Goal: Transaction & Acquisition: Book appointment/travel/reservation

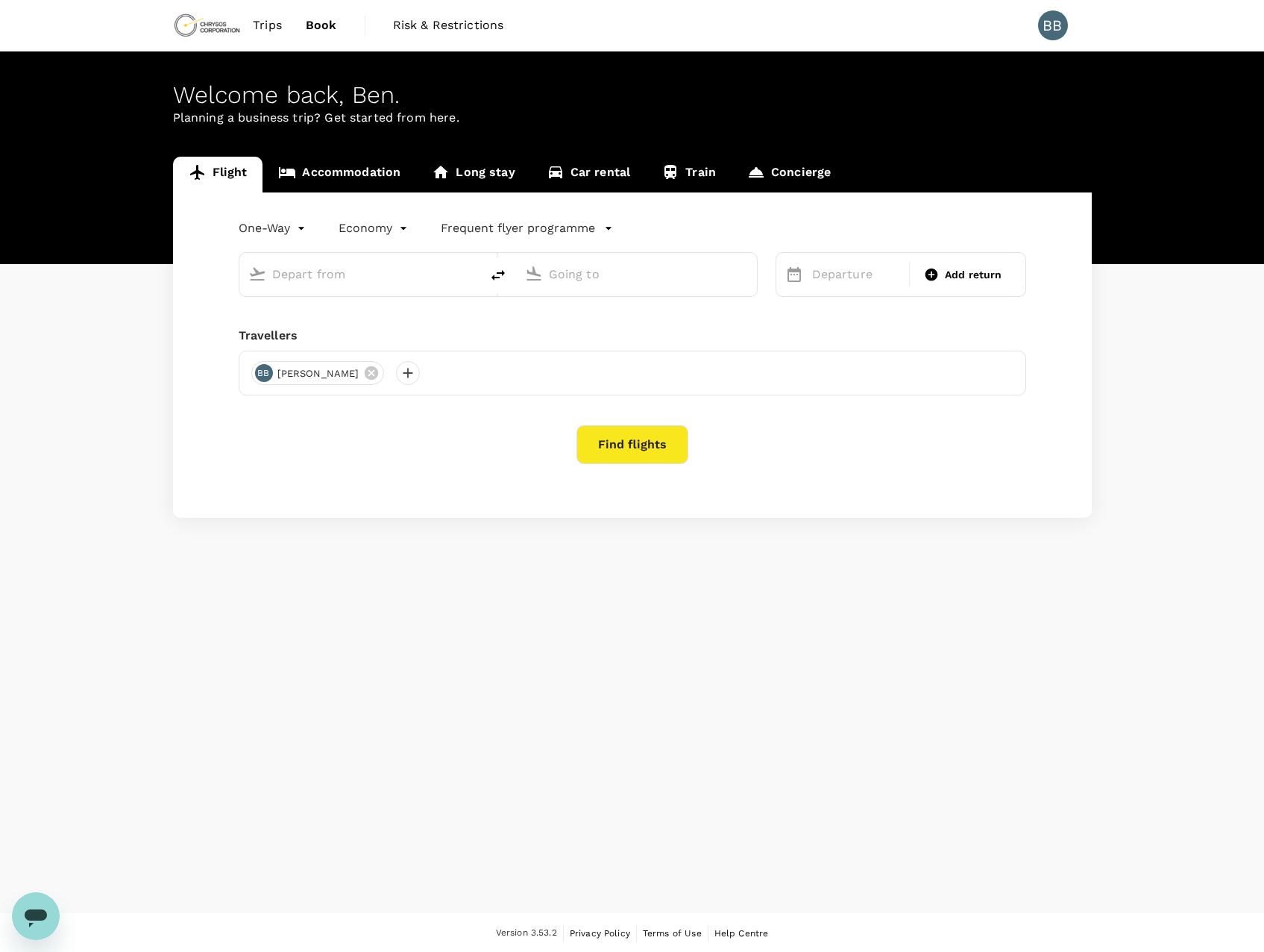
click at [336, 275] on input "text" at bounding box center [361, 274] width 177 height 23
click at [353, 325] on p "[GEOGRAPHIC_DATA]" at bounding box center [382, 332] width 263 height 15
type input "Adelaide (ADL)"
click at [634, 333] on p "Liverpool [PERSON_NAME]" at bounding box center [660, 332] width 264 height 15
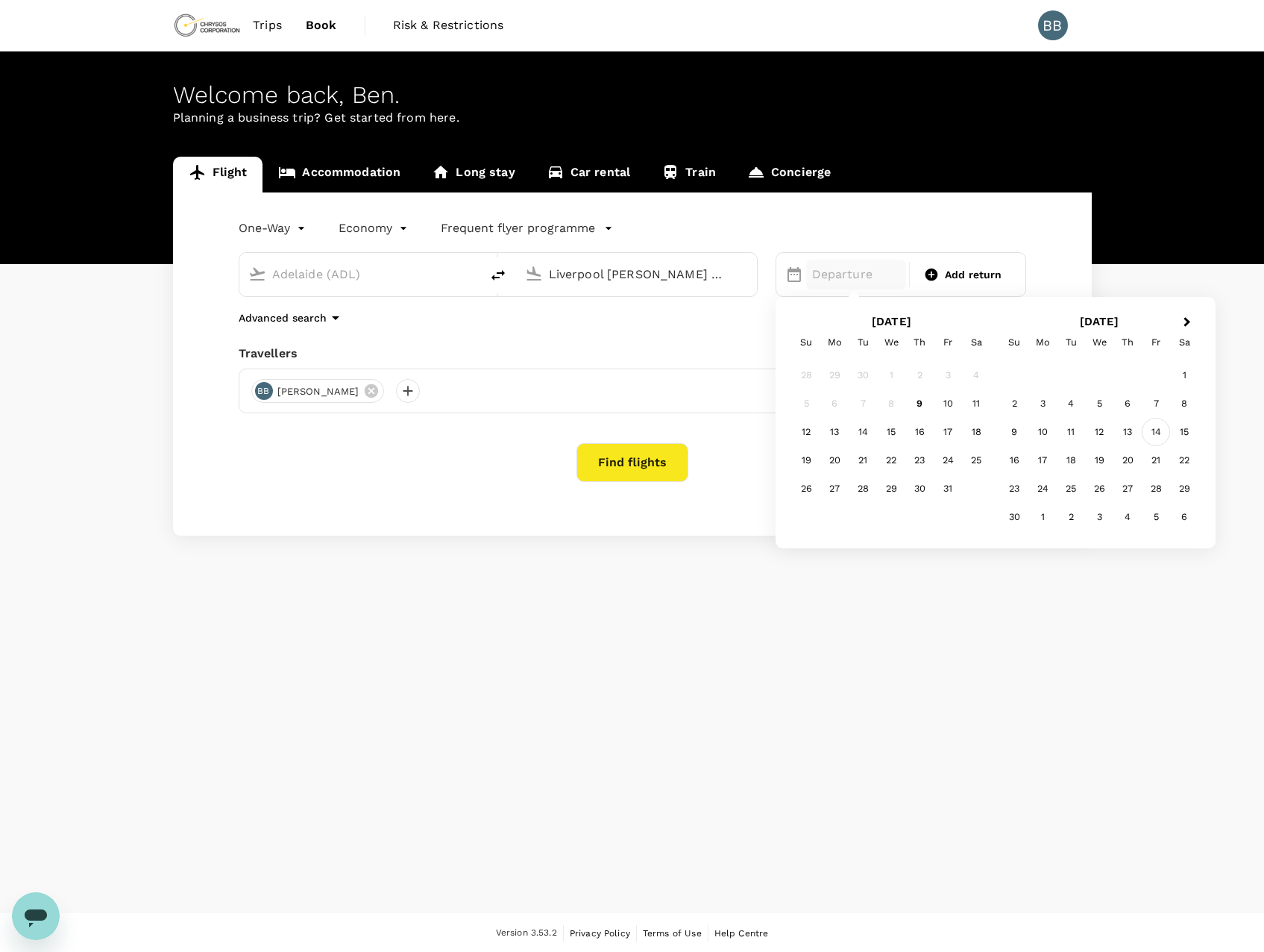
type input "Liverpool [PERSON_NAME] (LPL)"
click at [1155, 433] on div "14" at bounding box center [1156, 431] width 29 height 29
click at [969, 277] on span "Add return" at bounding box center [973, 274] width 57 height 16
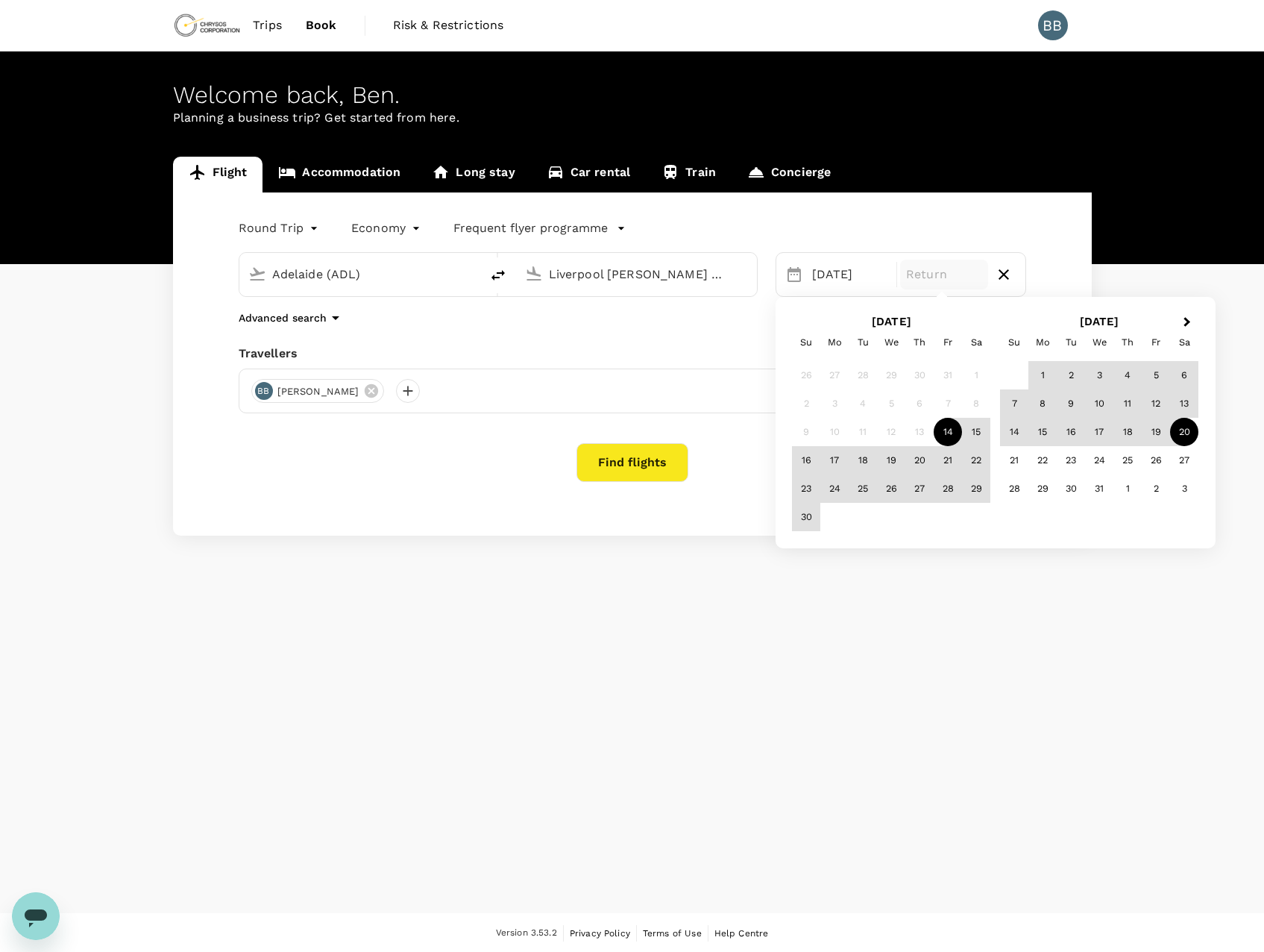
click at [1188, 433] on div "20" at bounding box center [1185, 431] width 29 height 29
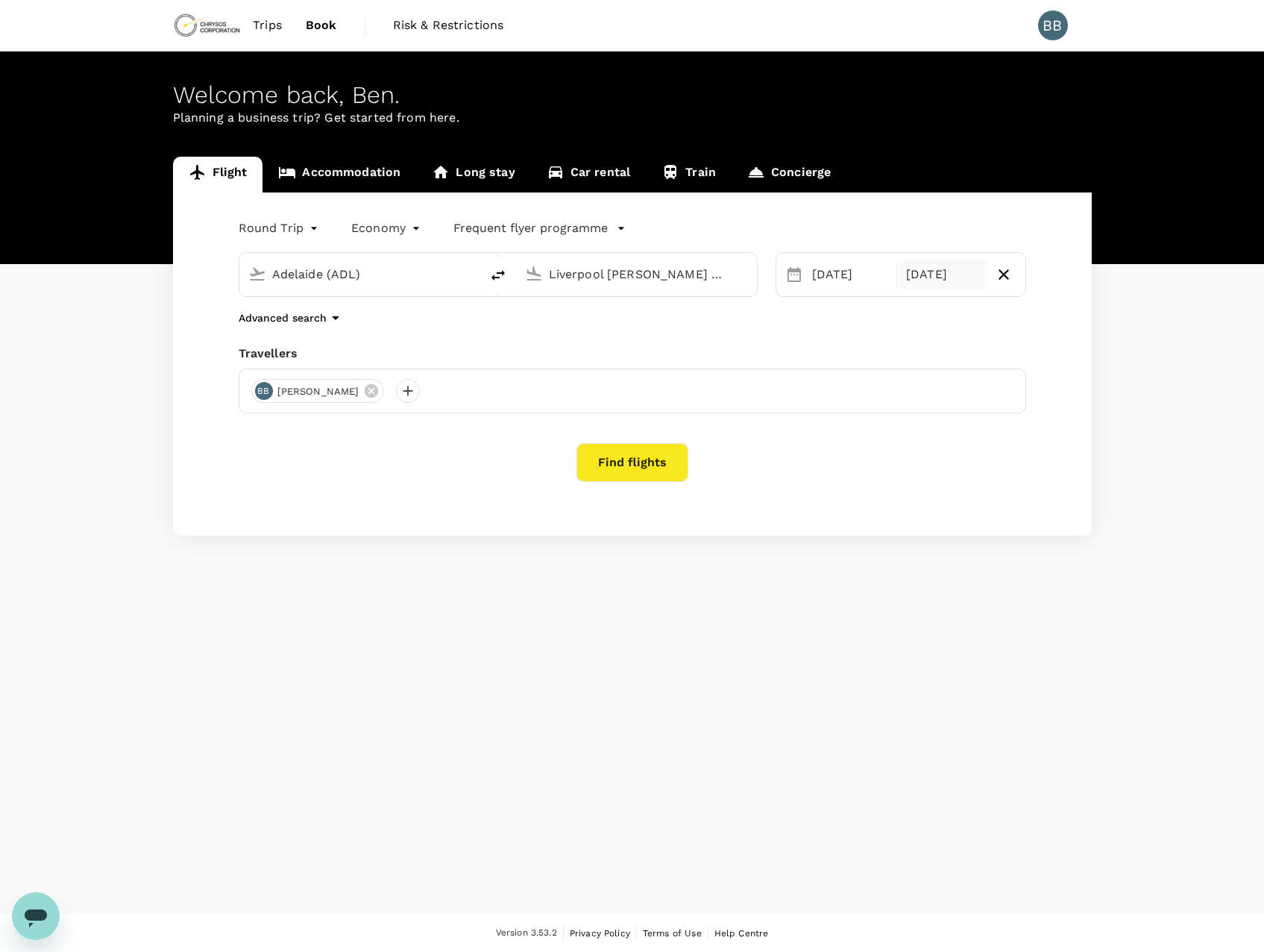
click at [330, 317] on icon "button" at bounding box center [336, 318] width 18 height 18
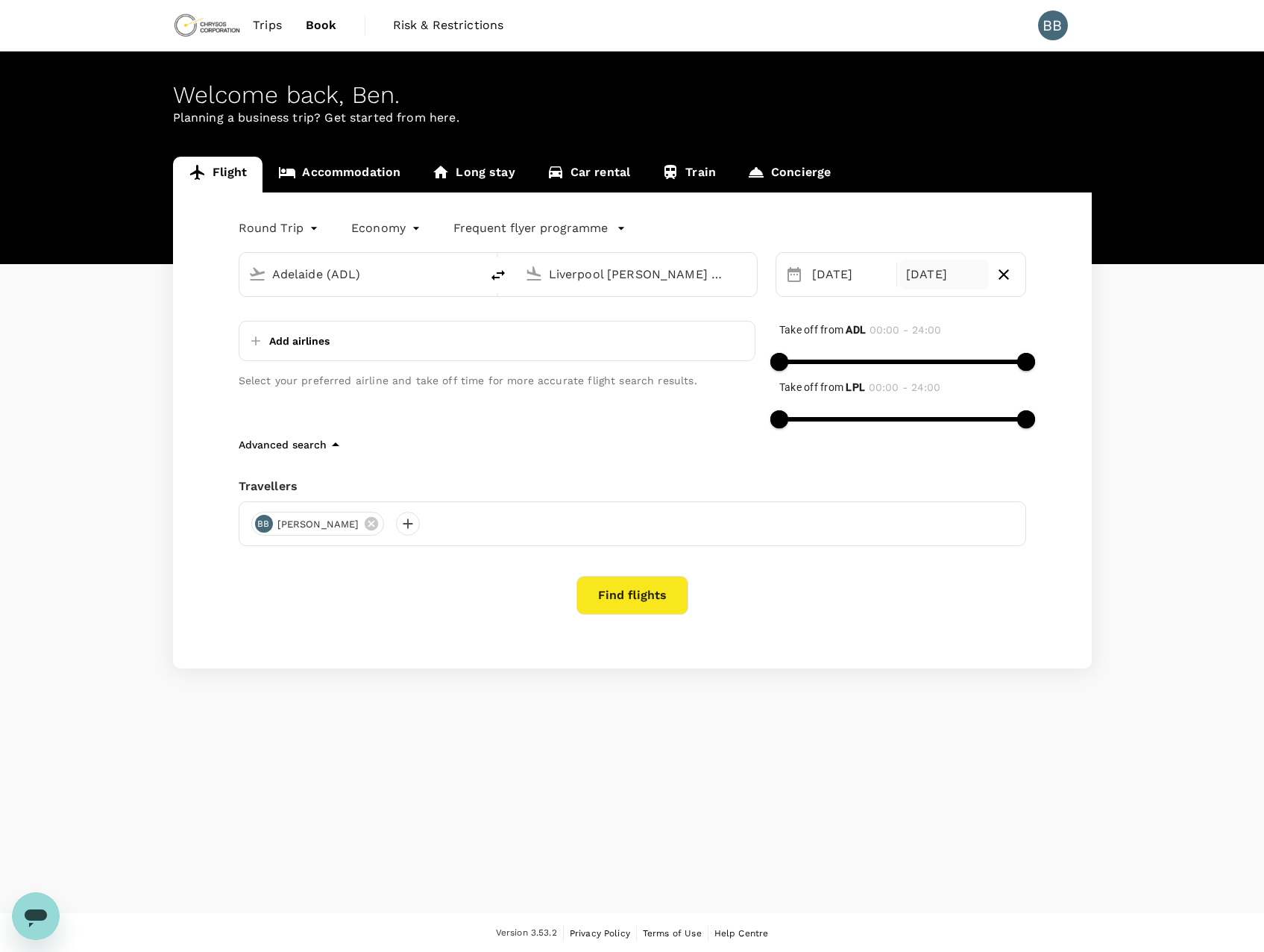
click at [304, 232] on body "Trips Book Risk & Restrictions BB Welcome back , Ben . Planning a business trip…" at bounding box center [632, 476] width 1264 height 954
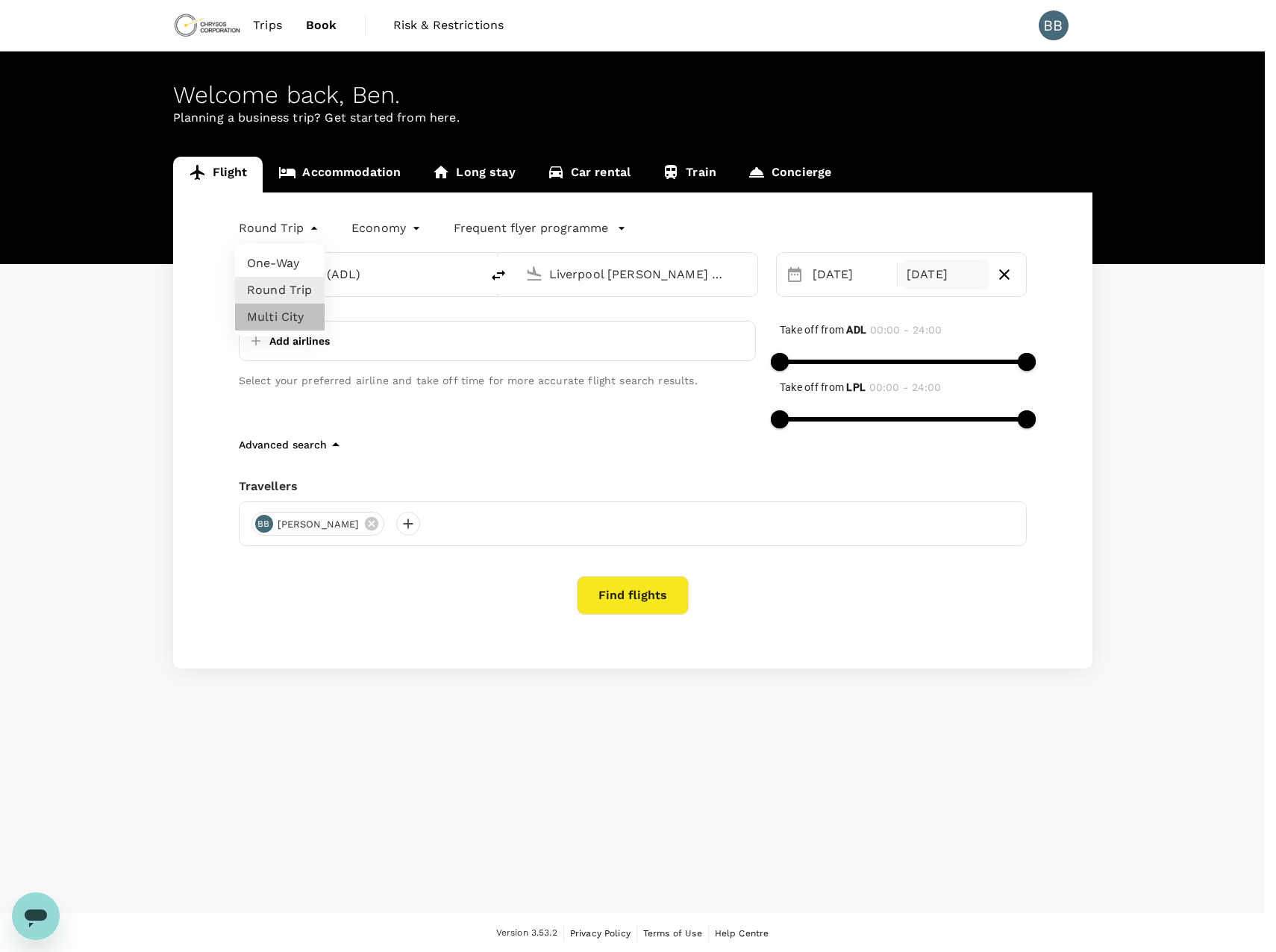
click at [285, 314] on li "Multi City" at bounding box center [279, 317] width 89 height 27
type input "multicity"
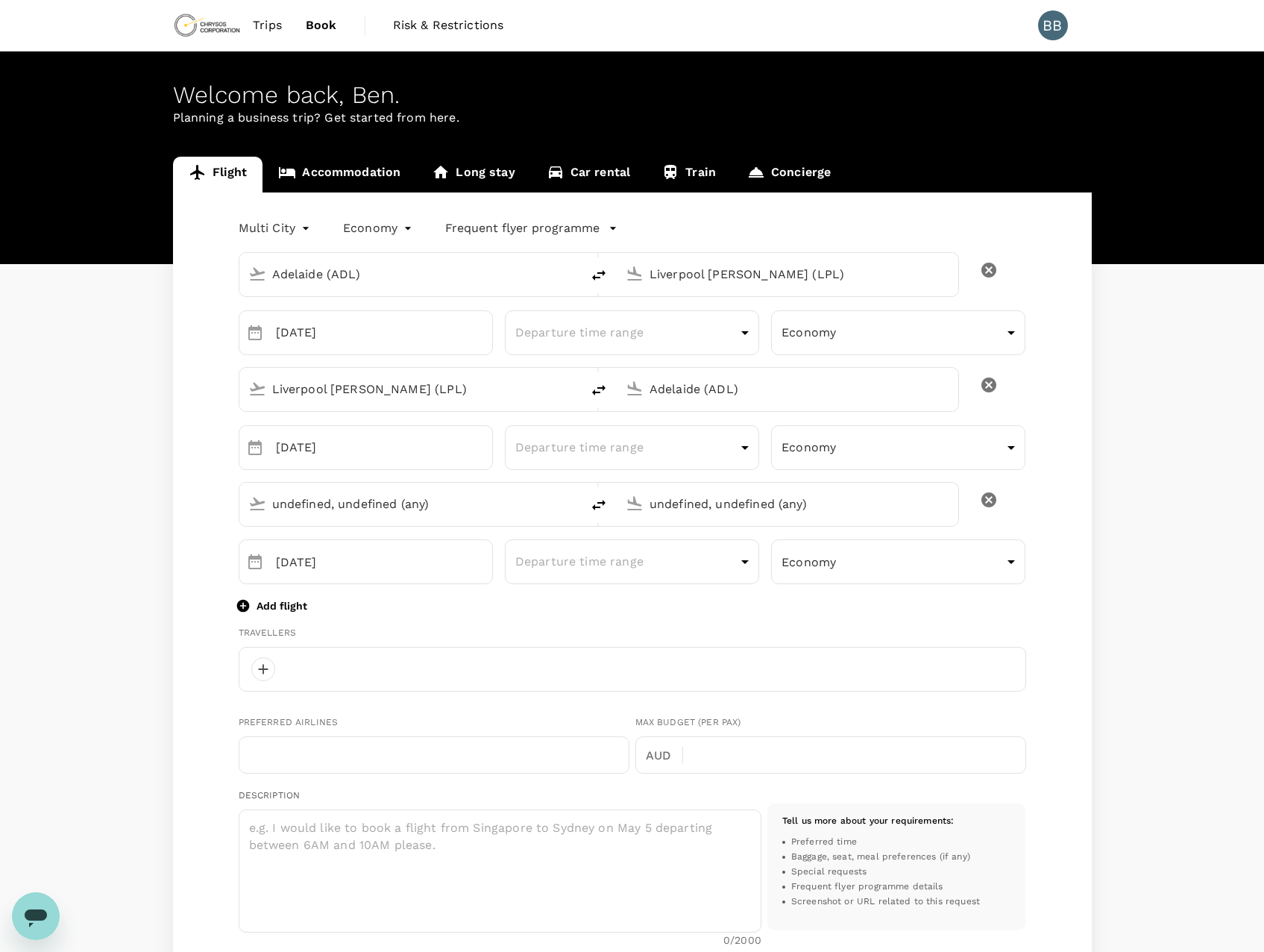
type input "Adelaide (ADL)"
type input "61"
type input "468858593"
type input "ben.brooks@chrysoscorp.com"
click at [839, 278] on input "Liverpool [PERSON_NAME] (LPL)" at bounding box center [788, 274] width 278 height 23
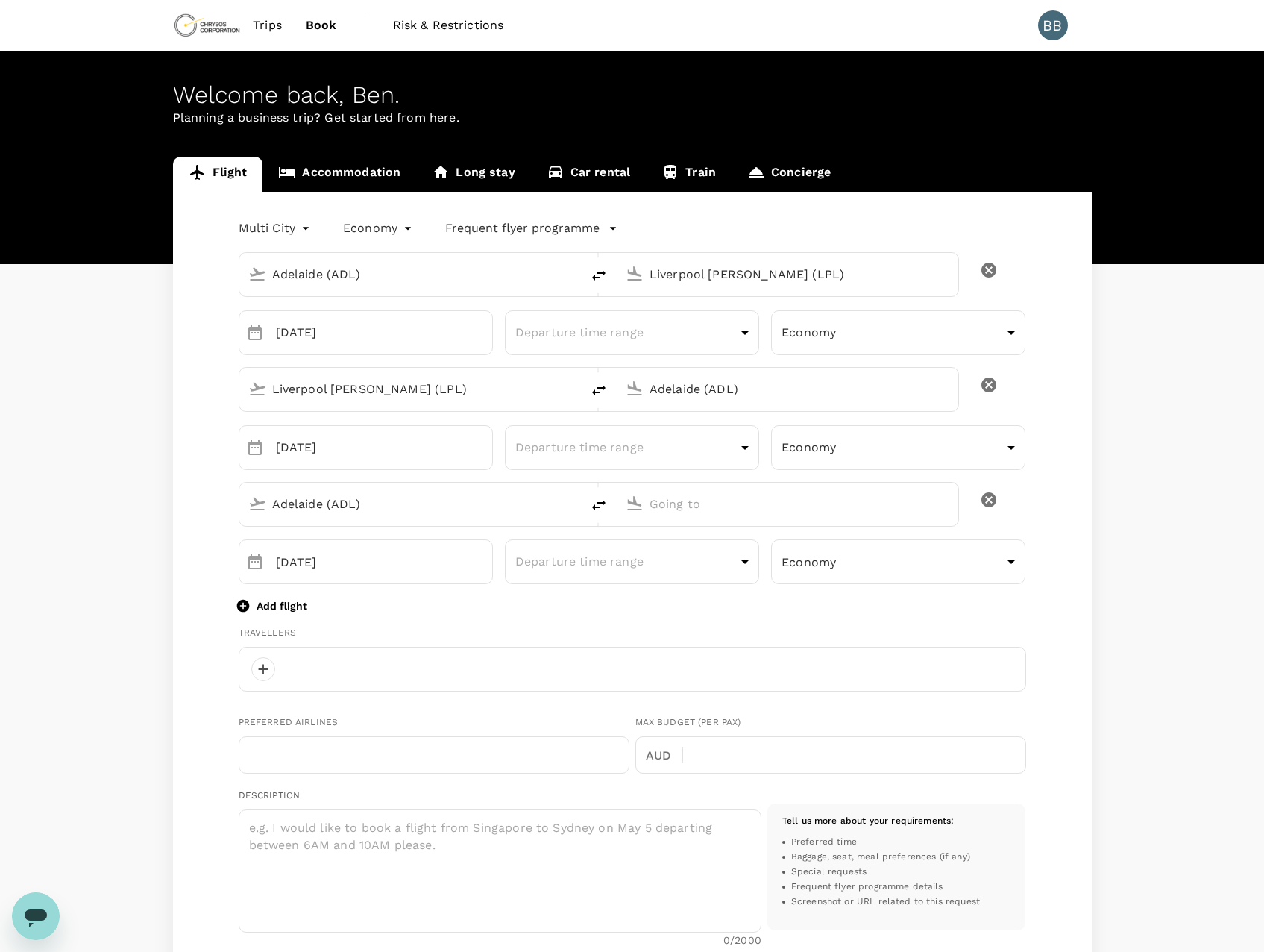
click at [705, 395] on input "Adelaide (ADL)" at bounding box center [788, 389] width 278 height 23
click at [741, 452] on p "Kotoka Intl" at bounding box center [810, 447] width 263 height 15
type input "Kotoka Intl (ACC)"
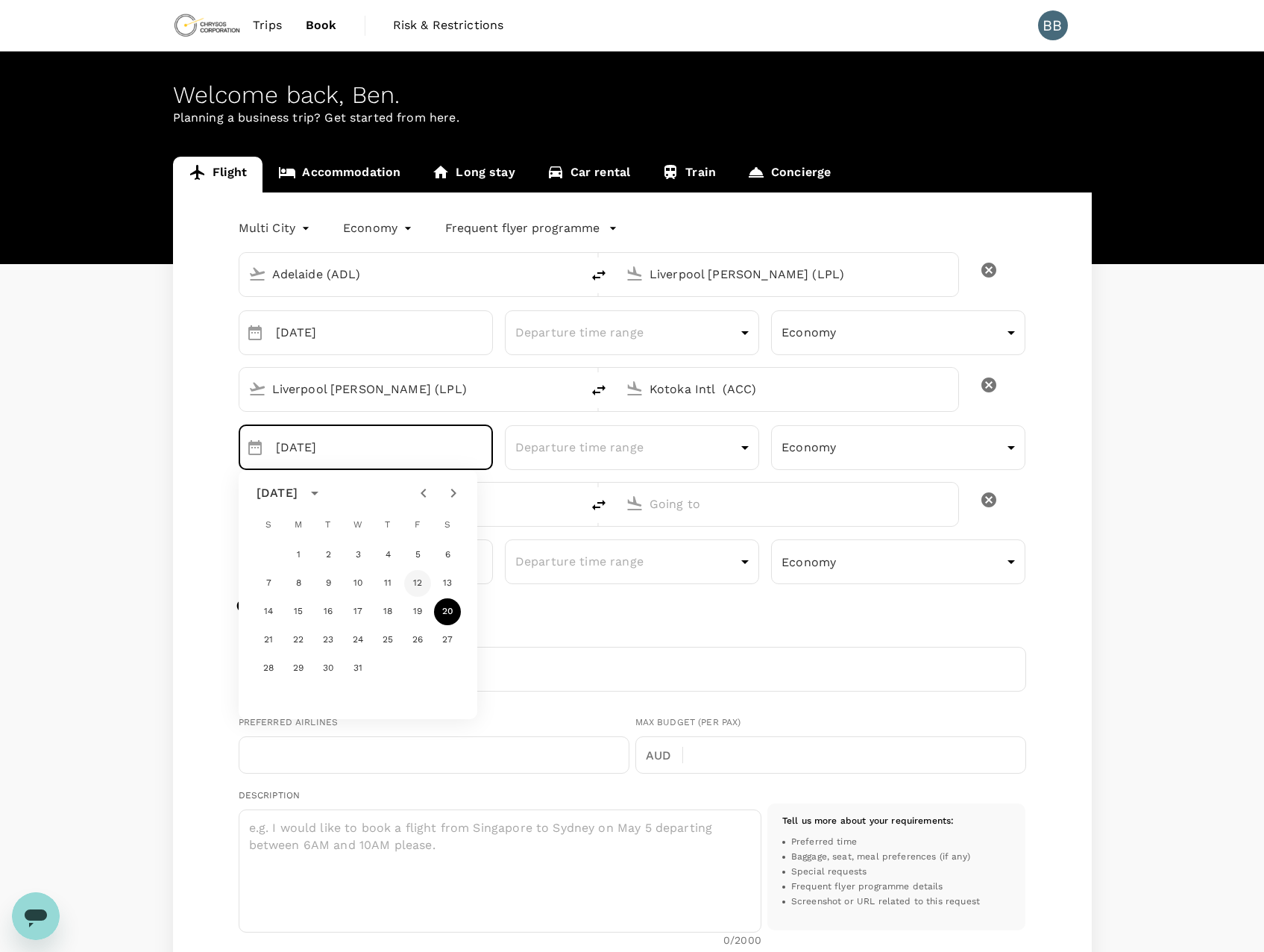
click at [421, 583] on button "12" at bounding box center [418, 583] width 27 height 27
type input "12 Dec"
click at [472, 505] on input "Adelaide (ADL)" at bounding box center [411, 503] width 278 height 23
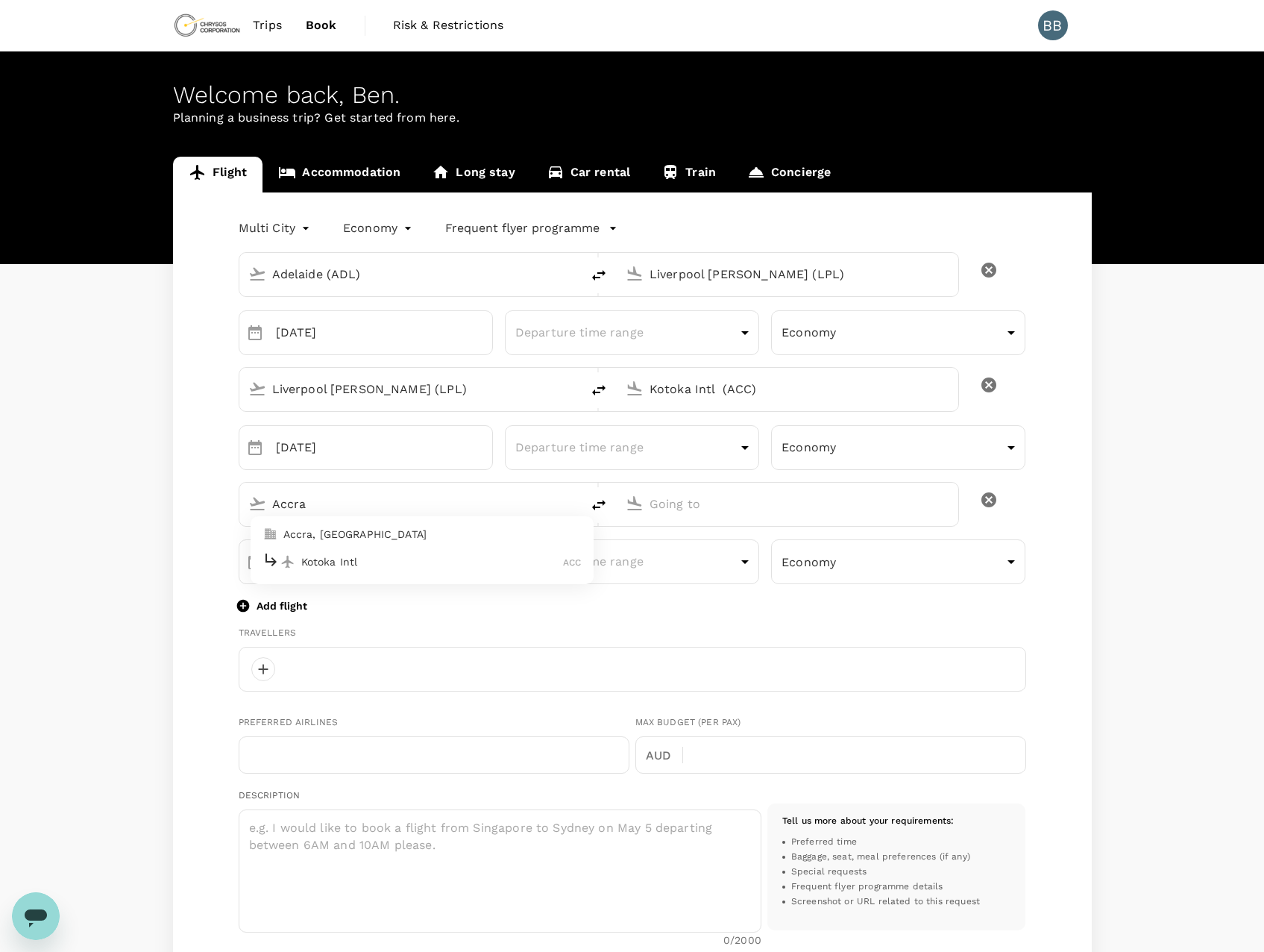
click at [432, 557] on p "Kotoka Intl" at bounding box center [432, 562] width 263 height 15
type input "Kotoka Intl (ACC)"
click at [716, 557] on p "[GEOGRAPHIC_DATA]" at bounding box center [810, 562] width 263 height 15
type input "Adelaide (ADL)"
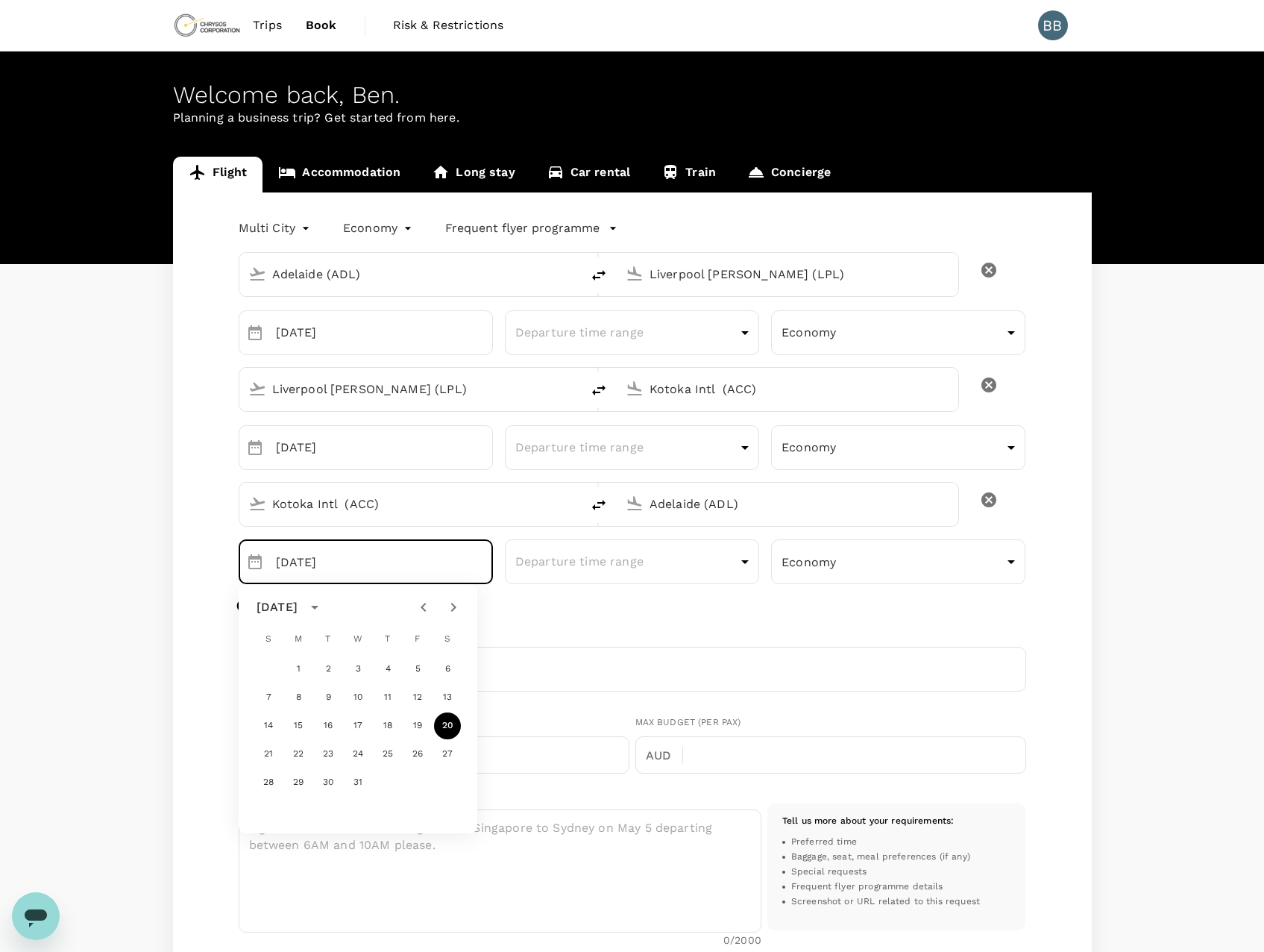
click at [707, 606] on div "Add flight" at bounding box center [633, 605] width 788 height 18
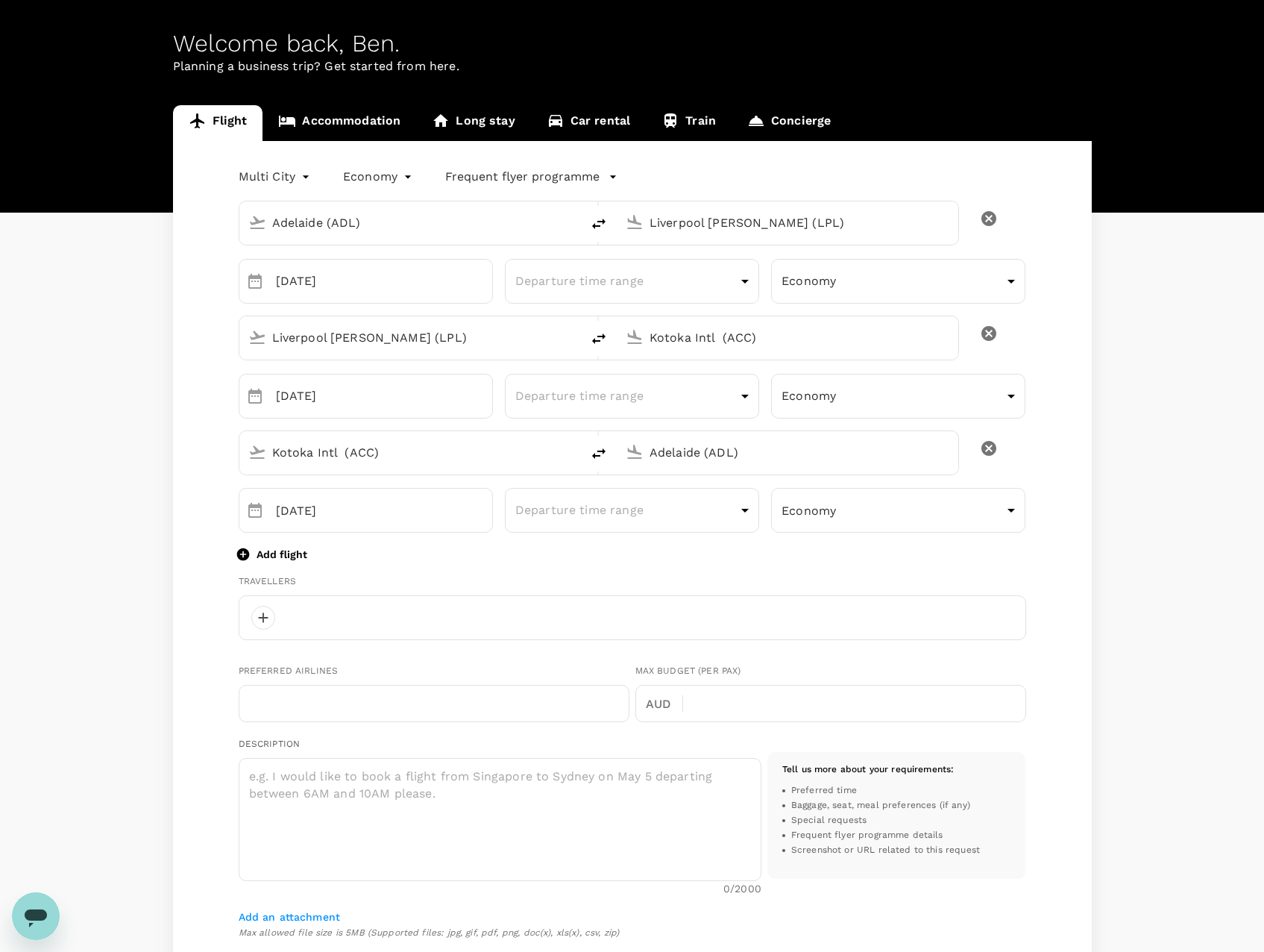
scroll to position [74, 0]
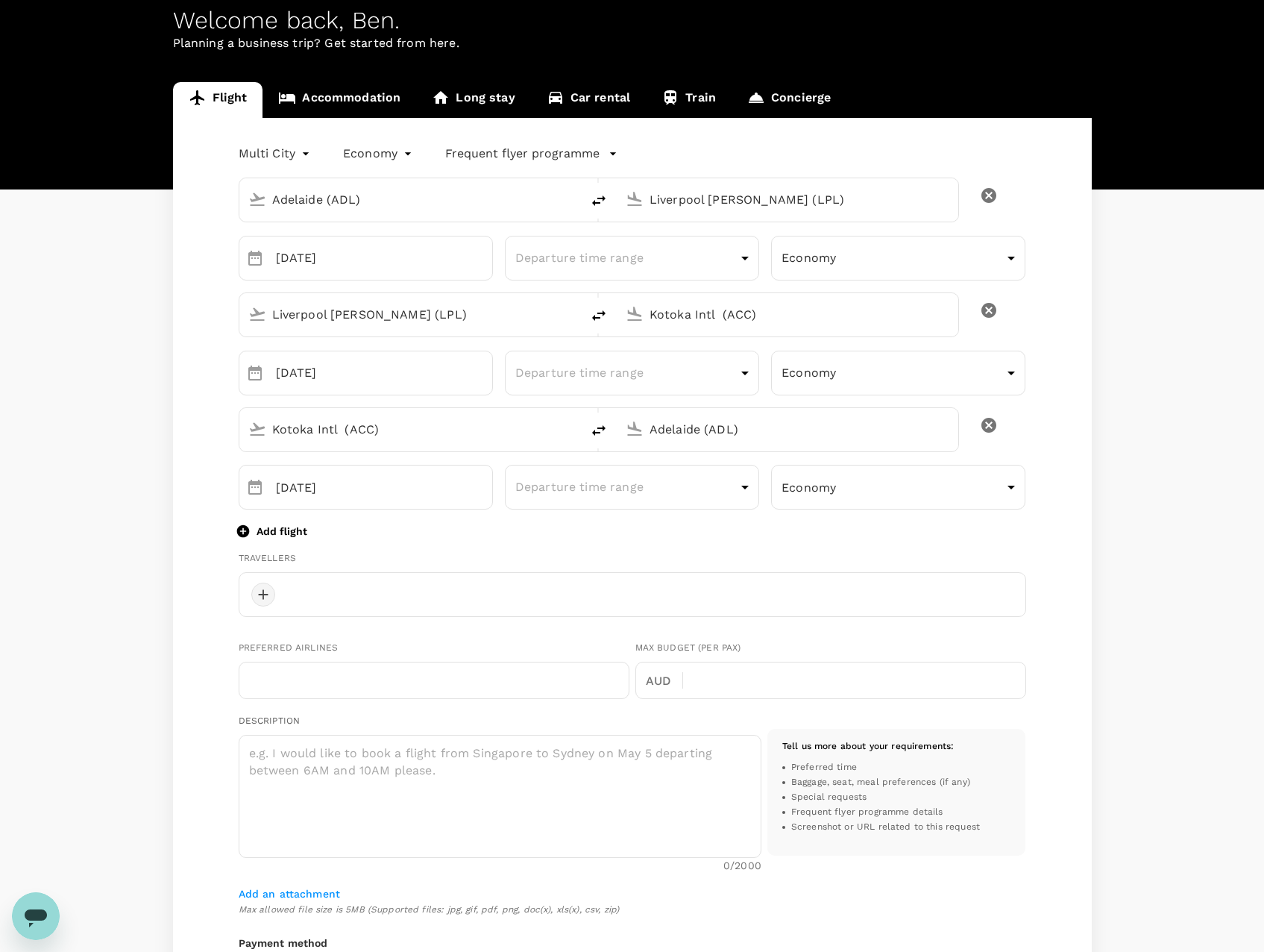
click at [260, 591] on div at bounding box center [263, 594] width 24 height 24
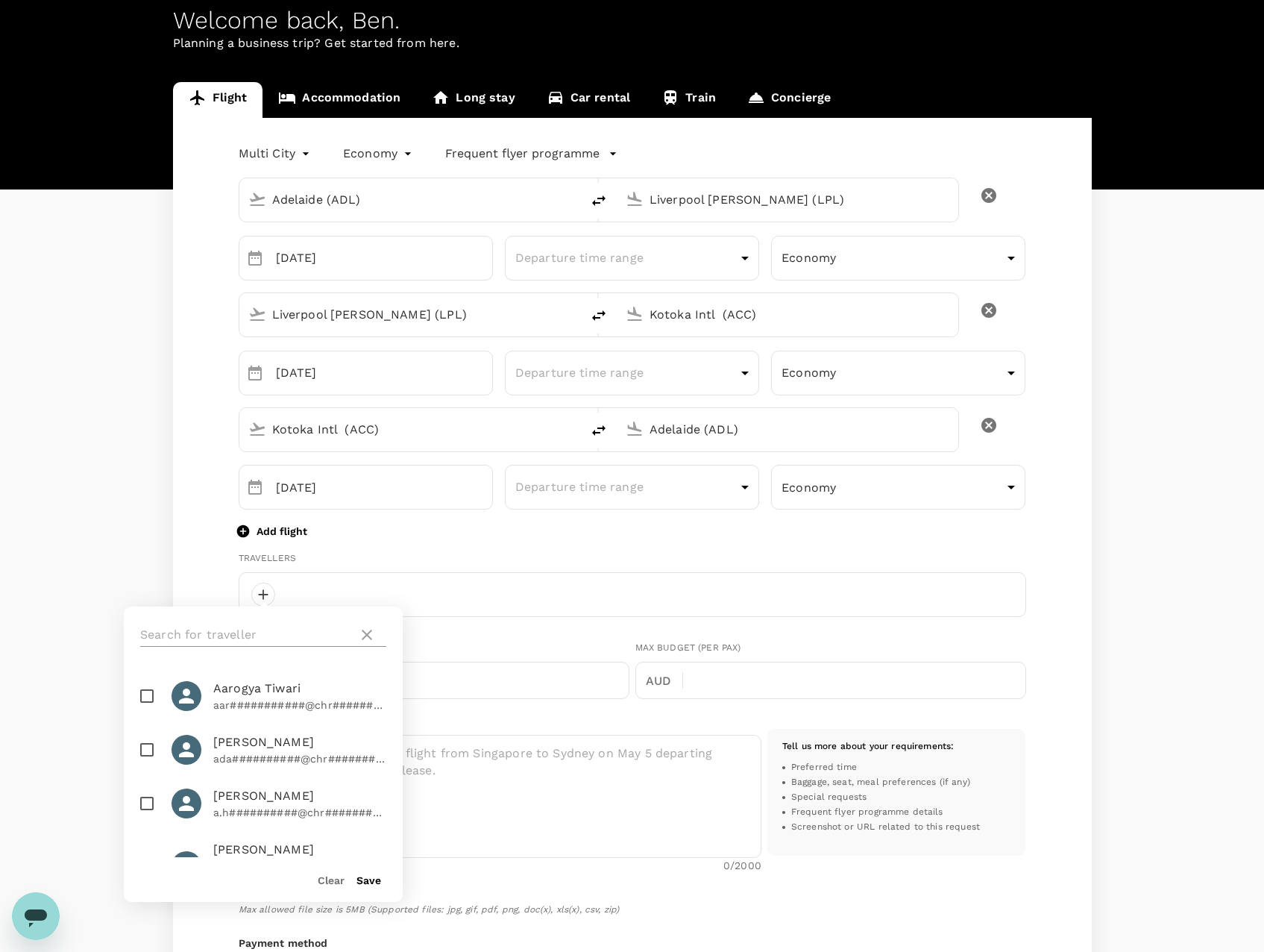
click at [264, 633] on input "text" at bounding box center [246, 634] width 212 height 24
type input "ben"
click at [146, 693] on input "checkbox" at bounding box center [147, 696] width 31 height 31
checkbox input "true"
click at [97, 525] on div "Flight Accommodation Long stay Car rental Train Concierge Multi City multicity …" at bounding box center [632, 680] width 1264 height 1197
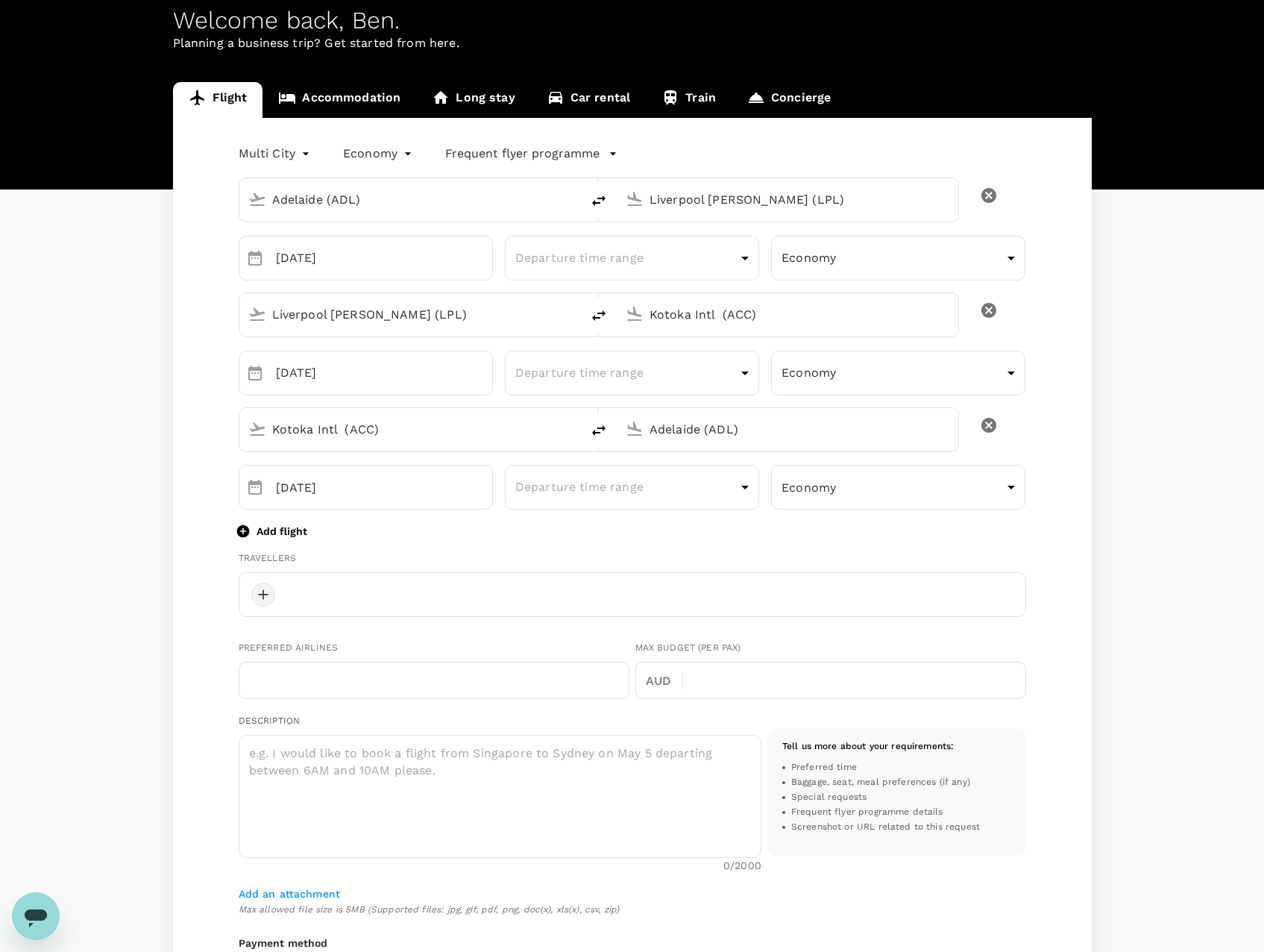
click at [261, 595] on div at bounding box center [263, 594] width 24 height 24
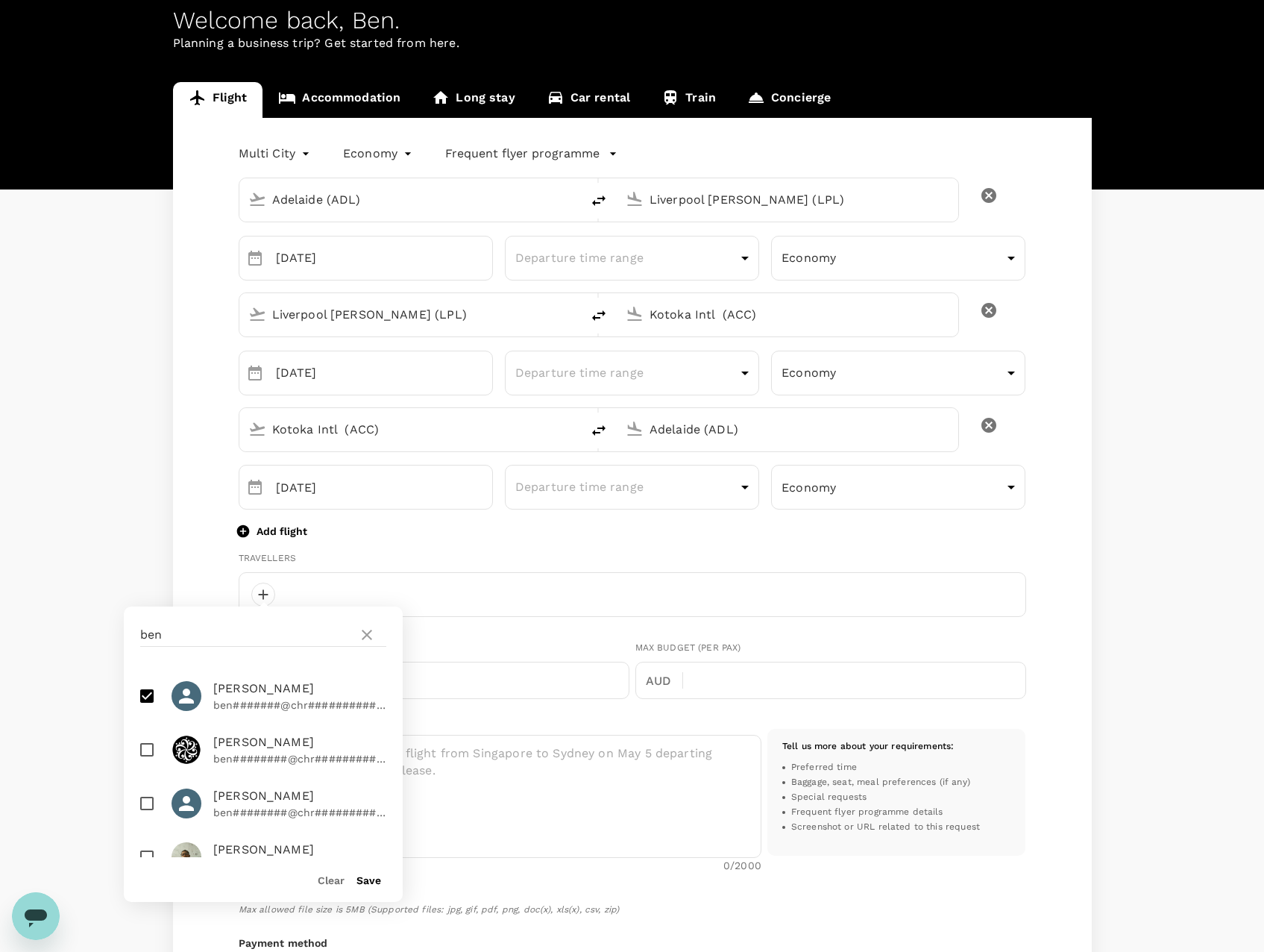
click at [371, 877] on button "Save" at bounding box center [369, 880] width 25 height 12
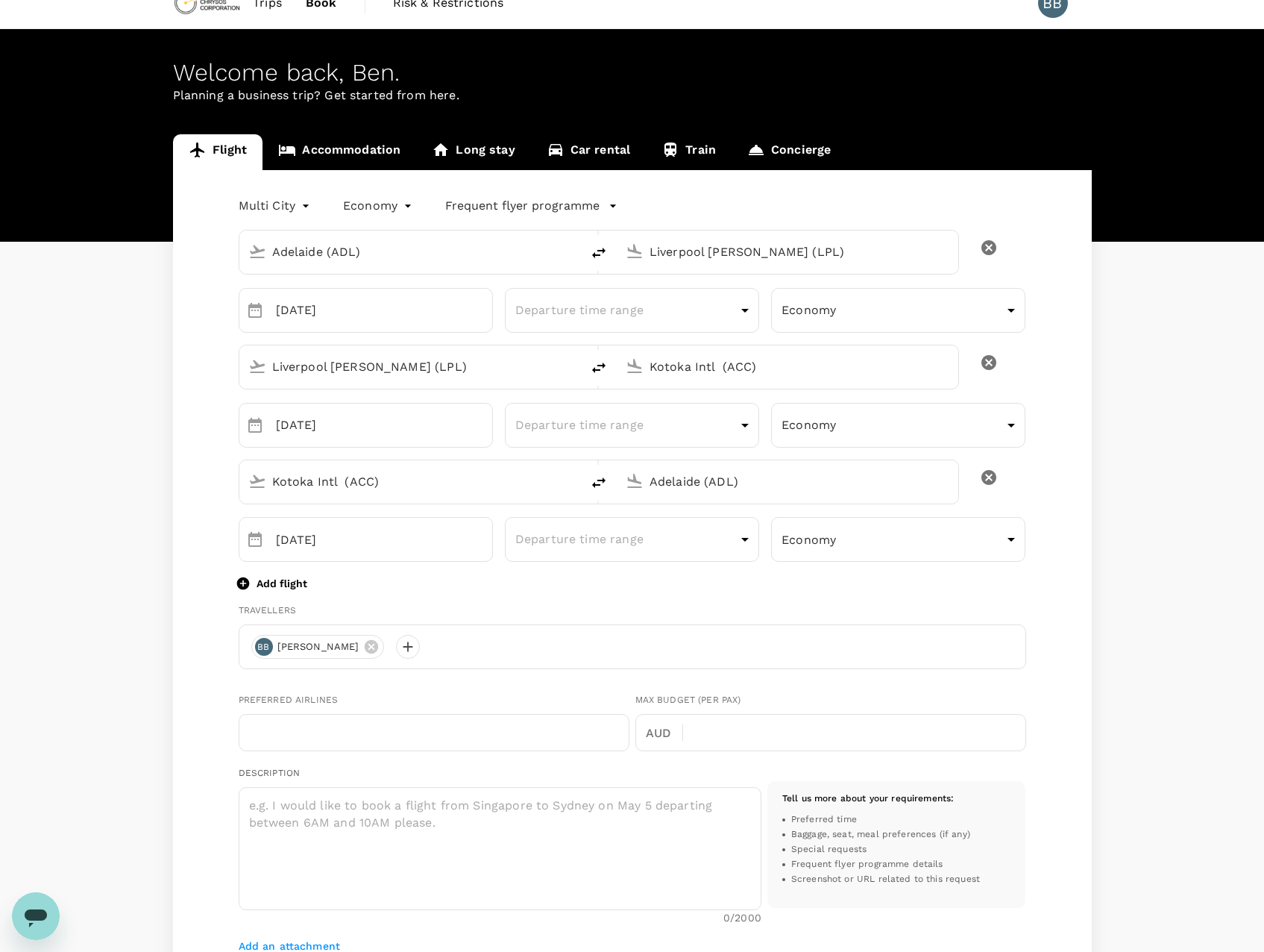
scroll to position [0, 0]
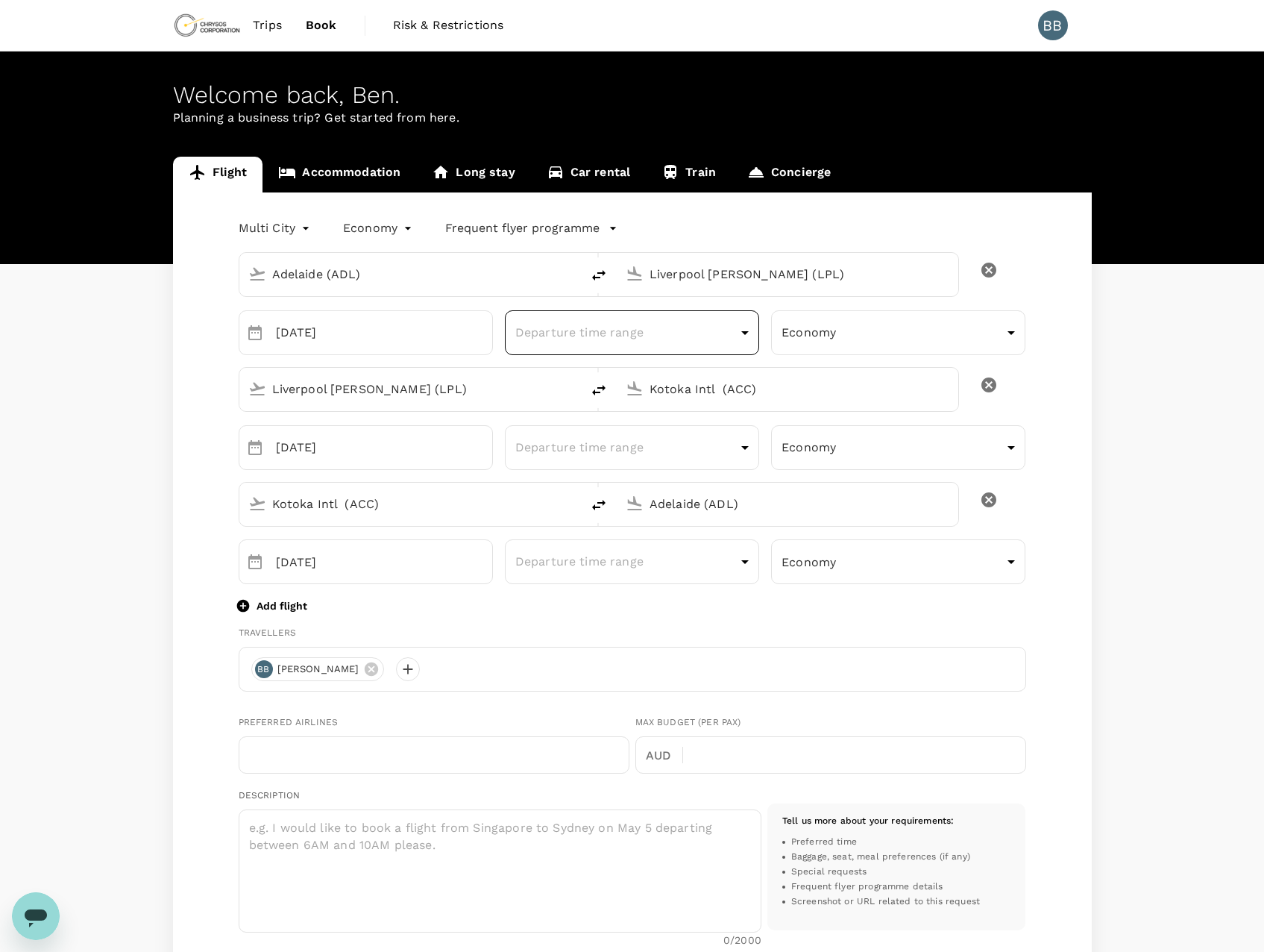
click at [748, 337] on body "Trips Book Risk & Restrictions BB Welcome back , Ben . Planning a business trip…" at bounding box center [632, 724] width 1264 height 1449
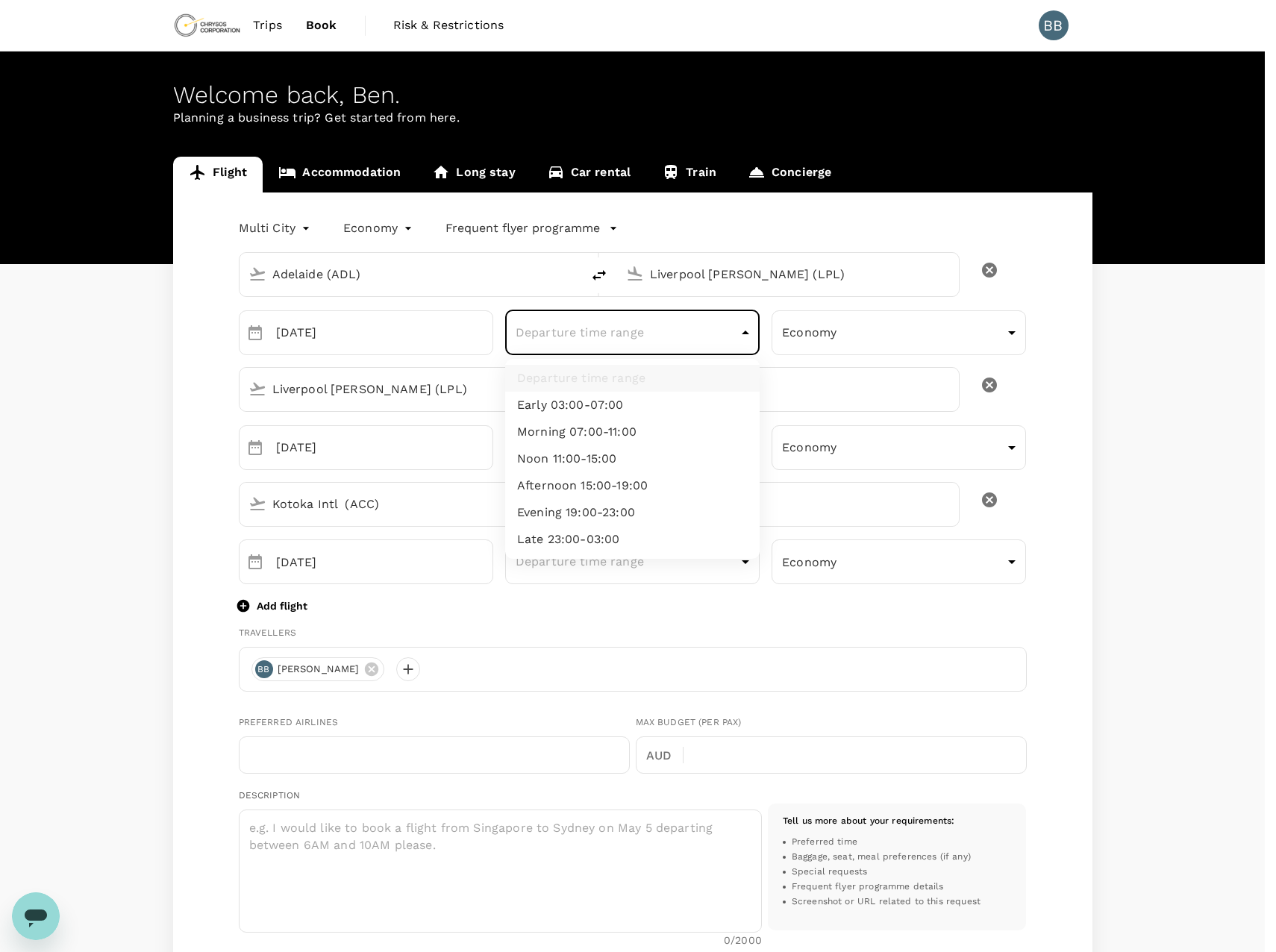
click at [745, 335] on div at bounding box center [638, 476] width 1276 height 952
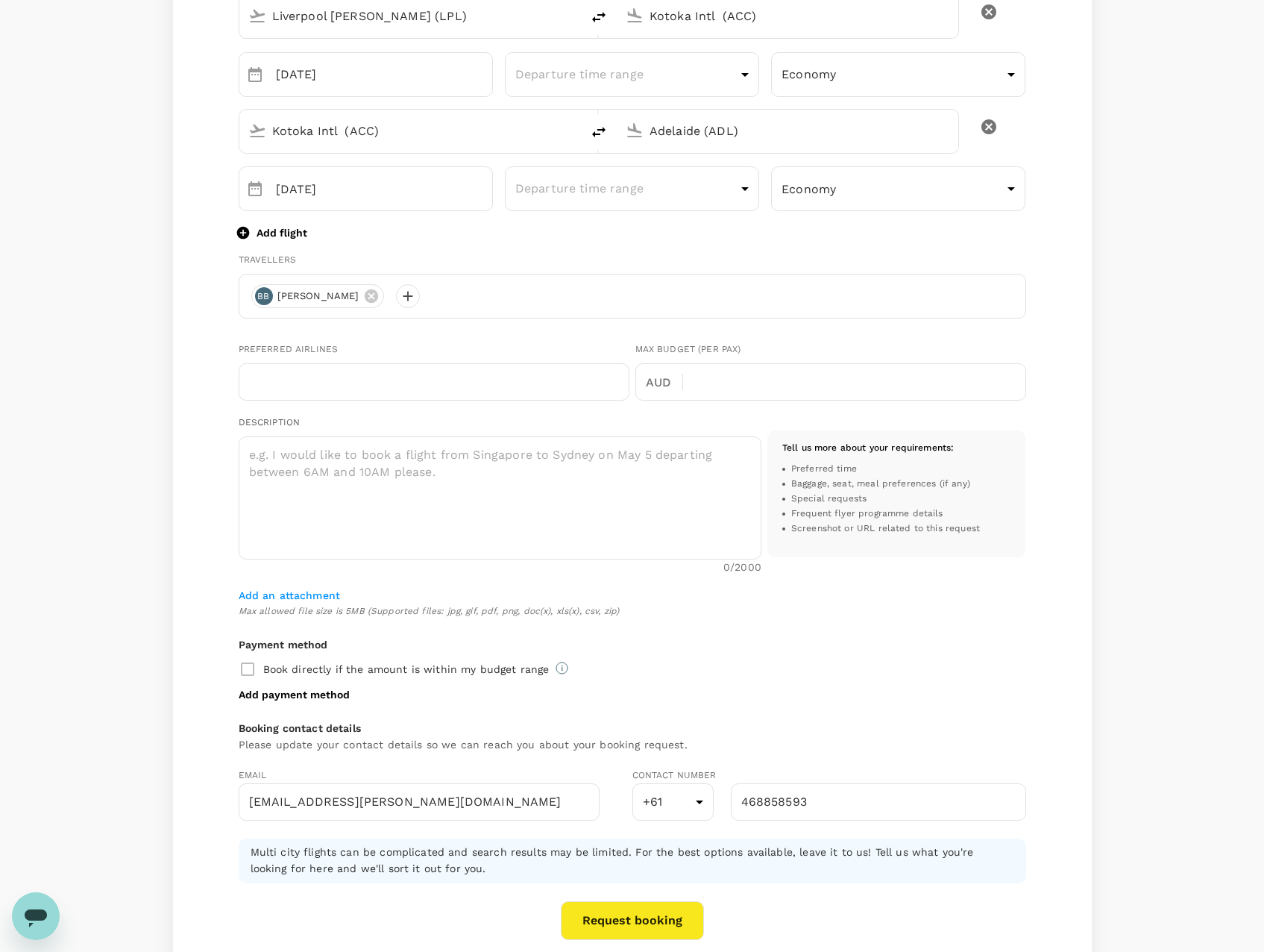
scroll to position [497, 0]
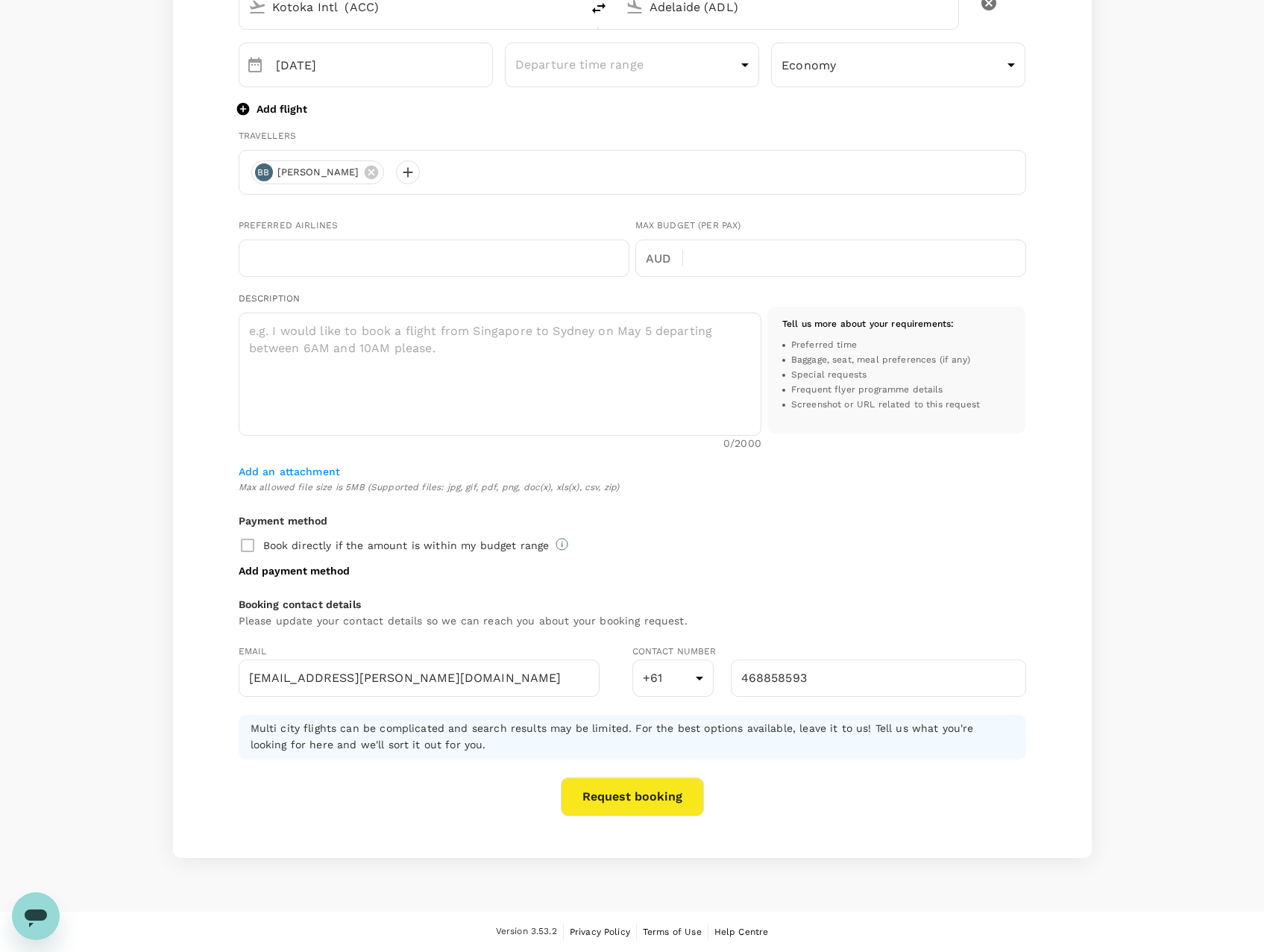
click at [675, 801] on button "Request booking" at bounding box center [632, 796] width 143 height 38
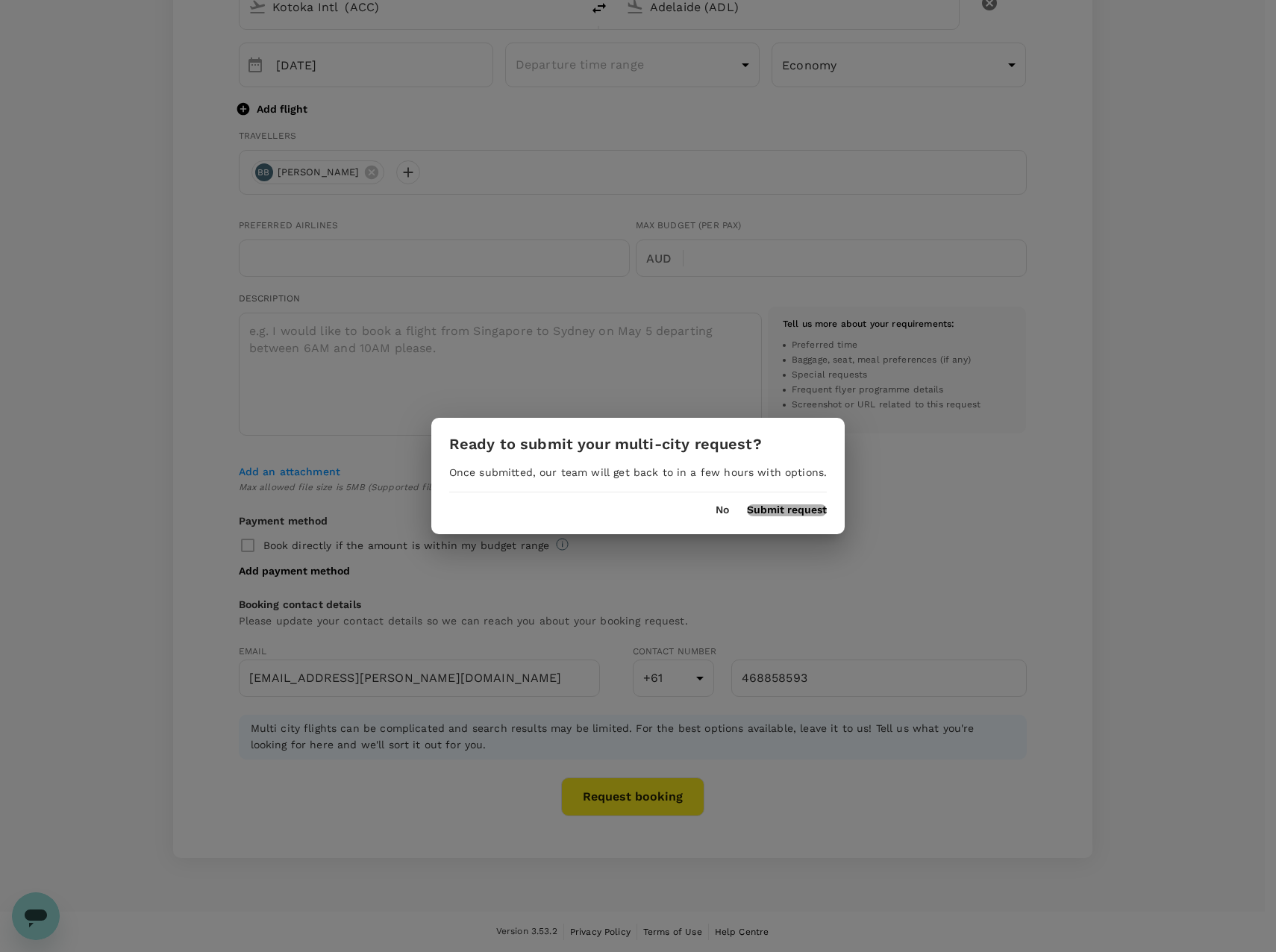
click at [770, 513] on button "Submit request" at bounding box center [786, 510] width 79 height 12
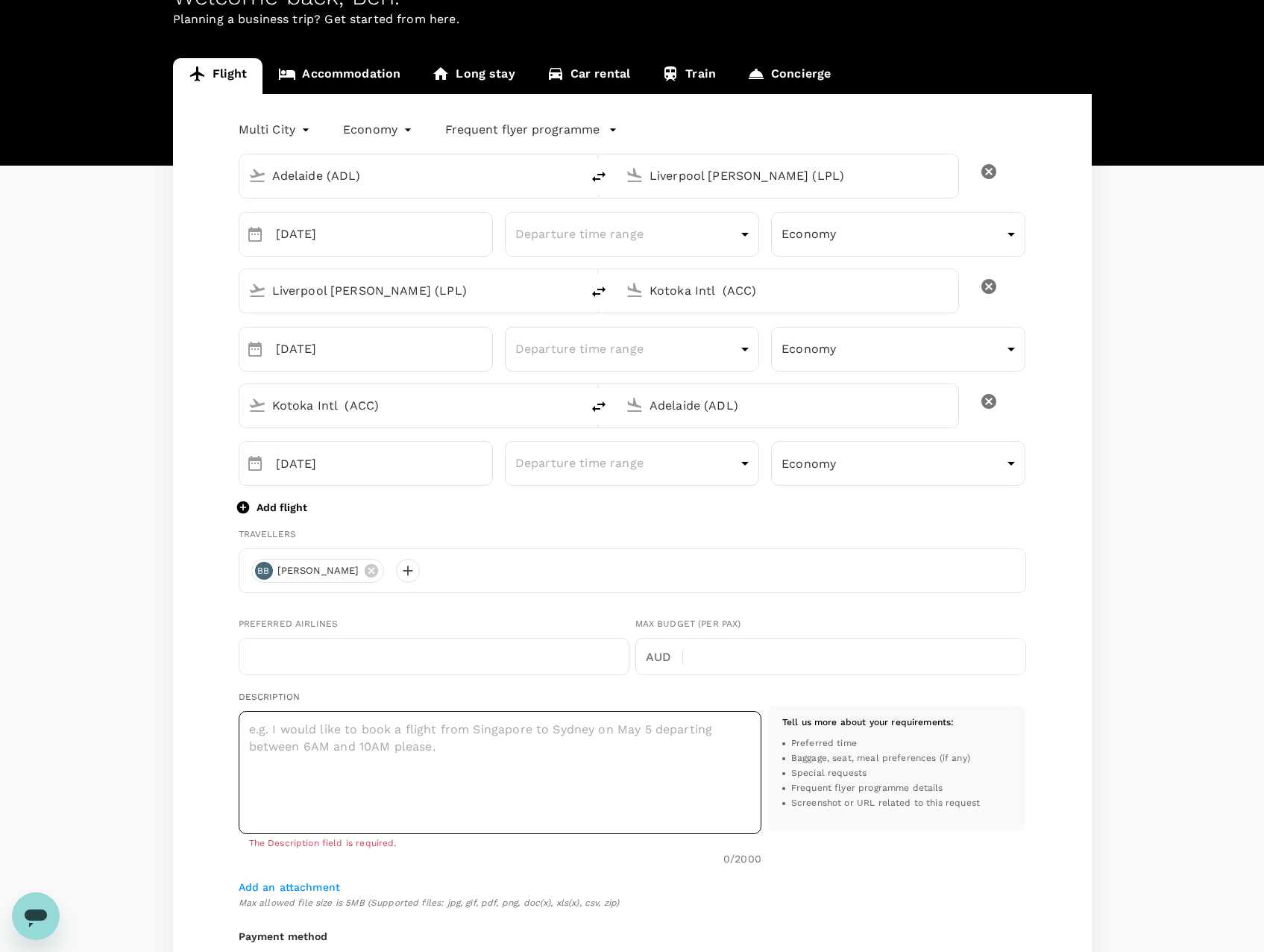
scroll to position [0, 0]
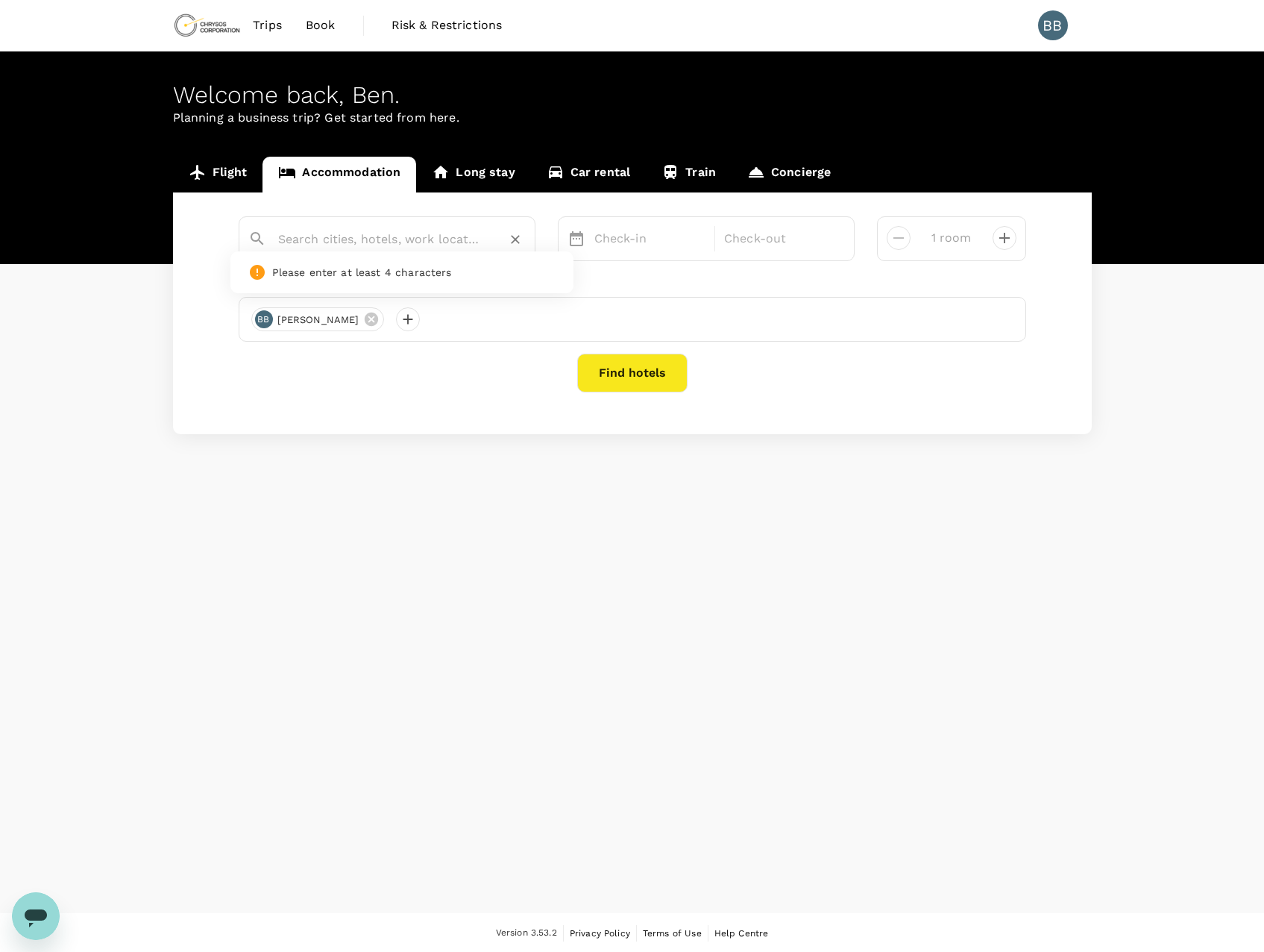
click at [458, 241] on input "text" at bounding box center [381, 239] width 205 height 23
type input "liverpool"
click at [616, 232] on p "Check-in" at bounding box center [650, 239] width 112 height 18
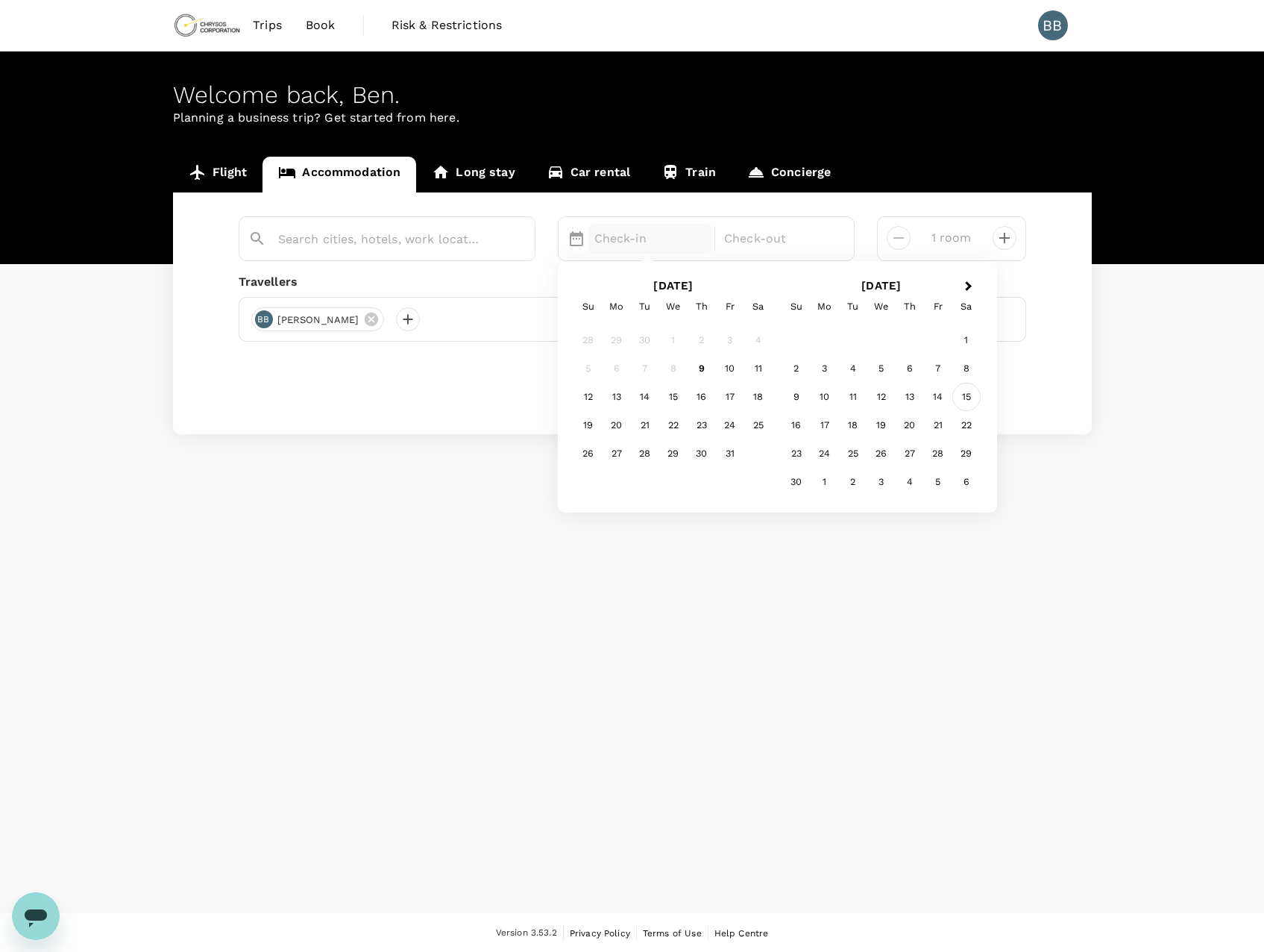
click at [966, 401] on div "15" at bounding box center [967, 396] width 29 height 29
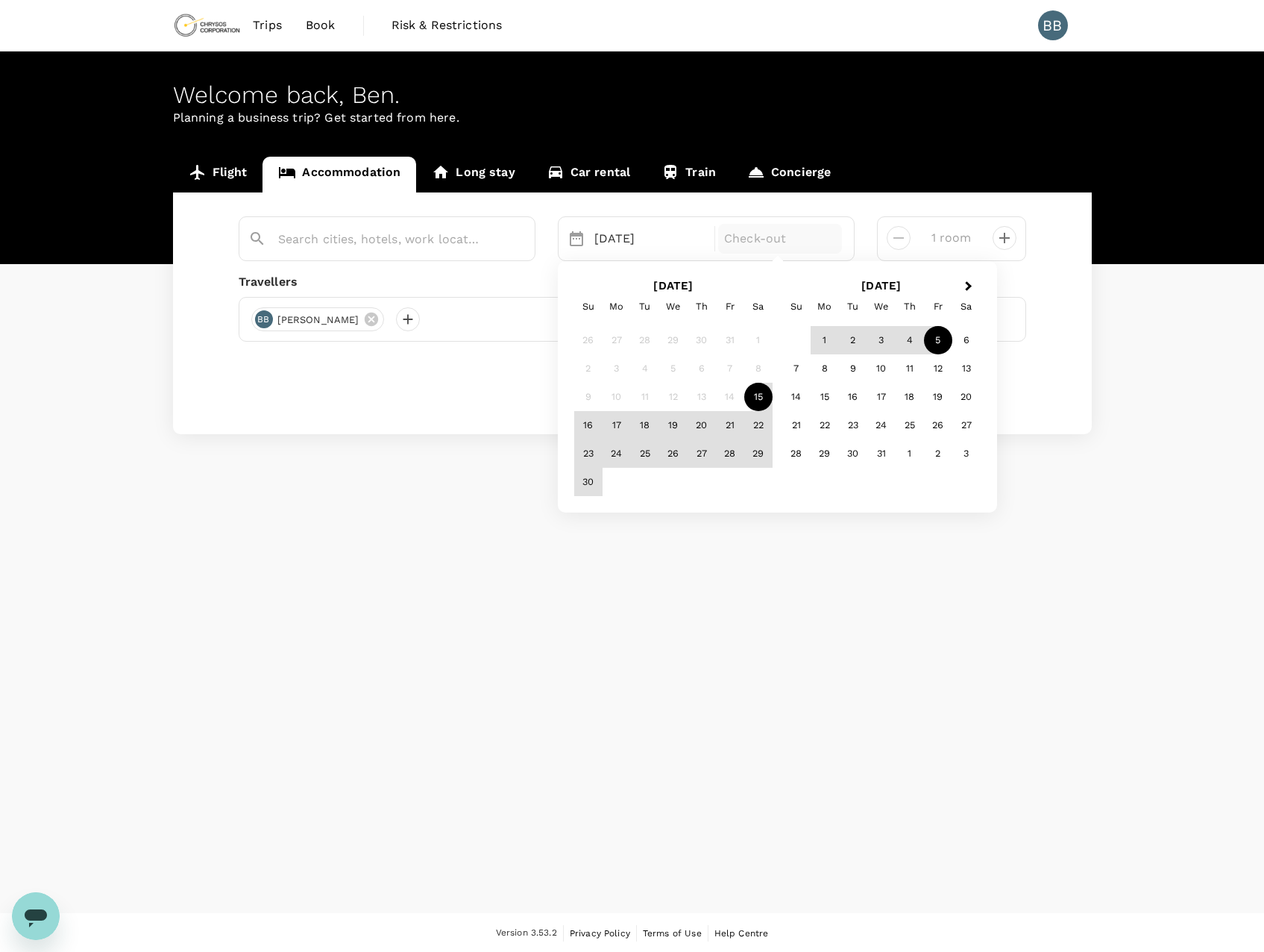
click at [935, 339] on div "5" at bounding box center [938, 340] width 29 height 29
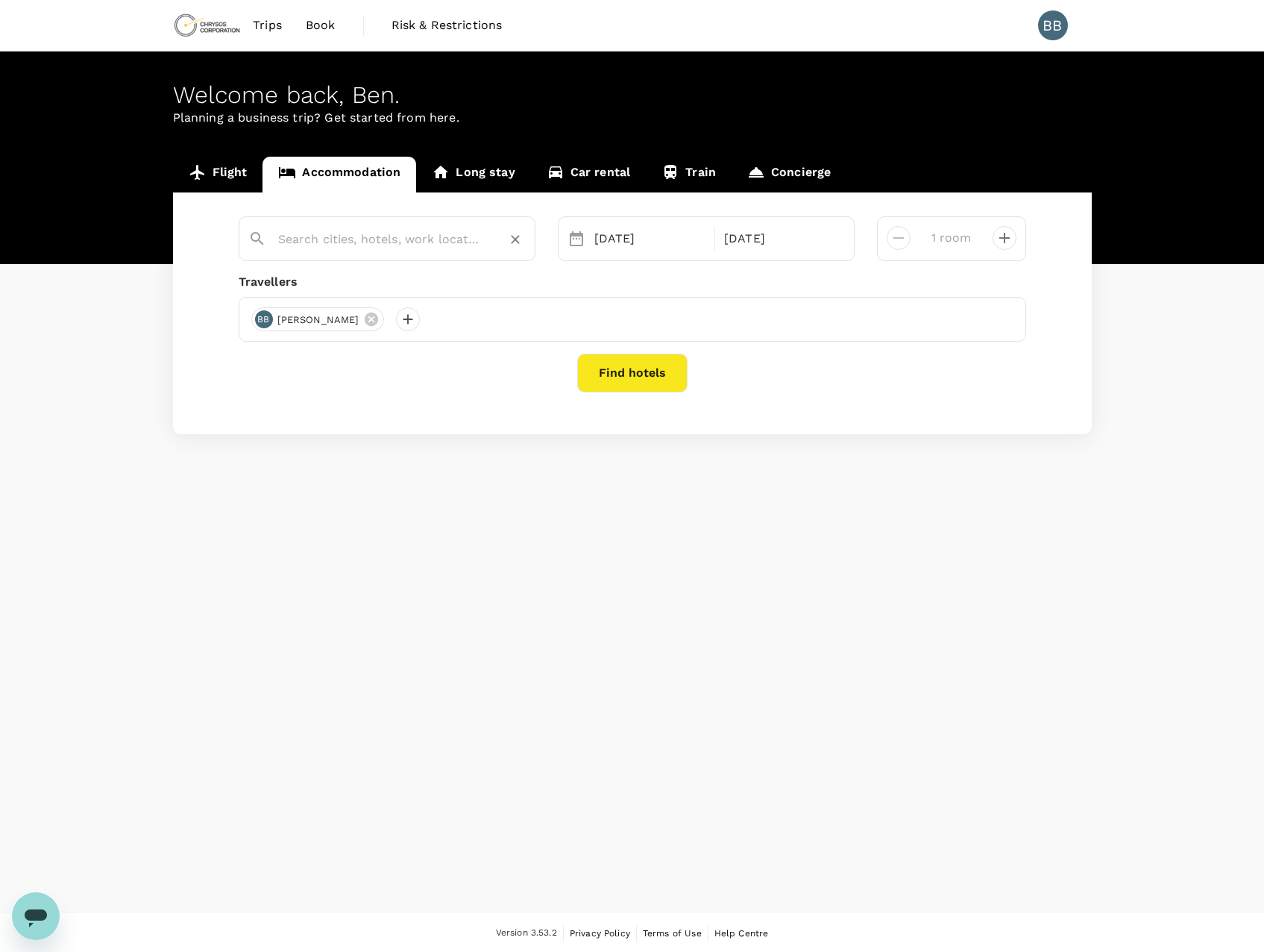
click at [475, 247] on input "text" at bounding box center [381, 239] width 205 height 23
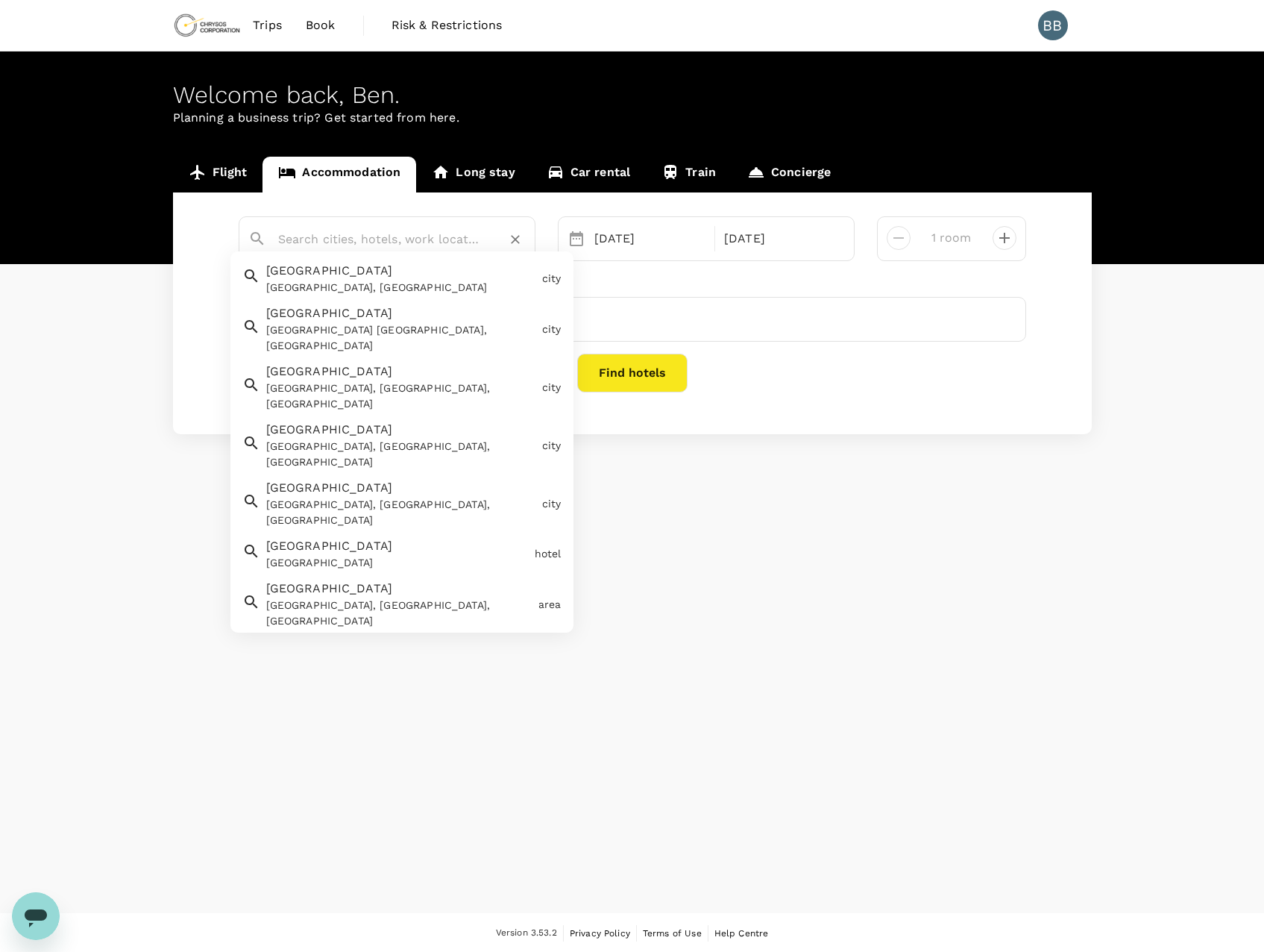
click at [406, 273] on div "Liverpool Liverpool, UK" at bounding box center [398, 276] width 276 height 39
type input "[GEOGRAPHIC_DATA]"
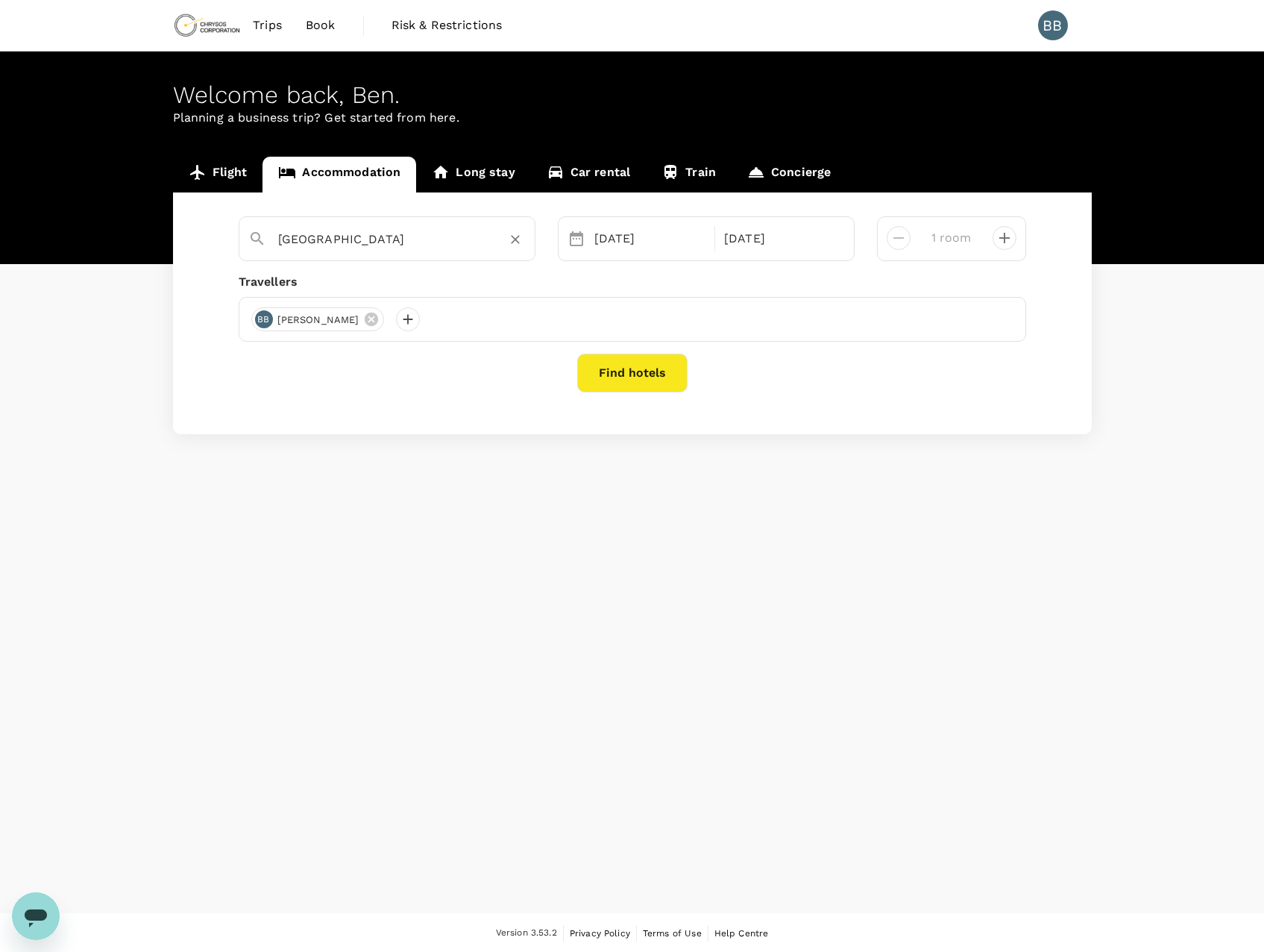
click at [641, 376] on button "Find hotels" at bounding box center [632, 372] width 111 height 38
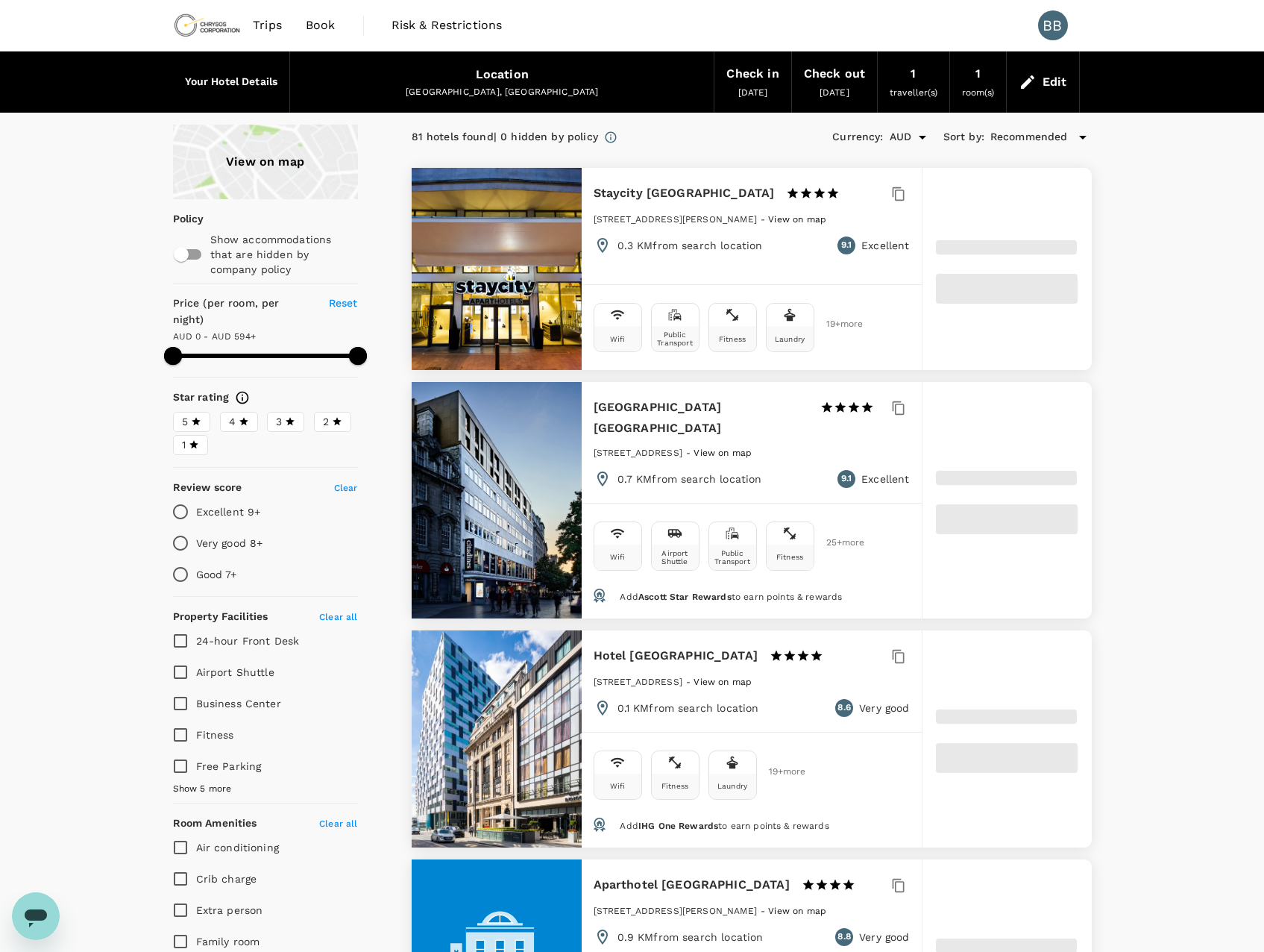
type input "593"
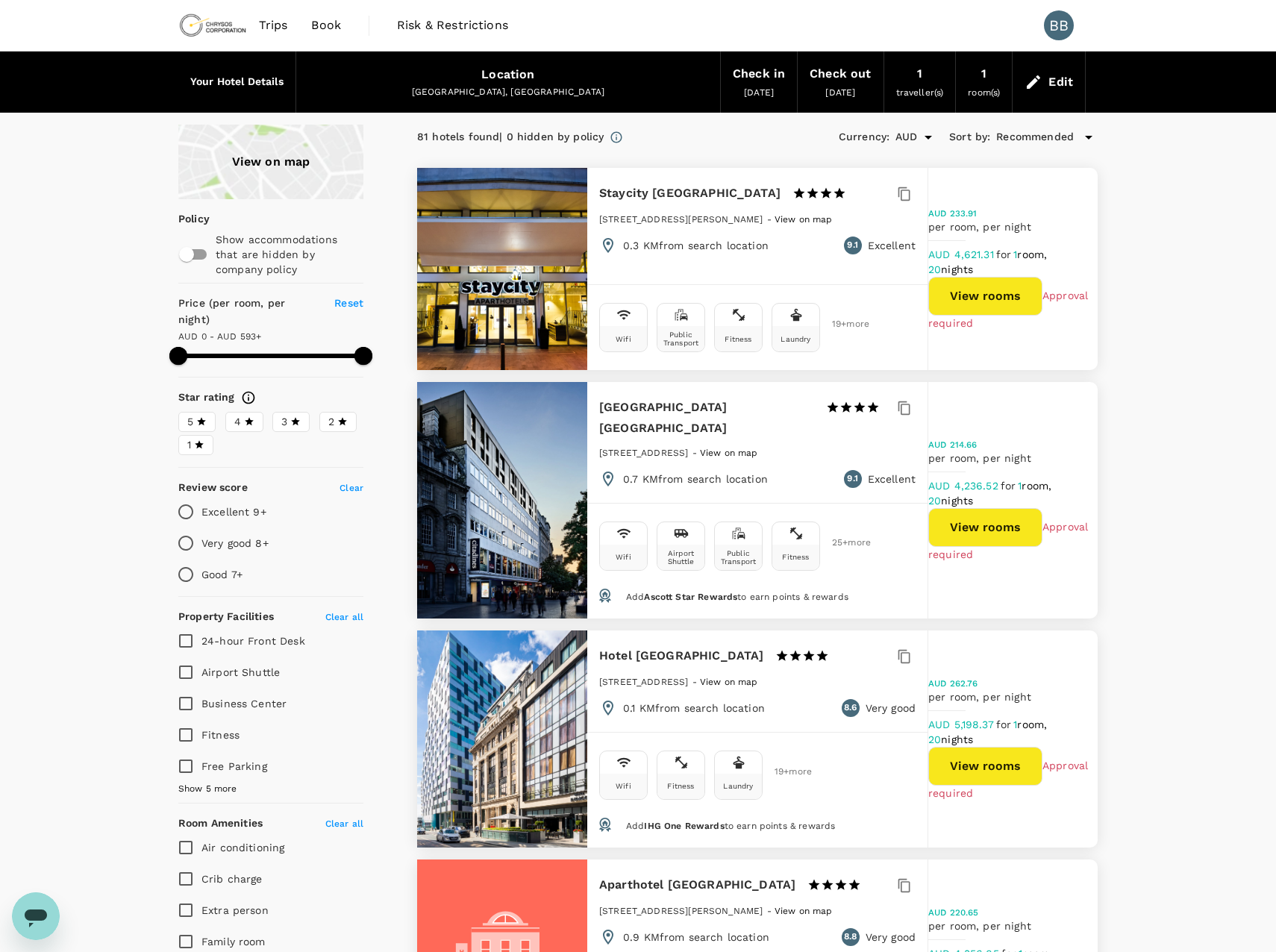
type input "593"
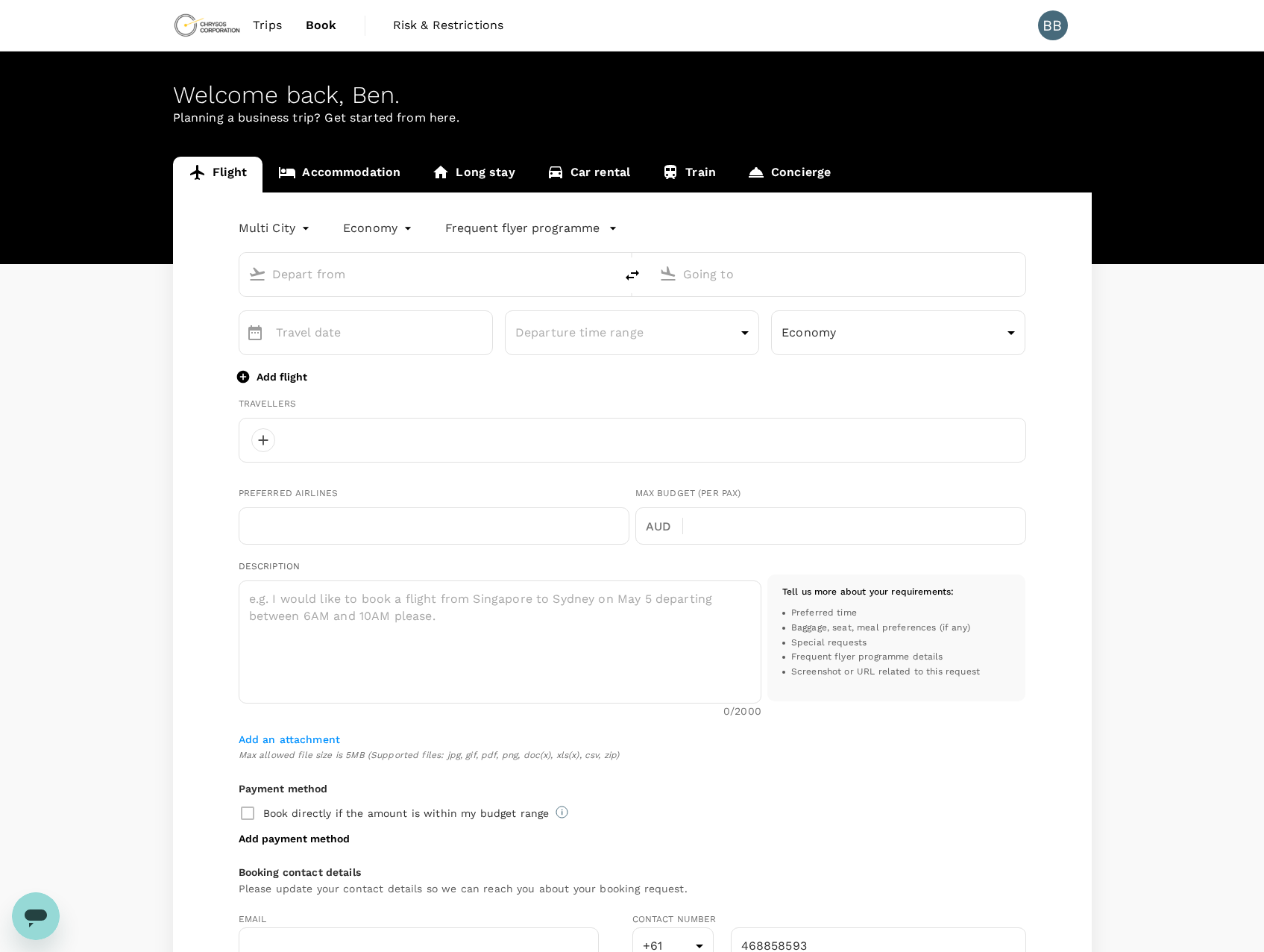
type input "61"
type input "468858593"
type input "[EMAIL_ADDRESS][PERSON_NAME][DOMAIN_NAME]"
click at [305, 232] on body "Trips Book Risk & Restrictions BB Welcome back , Ben . Planning a business trip…" at bounding box center [632, 609] width 1264 height 1219
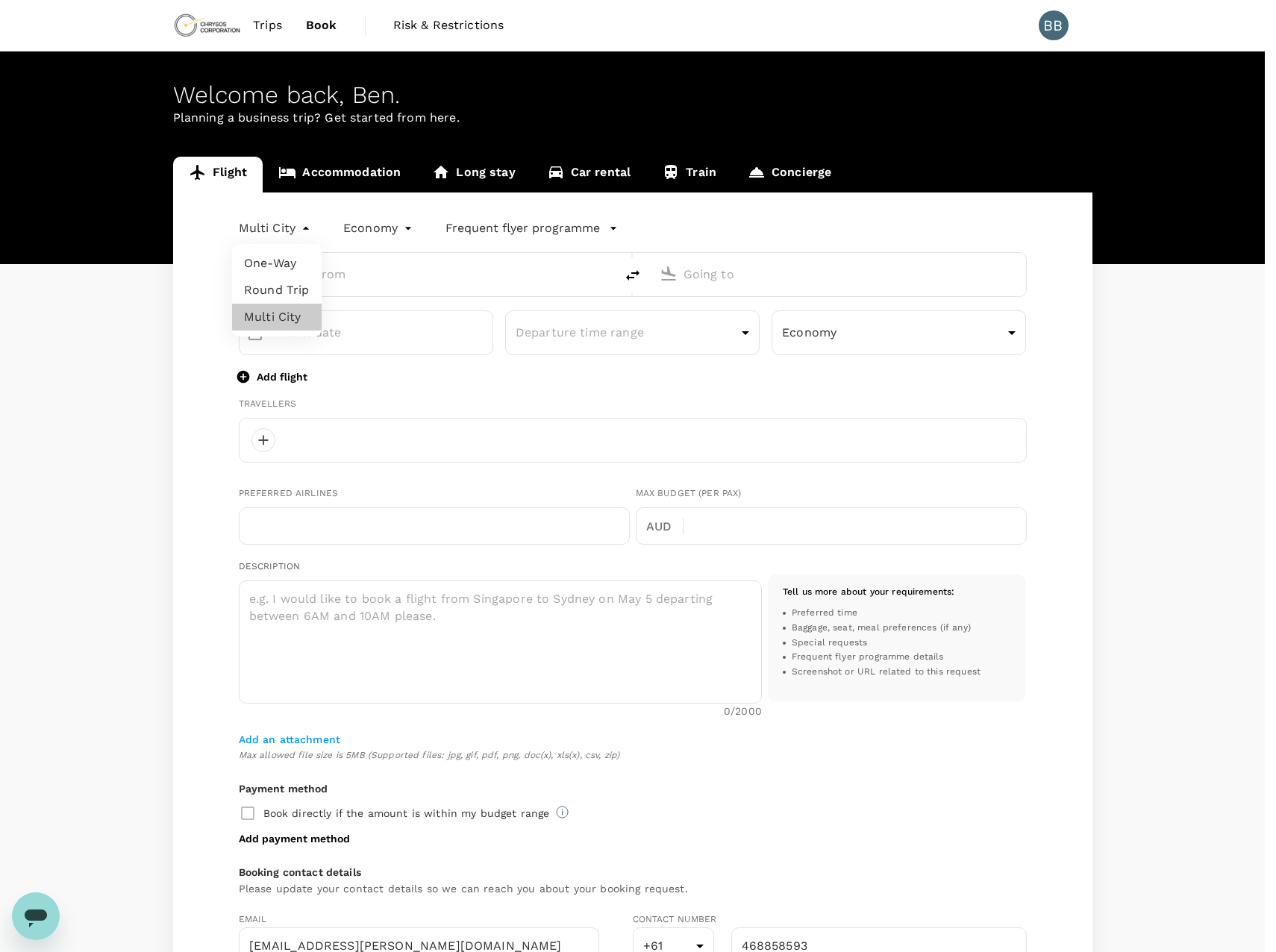
click at [295, 291] on li "Round Trip" at bounding box center [276, 290] width 89 height 27
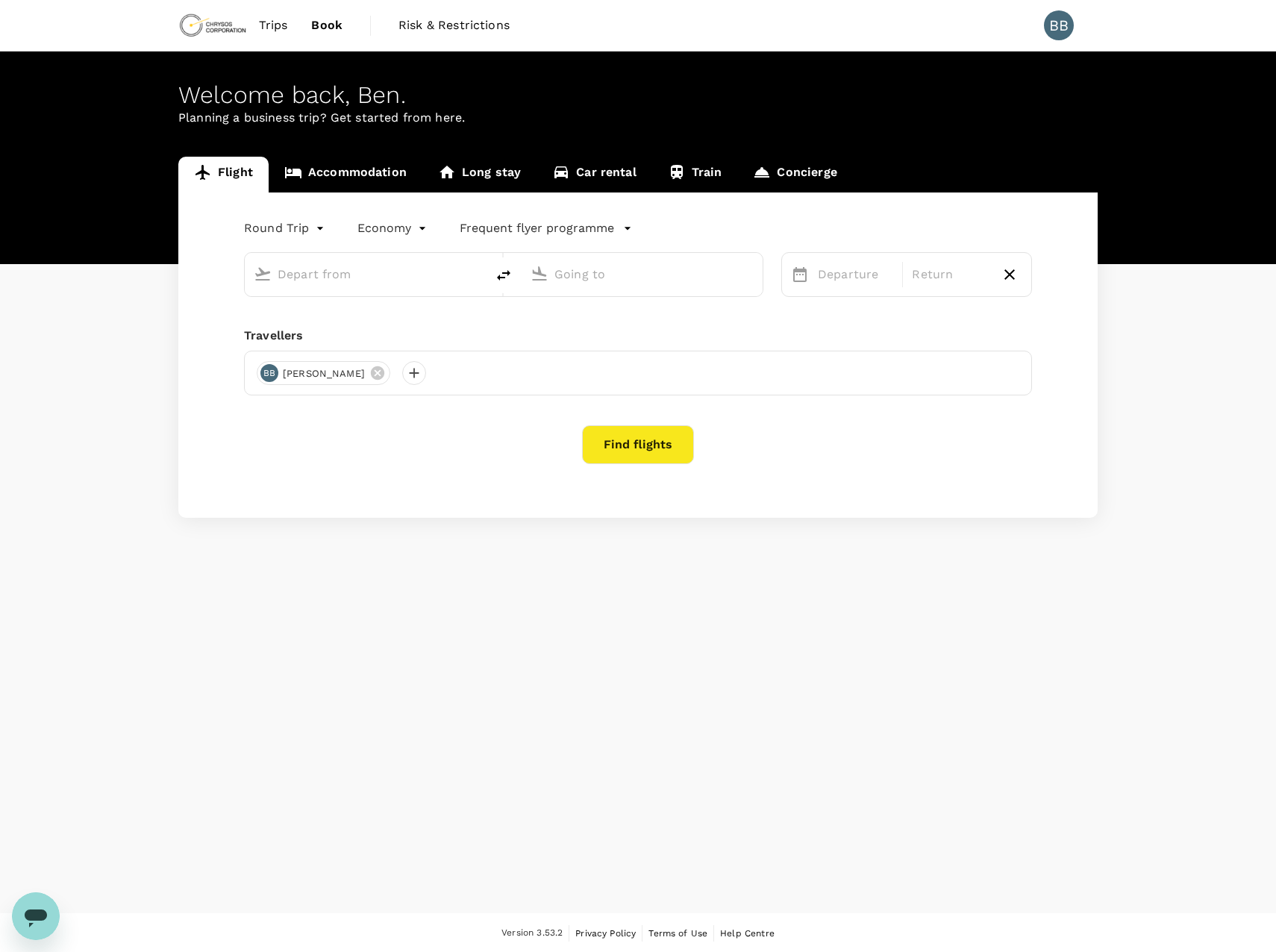
click at [304, 232] on body "Trips Book Risk & Restrictions BB Welcome back , Ben . Planning a business trip…" at bounding box center [638, 476] width 1276 height 954
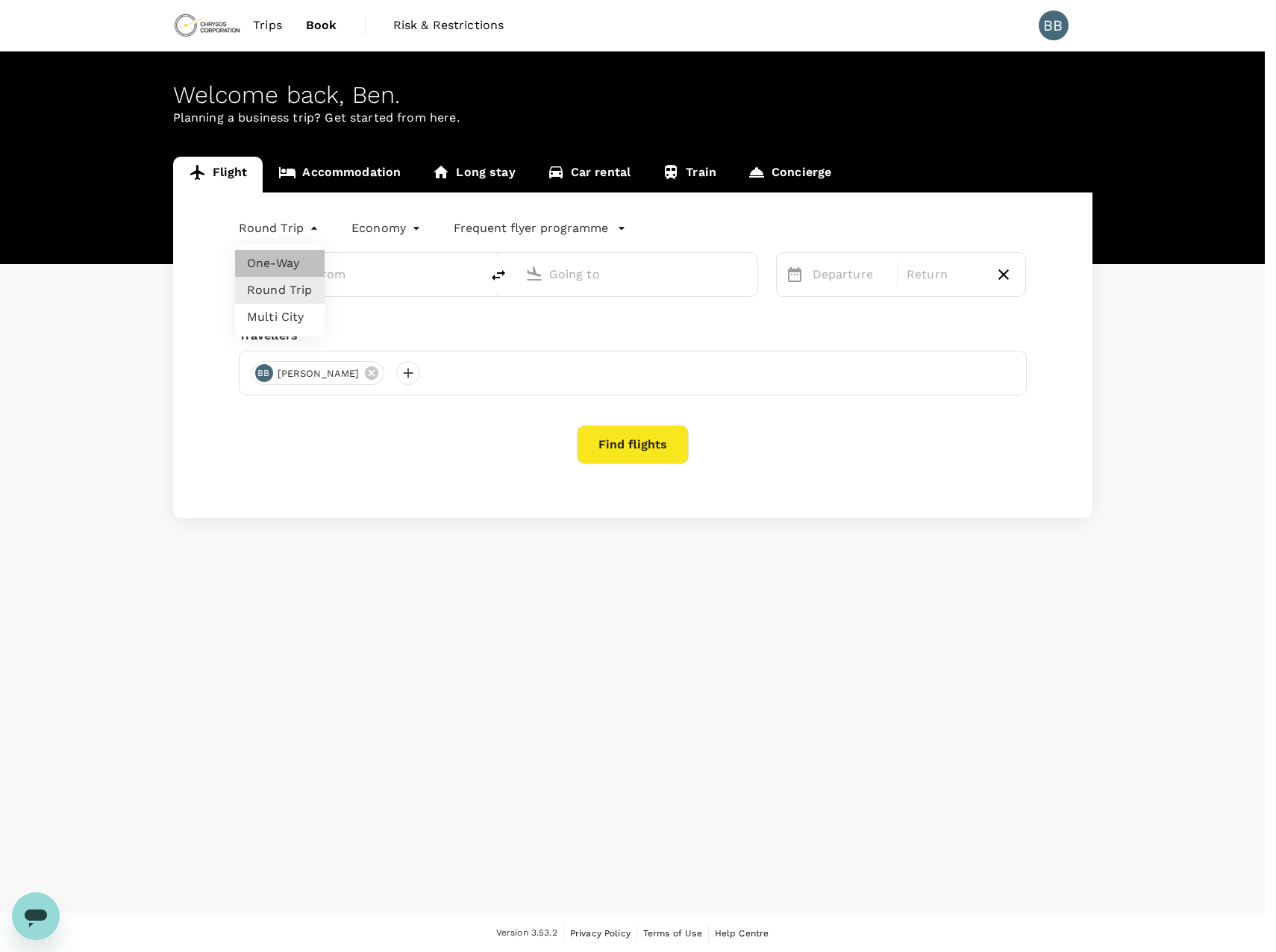
click at [291, 260] on li "One-Way" at bounding box center [279, 263] width 89 height 27
type input "oneway"
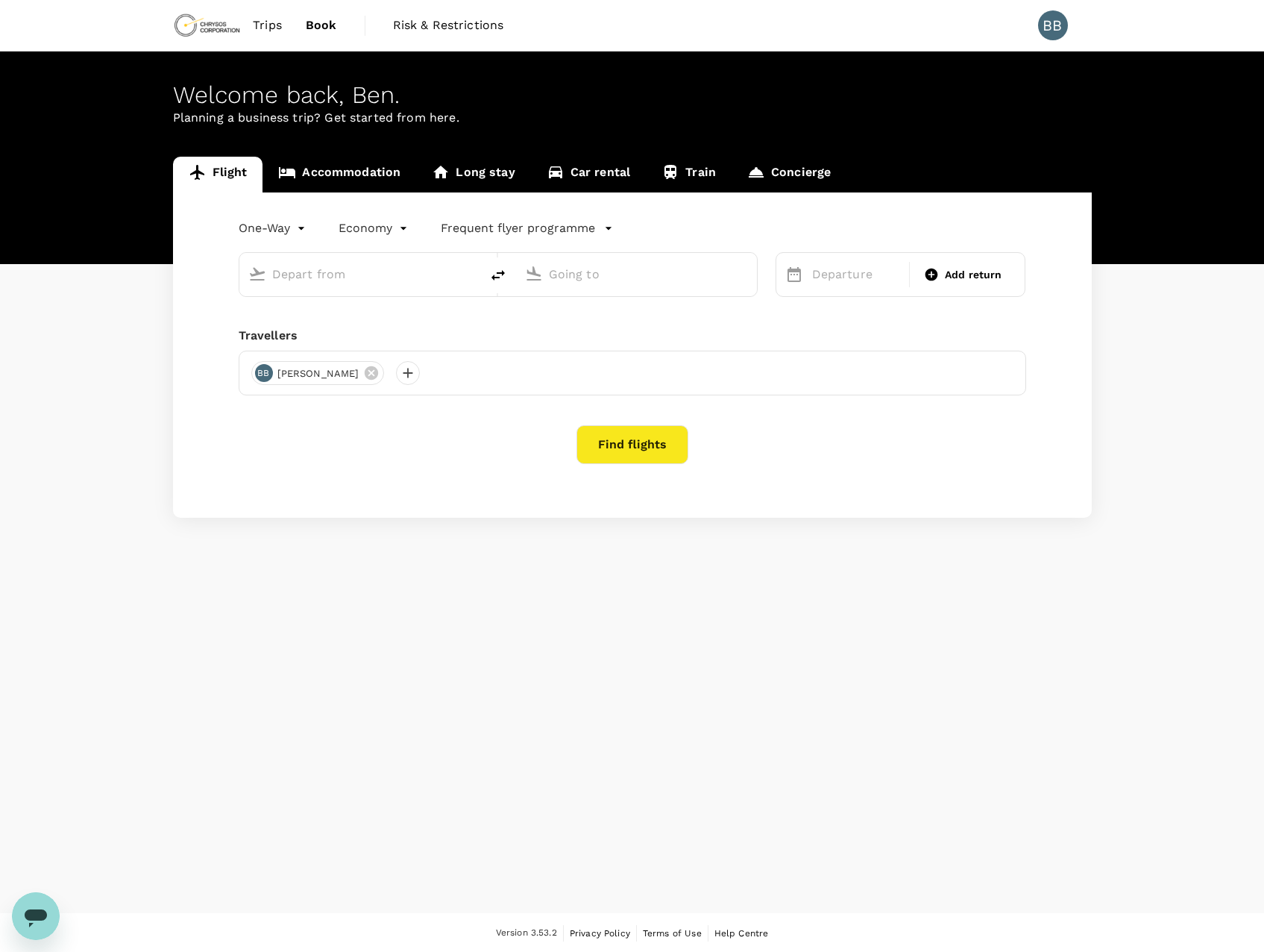
click at [350, 267] on input "text" at bounding box center [361, 274] width 177 height 23
click at [366, 327] on p "Adelaide" at bounding box center [382, 332] width 263 height 15
type input "Adelaide (ADL)"
click at [583, 275] on input "text" at bounding box center [638, 274] width 177 height 23
click at [617, 332] on p "Liverpool [PERSON_NAME]" at bounding box center [660, 332] width 264 height 15
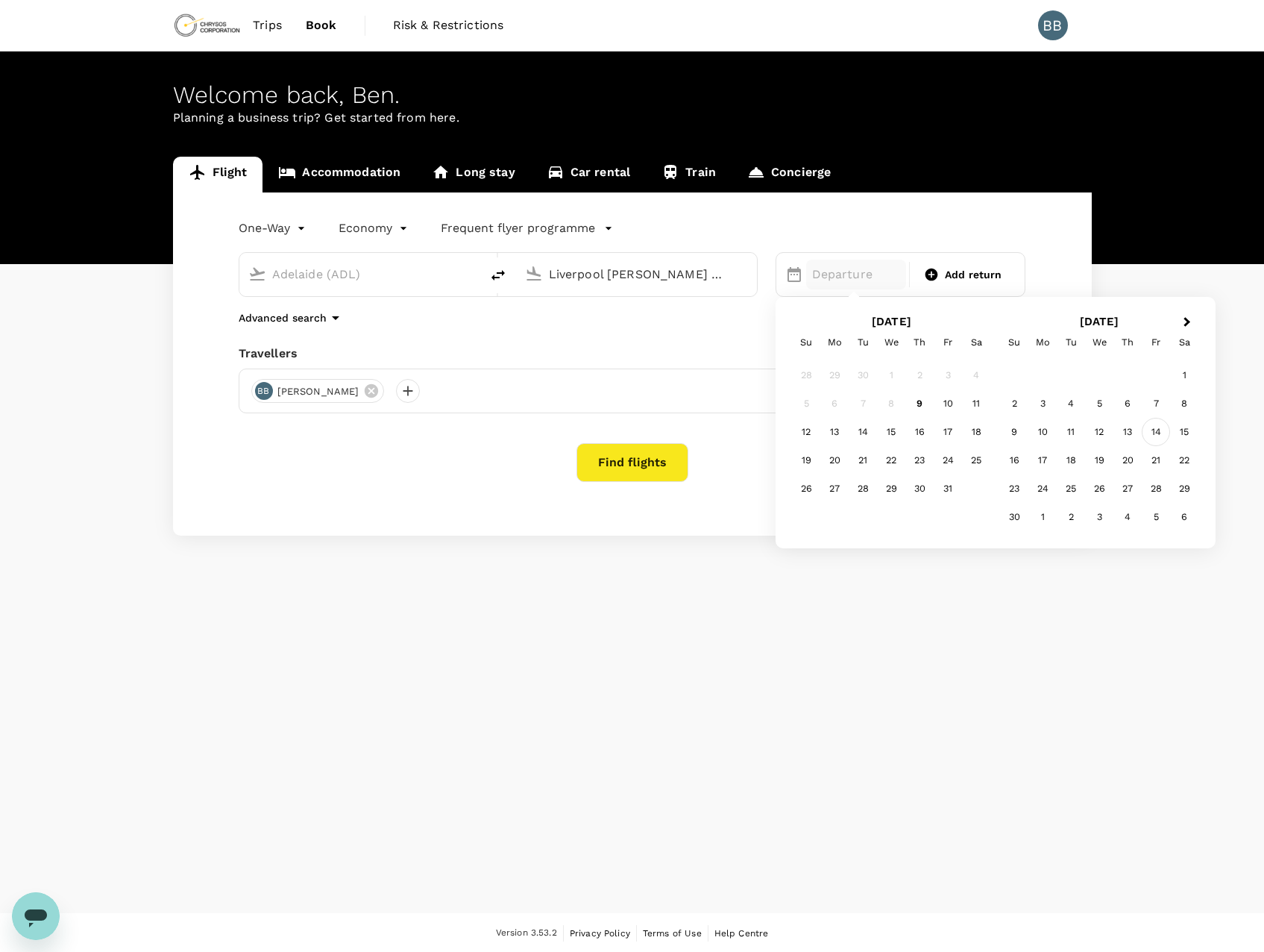
type input "Liverpool [PERSON_NAME] (LPL)"
click at [1160, 431] on div "14" at bounding box center [1156, 431] width 29 height 29
click at [948, 280] on span "Add return" at bounding box center [973, 274] width 57 height 16
click at [1002, 276] on icon "button" at bounding box center [1003, 274] width 11 height 11
type input "oneway"
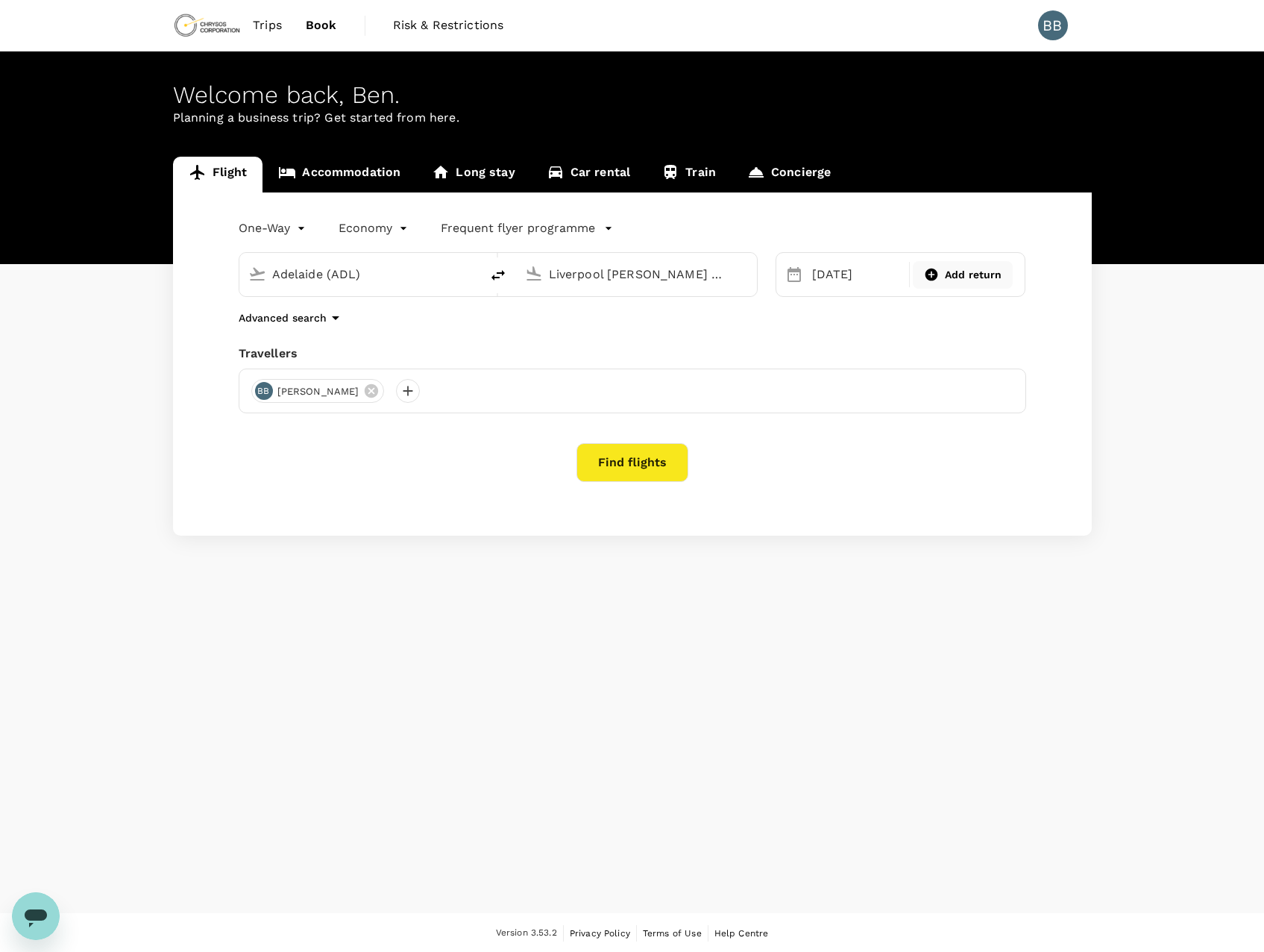
click at [646, 467] on button "Find flights" at bounding box center [632, 462] width 112 height 38
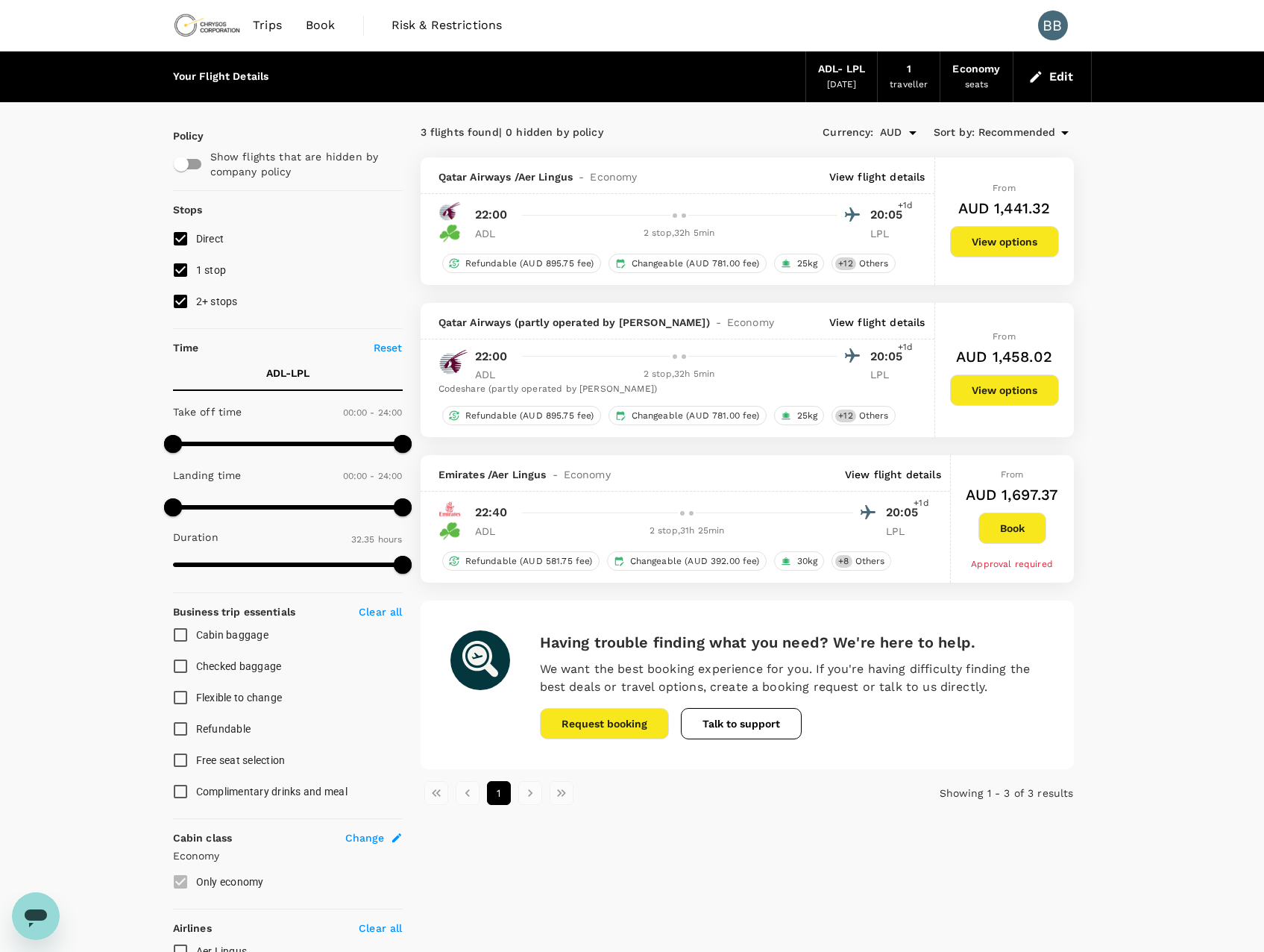
click at [643, 374] on div "2 stop , 32h 5min" at bounding box center [679, 374] width 316 height 15
click at [902, 323] on p "View flight details" at bounding box center [878, 323] width 97 height 15
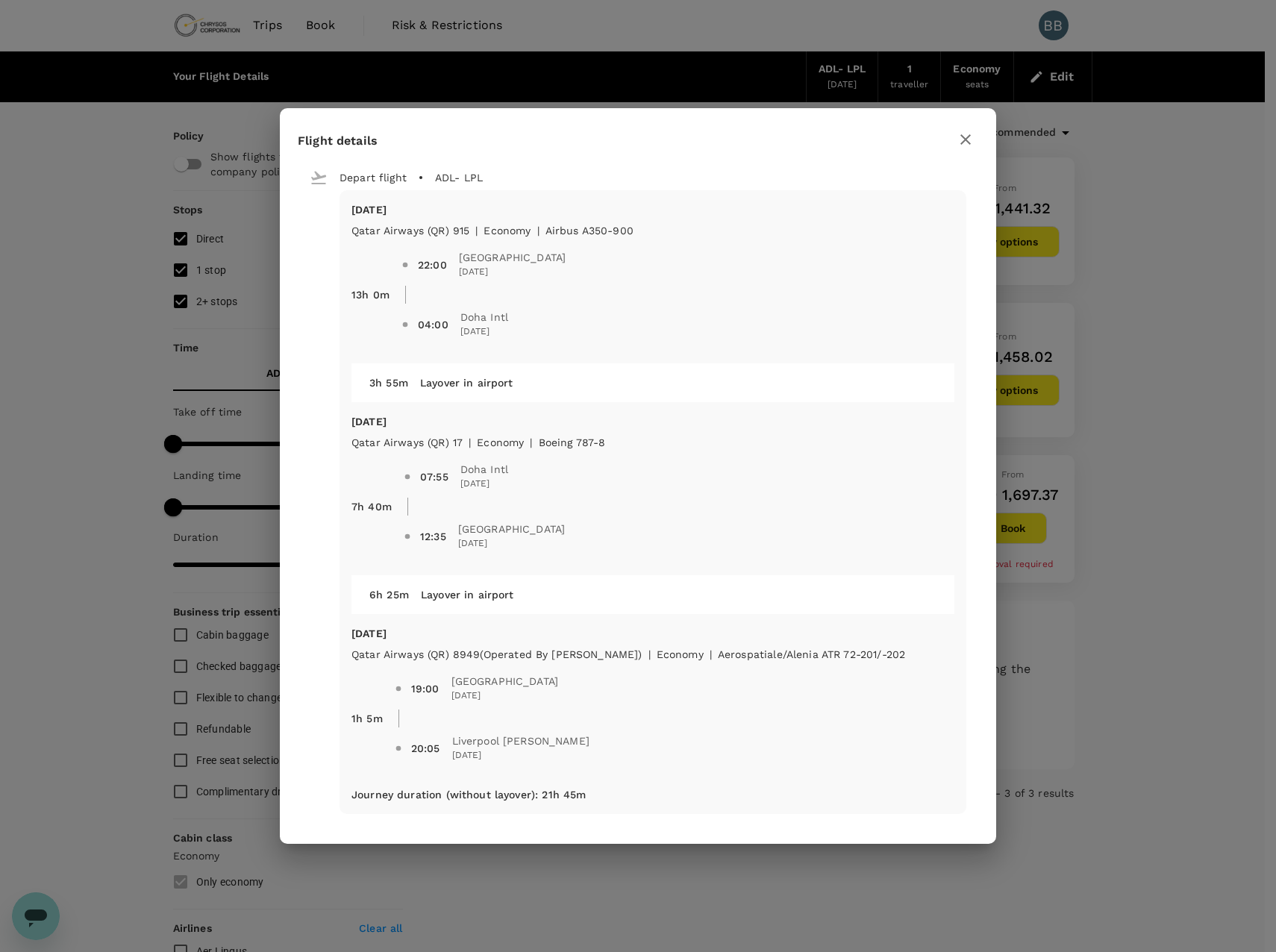
click at [966, 138] on icon "button" at bounding box center [966, 139] width 11 height 11
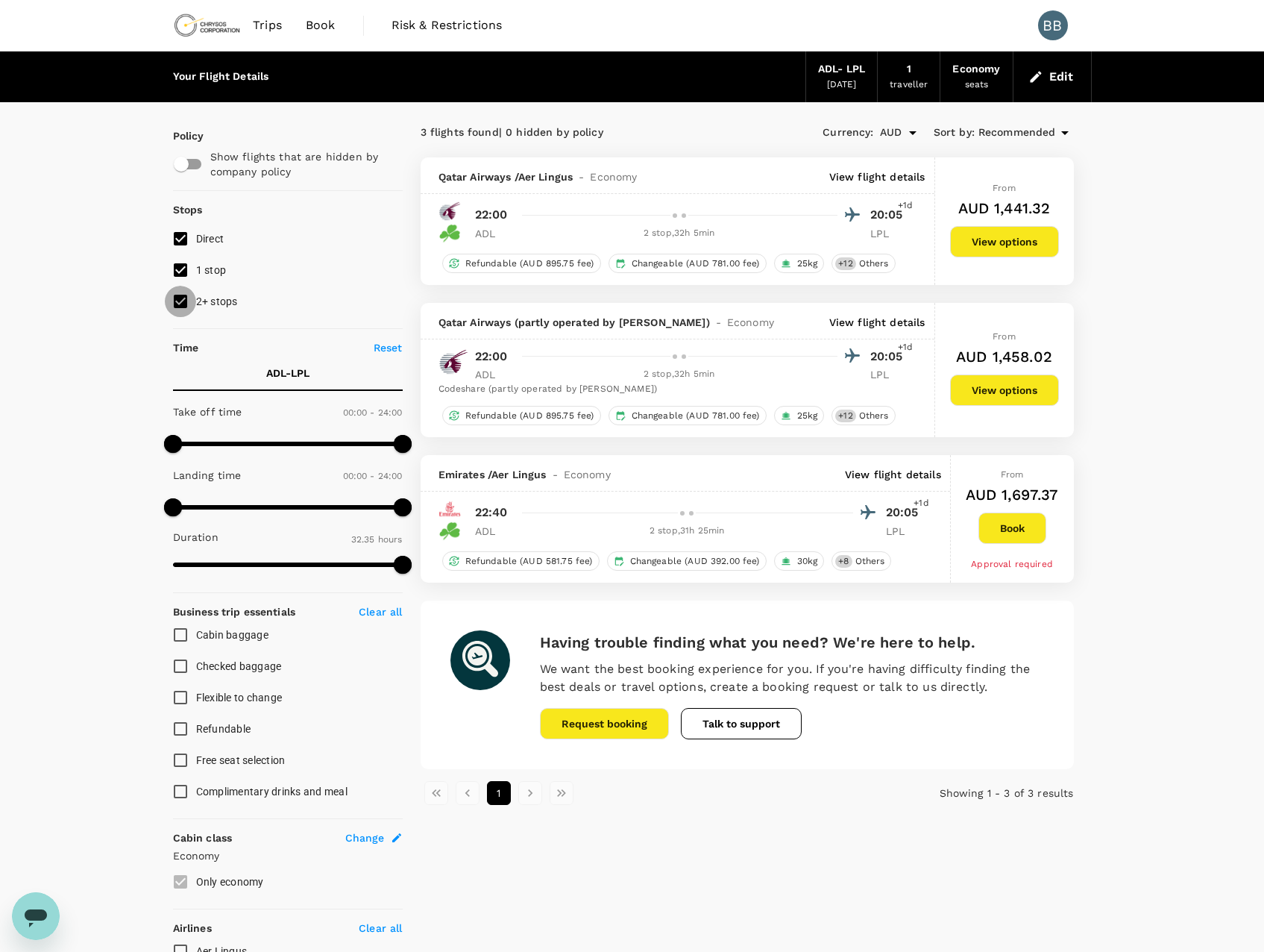
click at [176, 300] on input "2+ stops" at bounding box center [180, 301] width 31 height 31
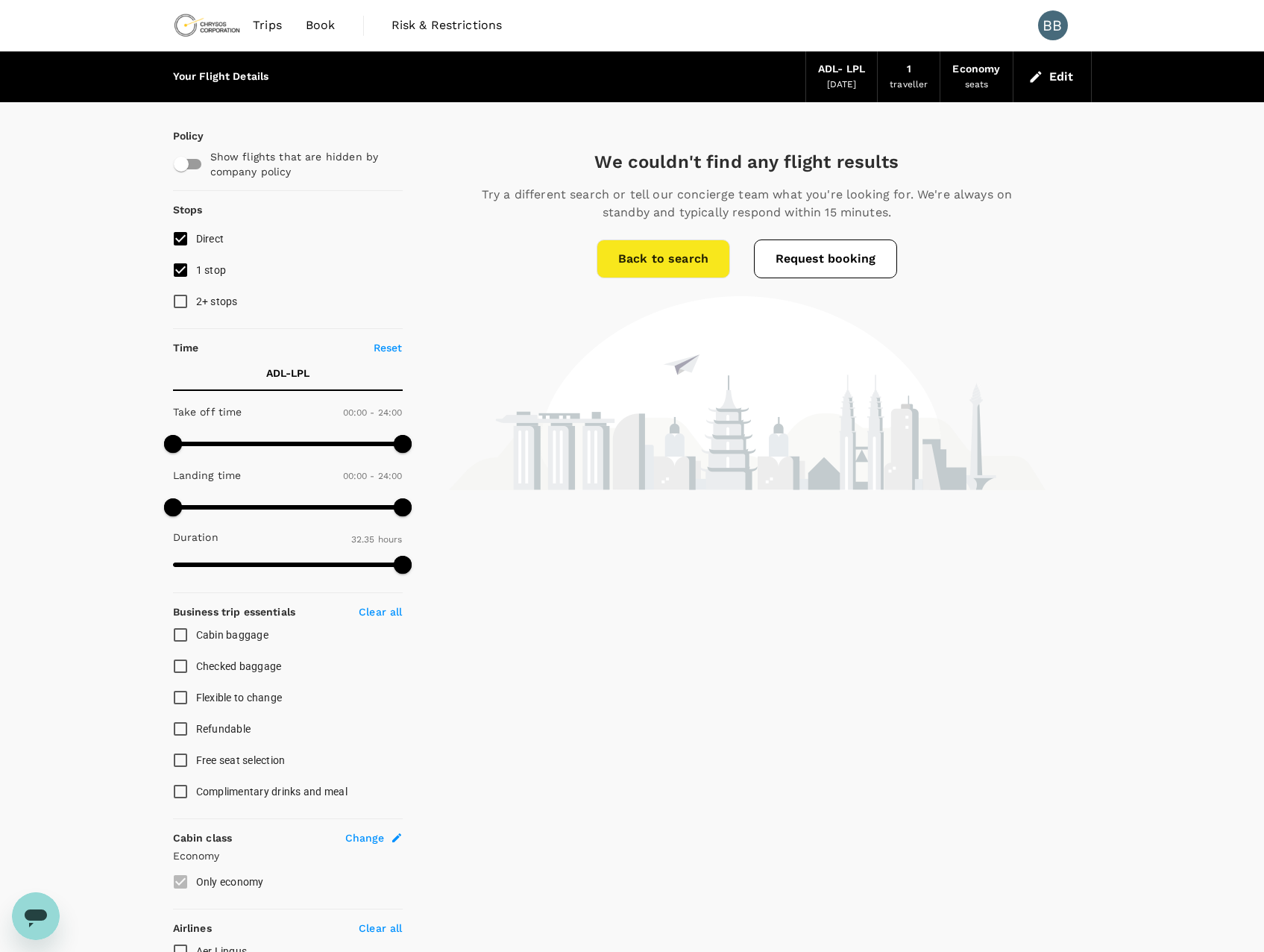
click at [176, 300] on input "2+ stops" at bounding box center [180, 301] width 31 height 31
checkbox input "true"
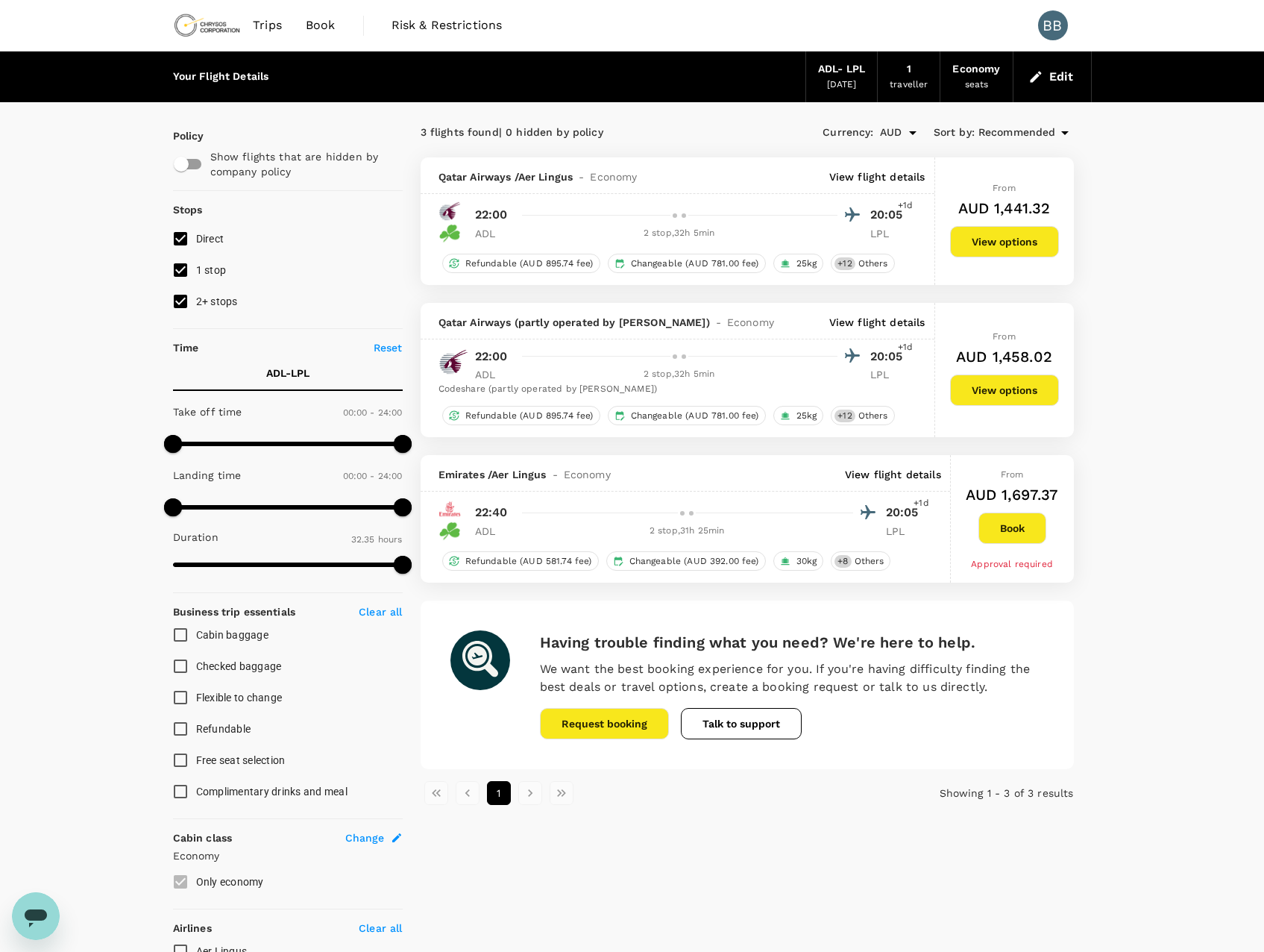
click at [463, 470] on span "Emirates / Aer Lingus" at bounding box center [493, 474] width 108 height 15
click at [451, 506] on img at bounding box center [449, 508] width 22 height 22
click at [911, 474] on p "View flight details" at bounding box center [893, 474] width 97 height 15
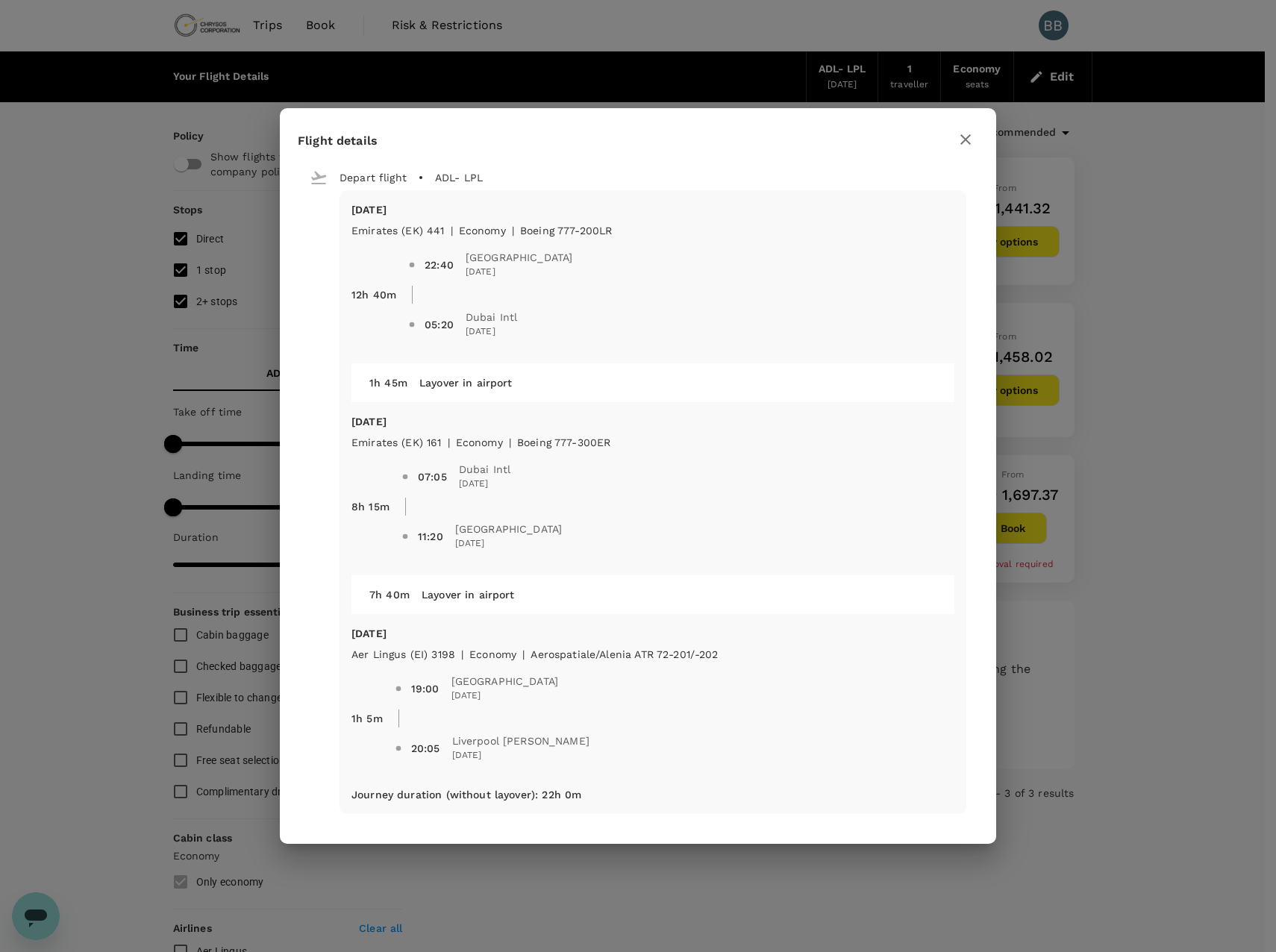
click at [964, 142] on icon "button" at bounding box center [966, 139] width 18 height 18
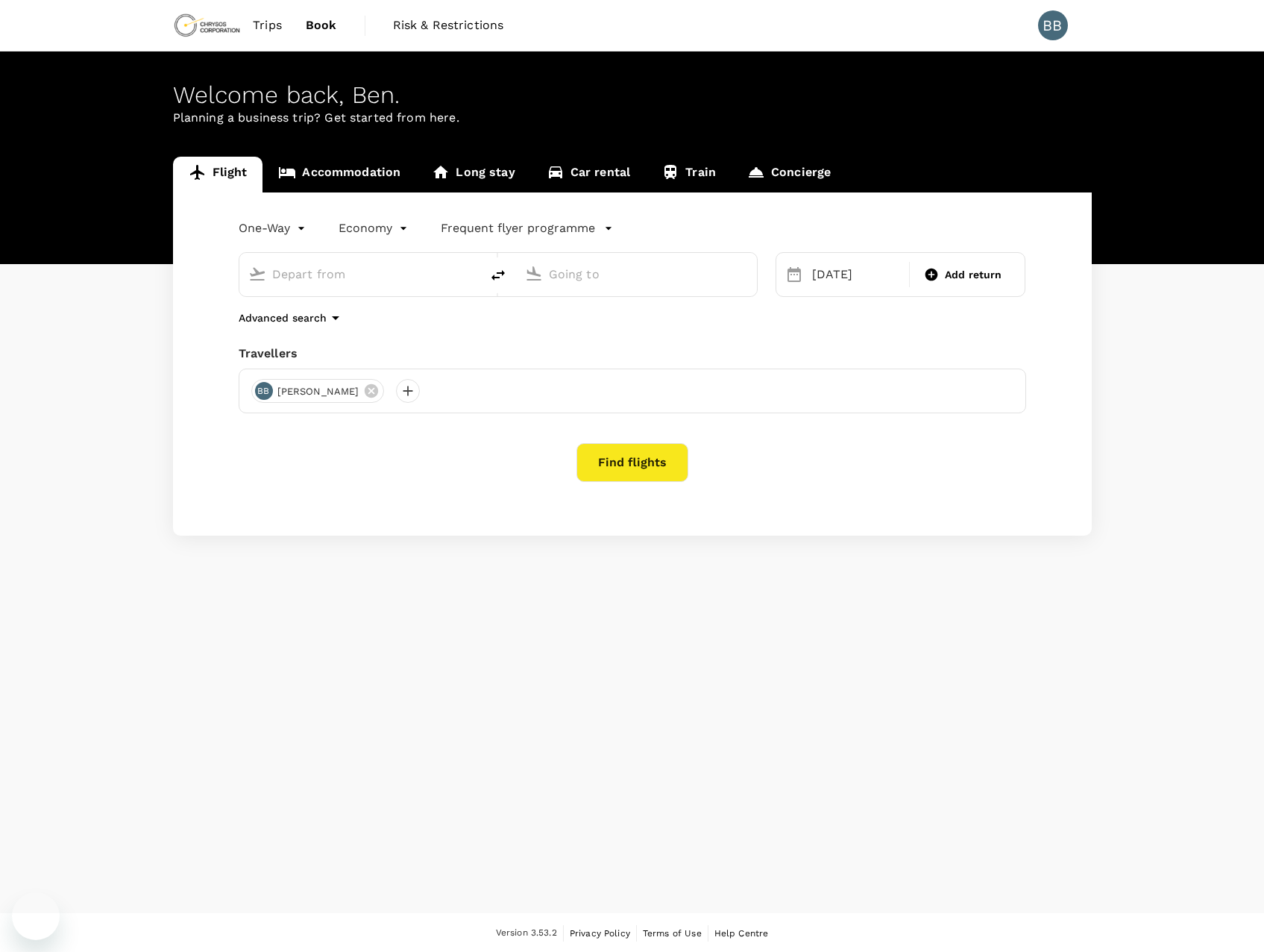
type input "Adelaide (ADL)"
type input "Liverpool [PERSON_NAME] (LPL)"
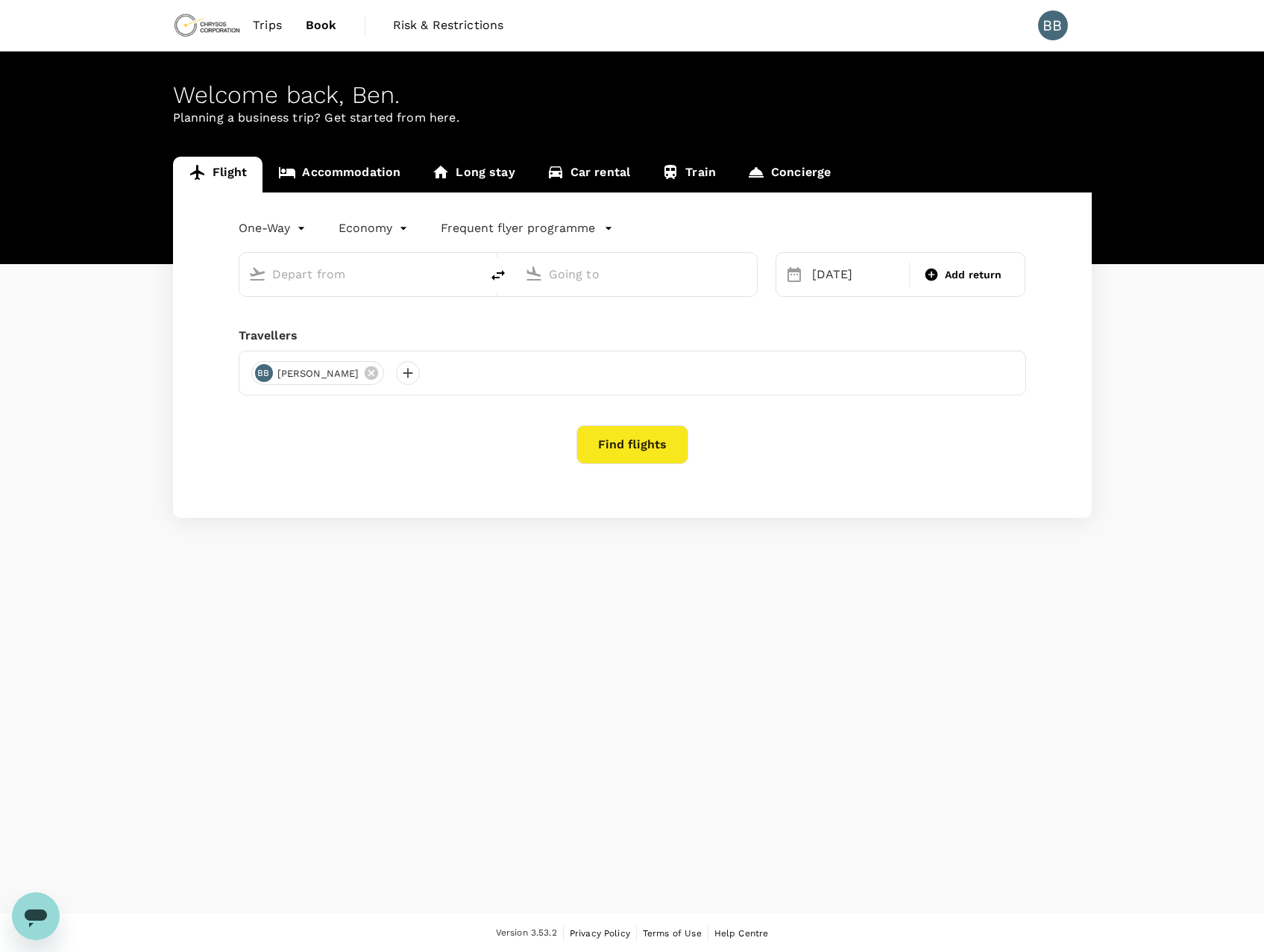
type input "Adelaide (ADL)"
type input "Liverpool [PERSON_NAME] (LPL)"
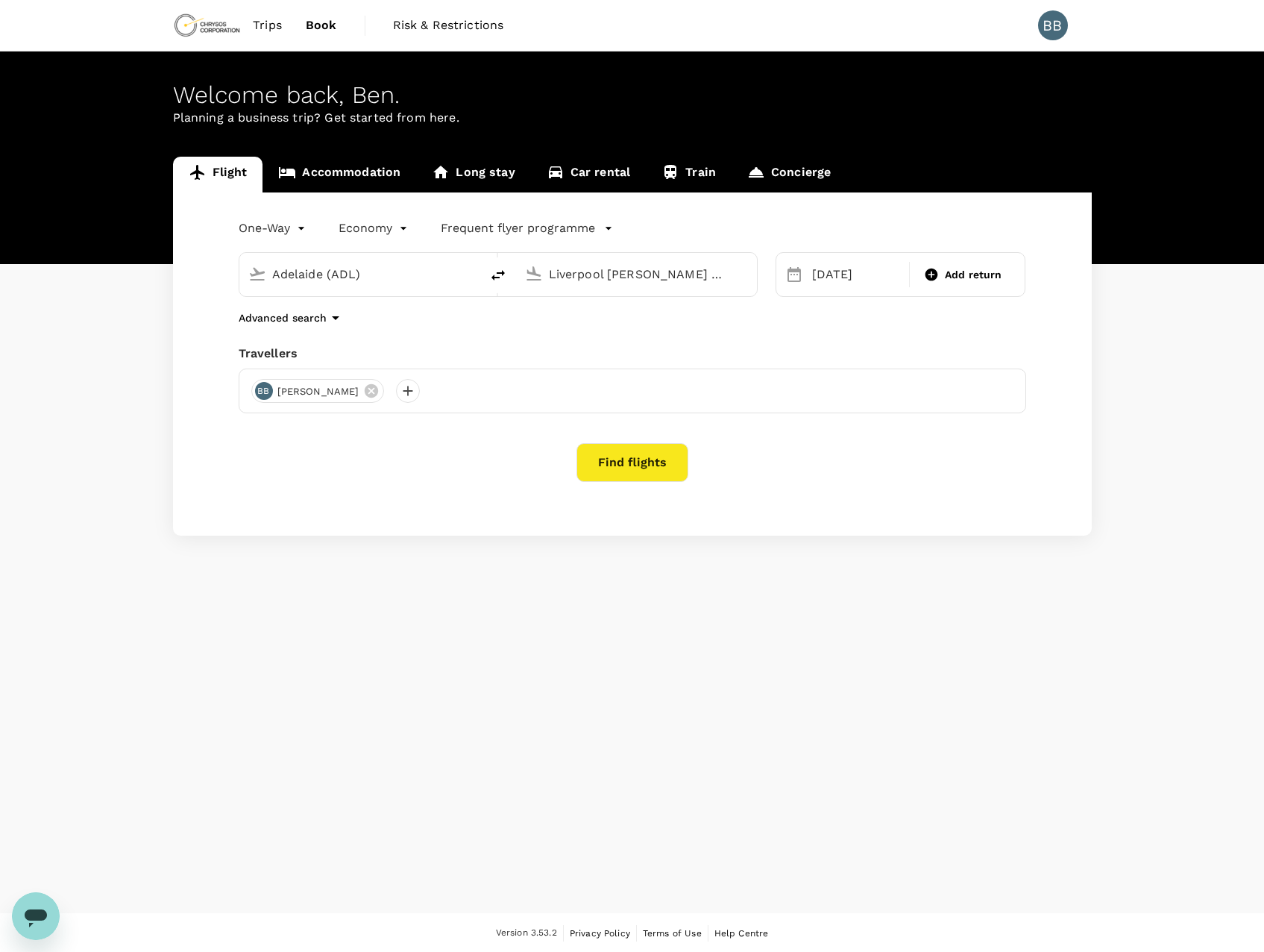
click at [492, 275] on icon "delete" at bounding box center [499, 275] width 18 height 18
type input "Liverpool John Lennon (LPL)"
drag, startPoint x: 647, startPoint y: 276, endPoint x: 518, endPoint y: 282, distance: 129.1
click at [519, 282] on div "Adelaide (ADL)" at bounding box center [634, 272] width 229 height 33
click at [590, 327] on p "Kotoka Intl" at bounding box center [659, 332] width 263 height 15
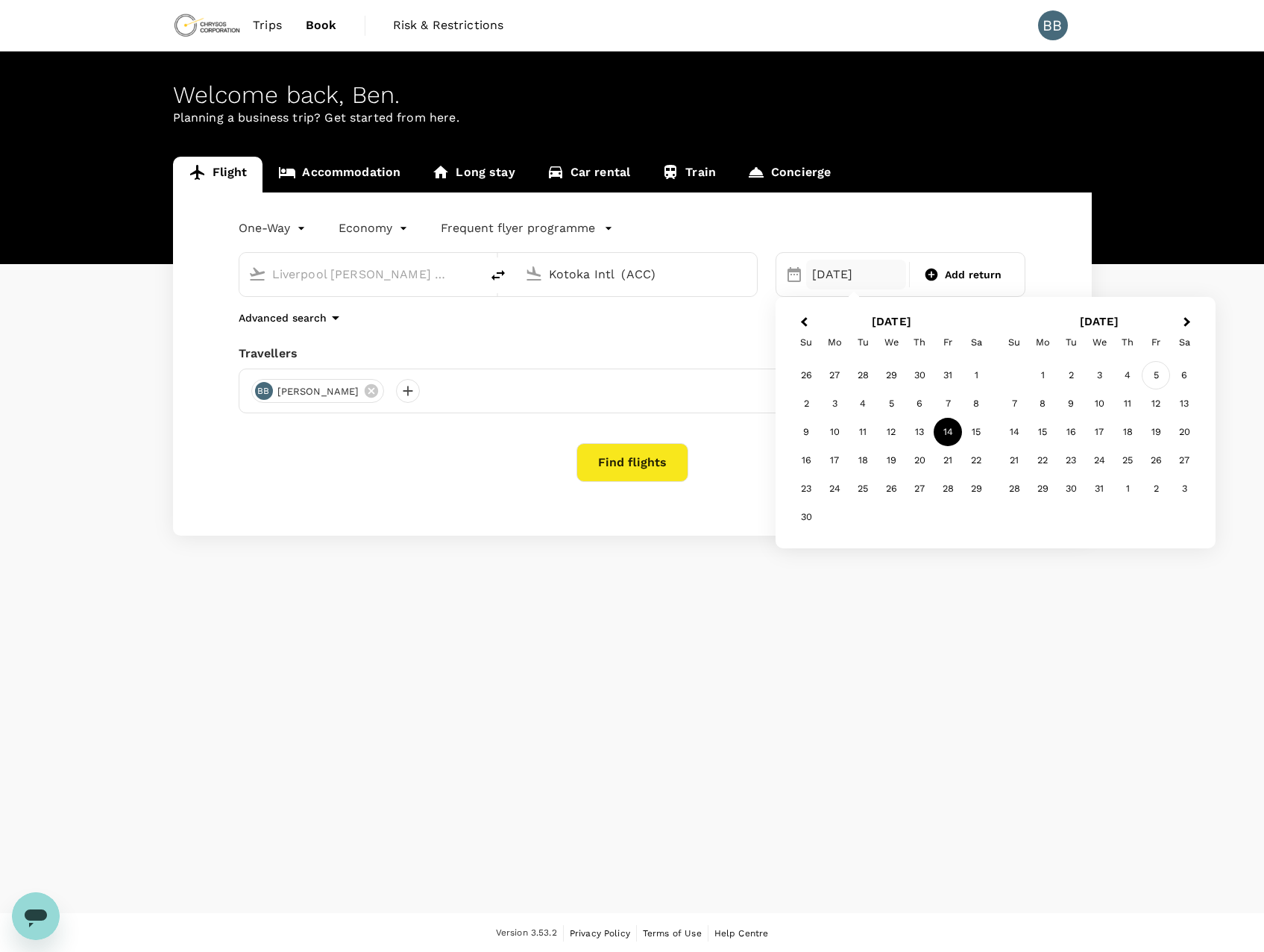
type input "Kotoka Intl (ACC)"
click at [1159, 372] on div "5" at bounding box center [1156, 375] width 29 height 29
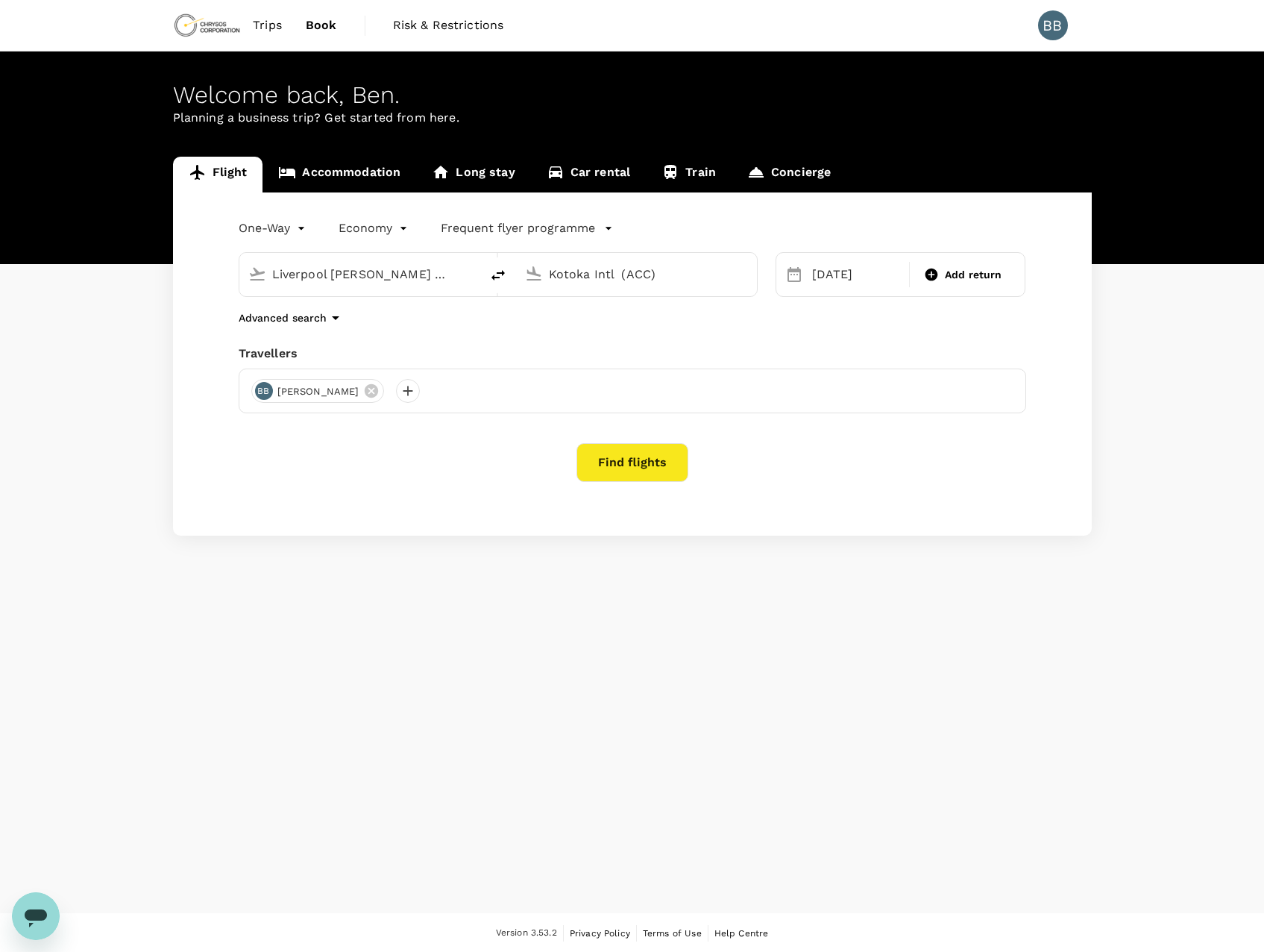
click at [636, 458] on button "Find flights" at bounding box center [632, 462] width 112 height 38
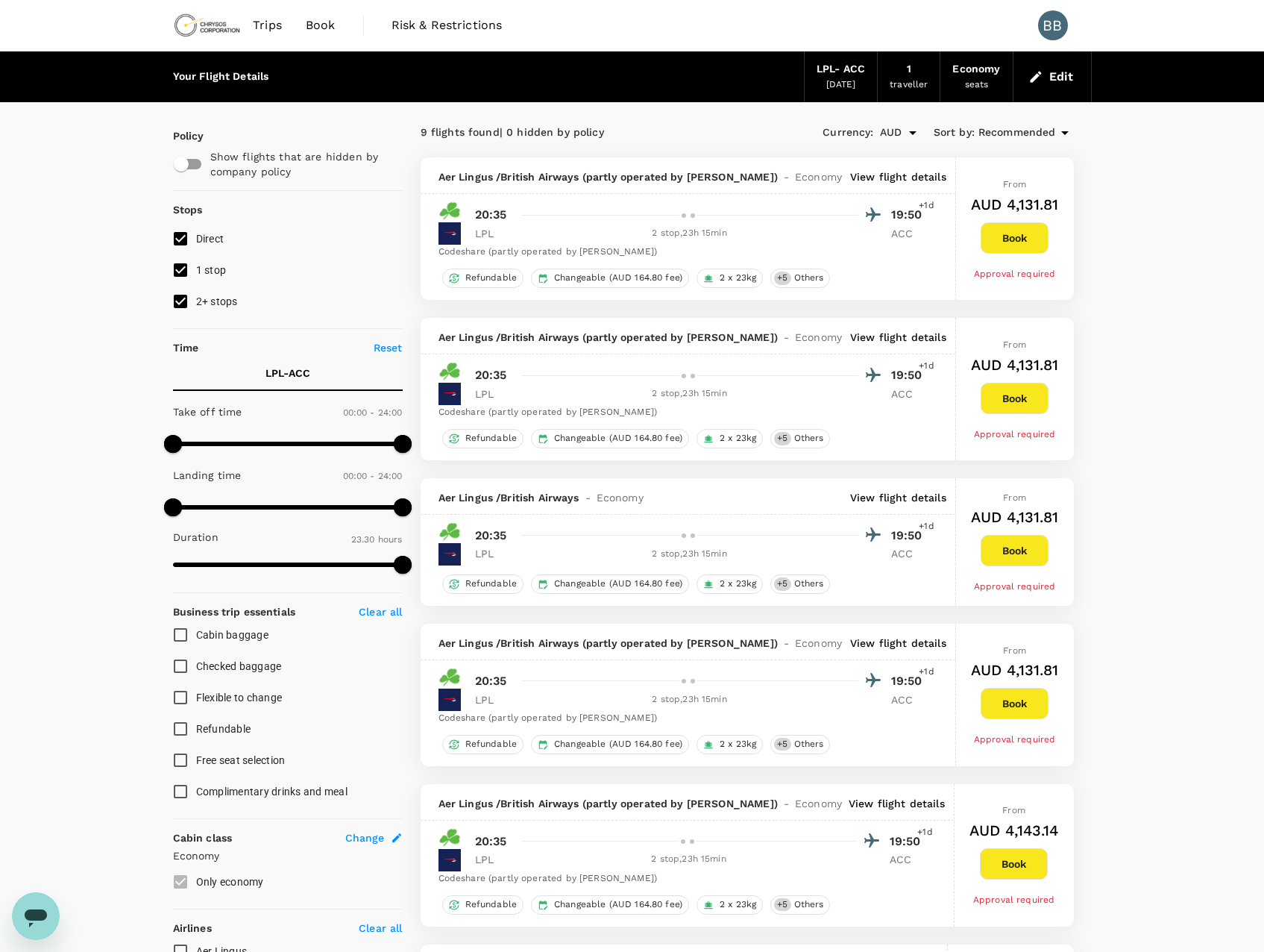
scroll to position [74, 0]
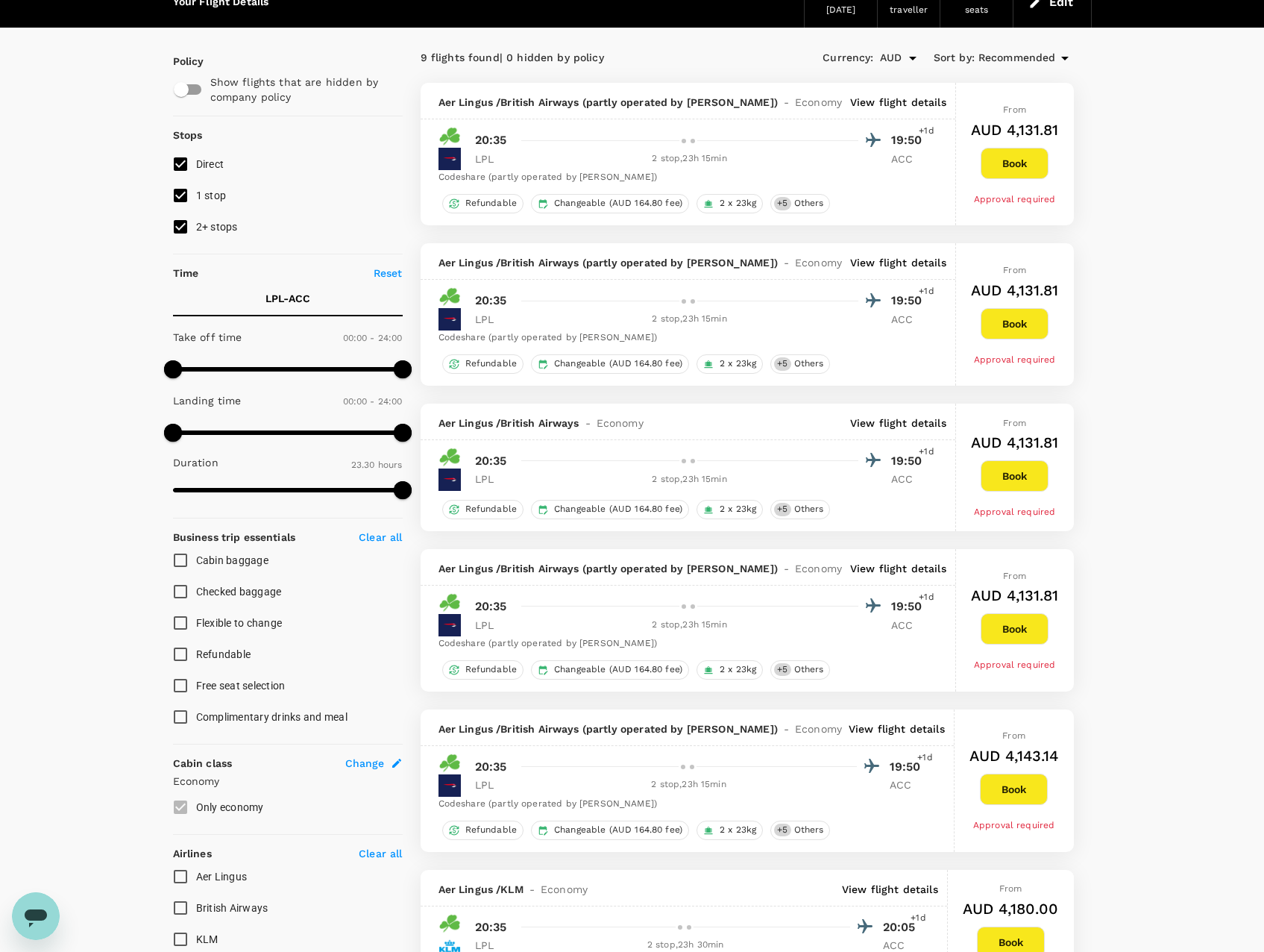
click at [181, 224] on input "2+ stops" at bounding box center [180, 227] width 31 height 31
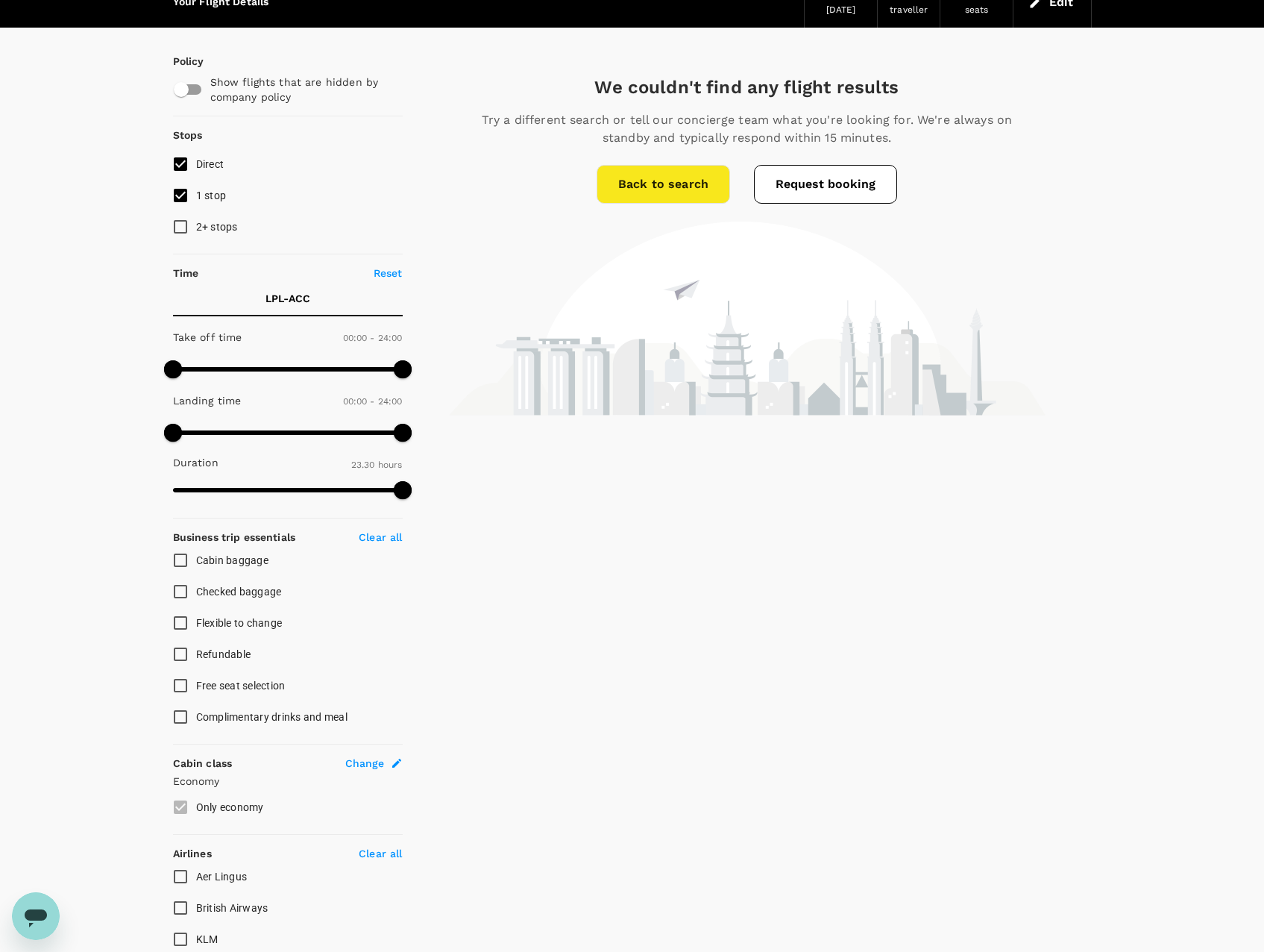
click at [181, 224] on input "2+ stops" at bounding box center [180, 227] width 31 height 31
checkbox input "true"
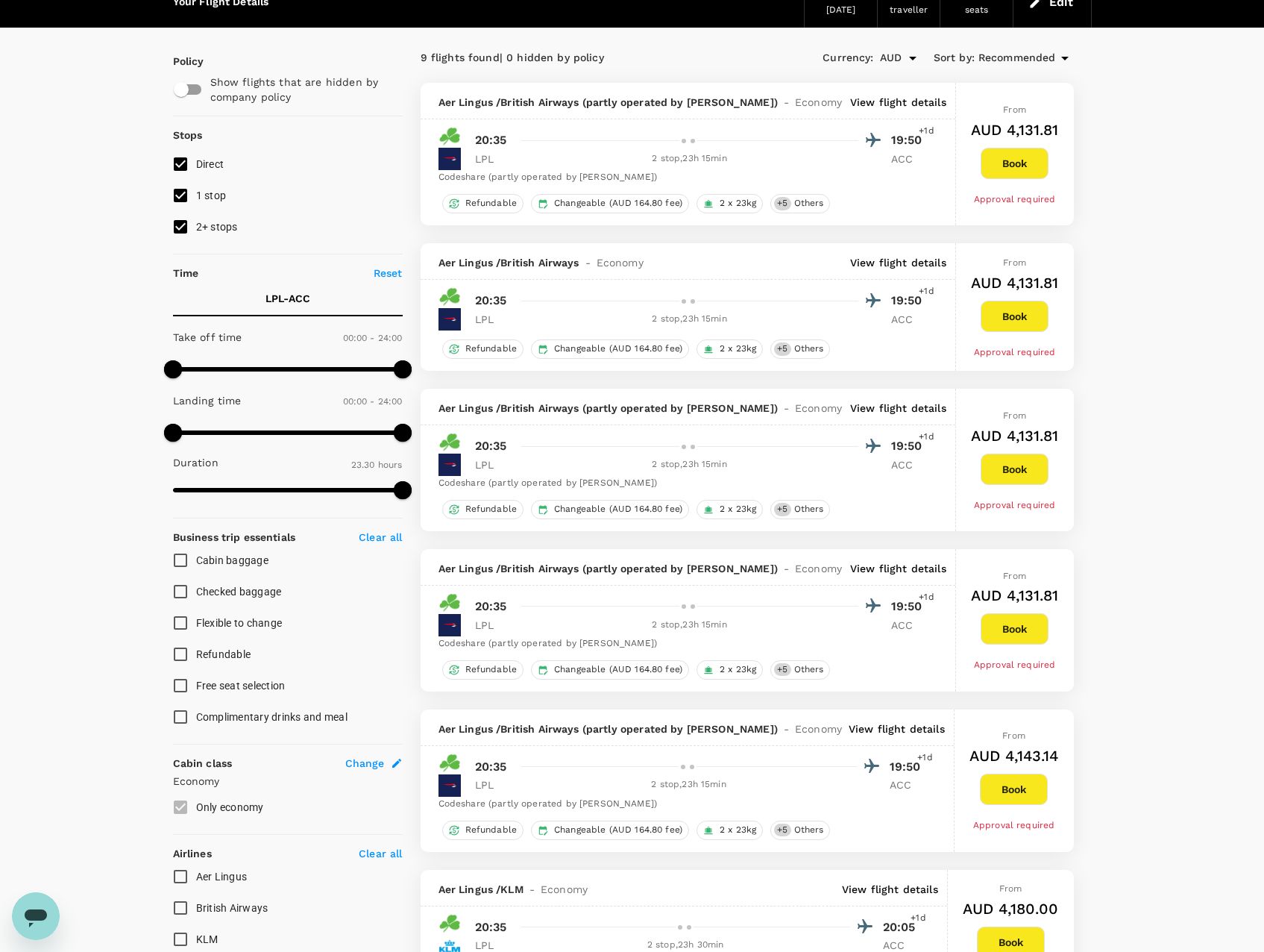
click at [891, 97] on p "View flight details" at bounding box center [899, 102] width 97 height 15
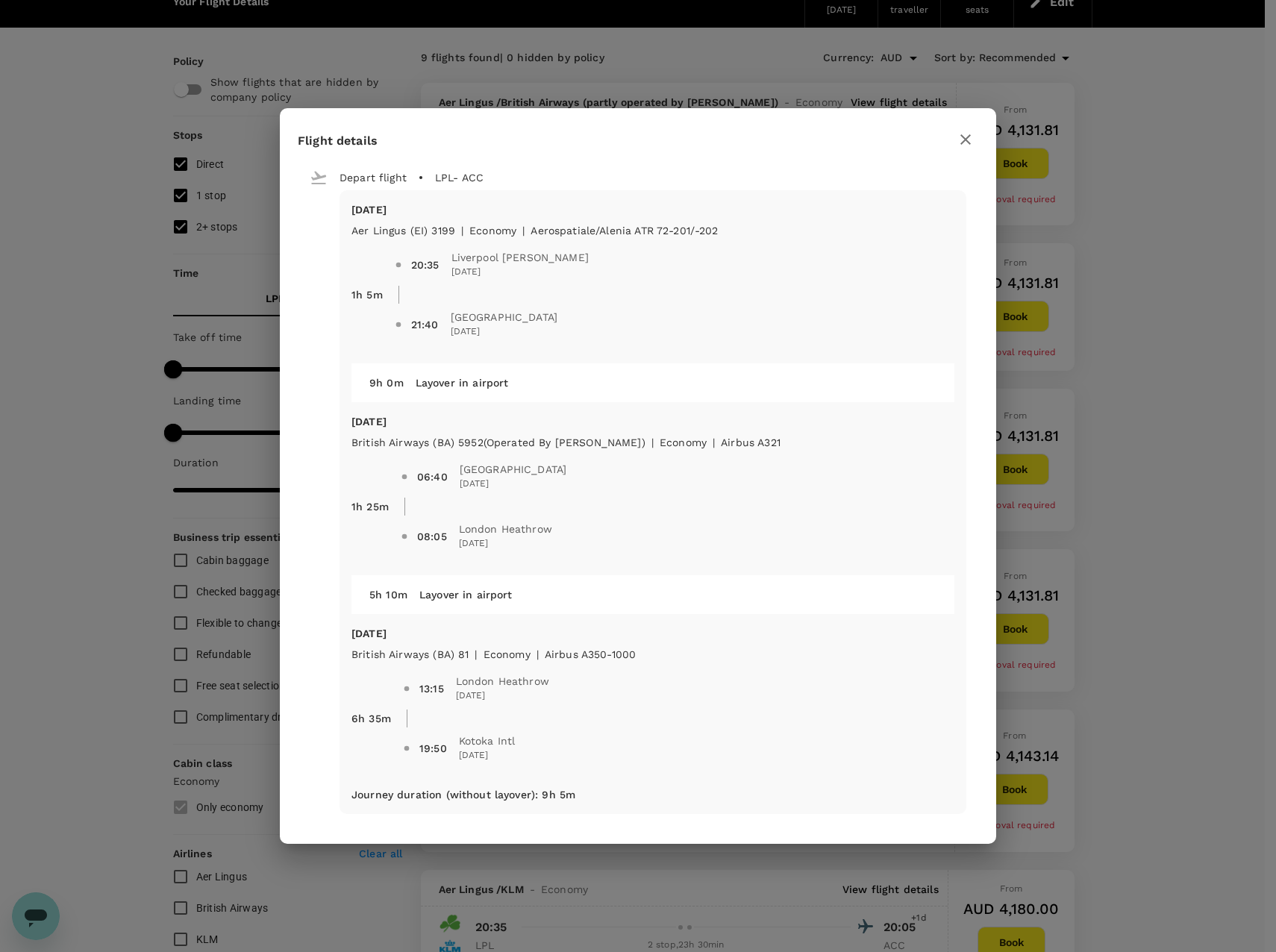
click at [971, 136] on icon "button" at bounding box center [966, 139] width 18 height 18
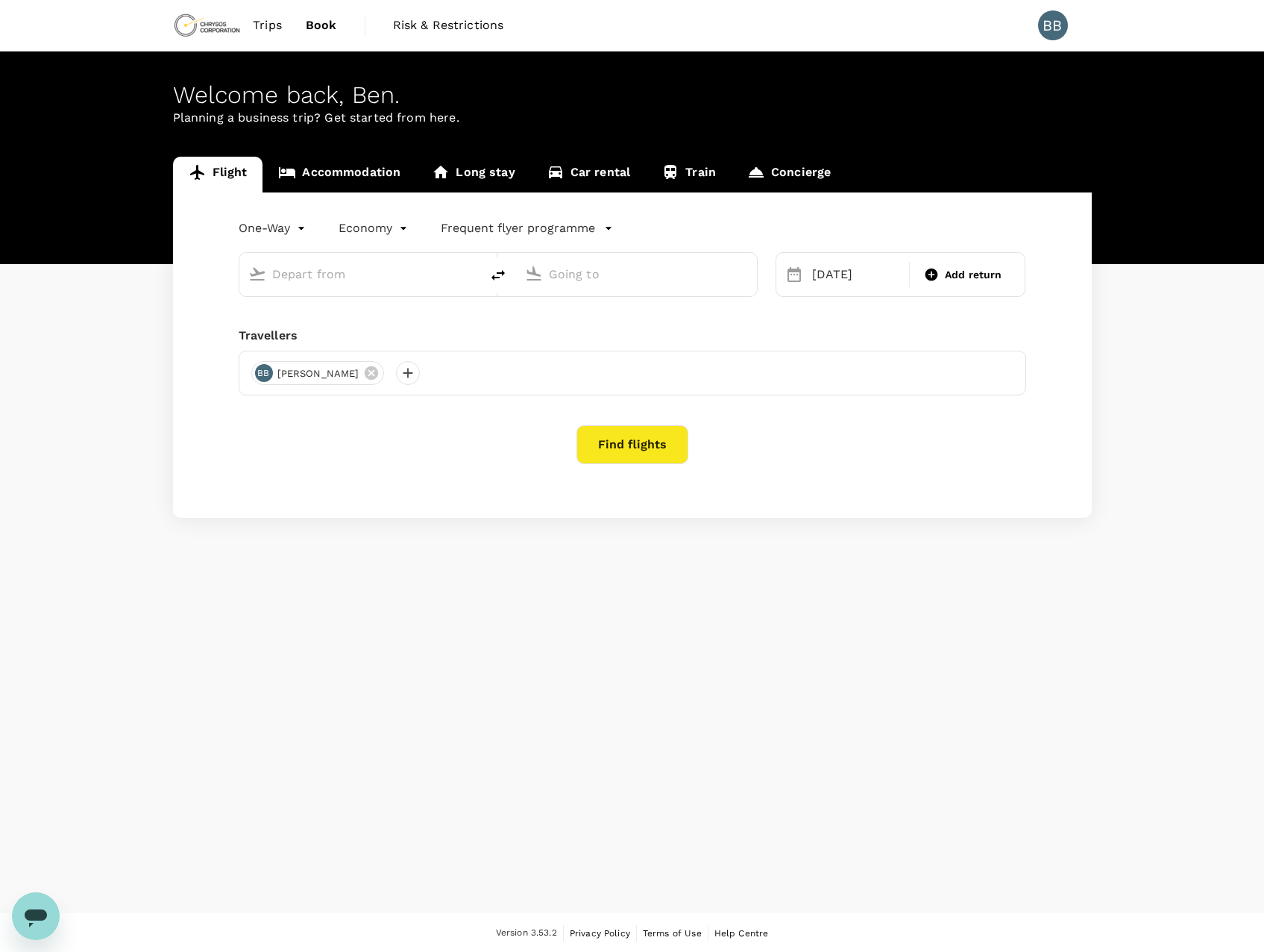
type input "Kotoka Intl (ACC)"
type input "Adelaide (ADL)"
type input "Kotoka Intl (ACC)"
type input "Adelaide (ADL)"
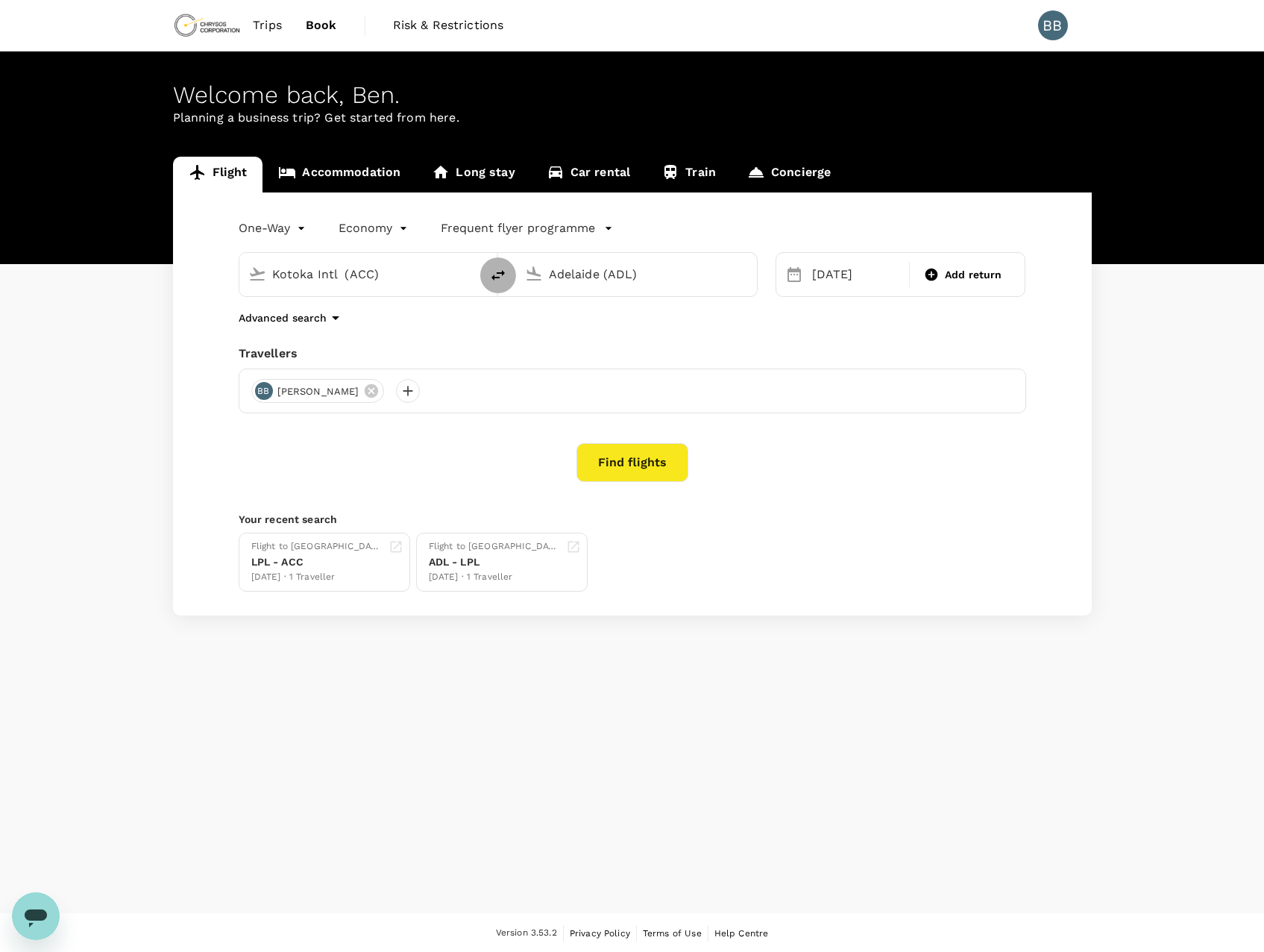
click at [498, 271] on icon "delete" at bounding box center [499, 275] width 18 height 18
type input "Adelaide (ADL)"
type input "Kotoka Intl (ACC)"
click at [399, 277] on input "Adelaide (ADL)" at bounding box center [361, 274] width 177 height 23
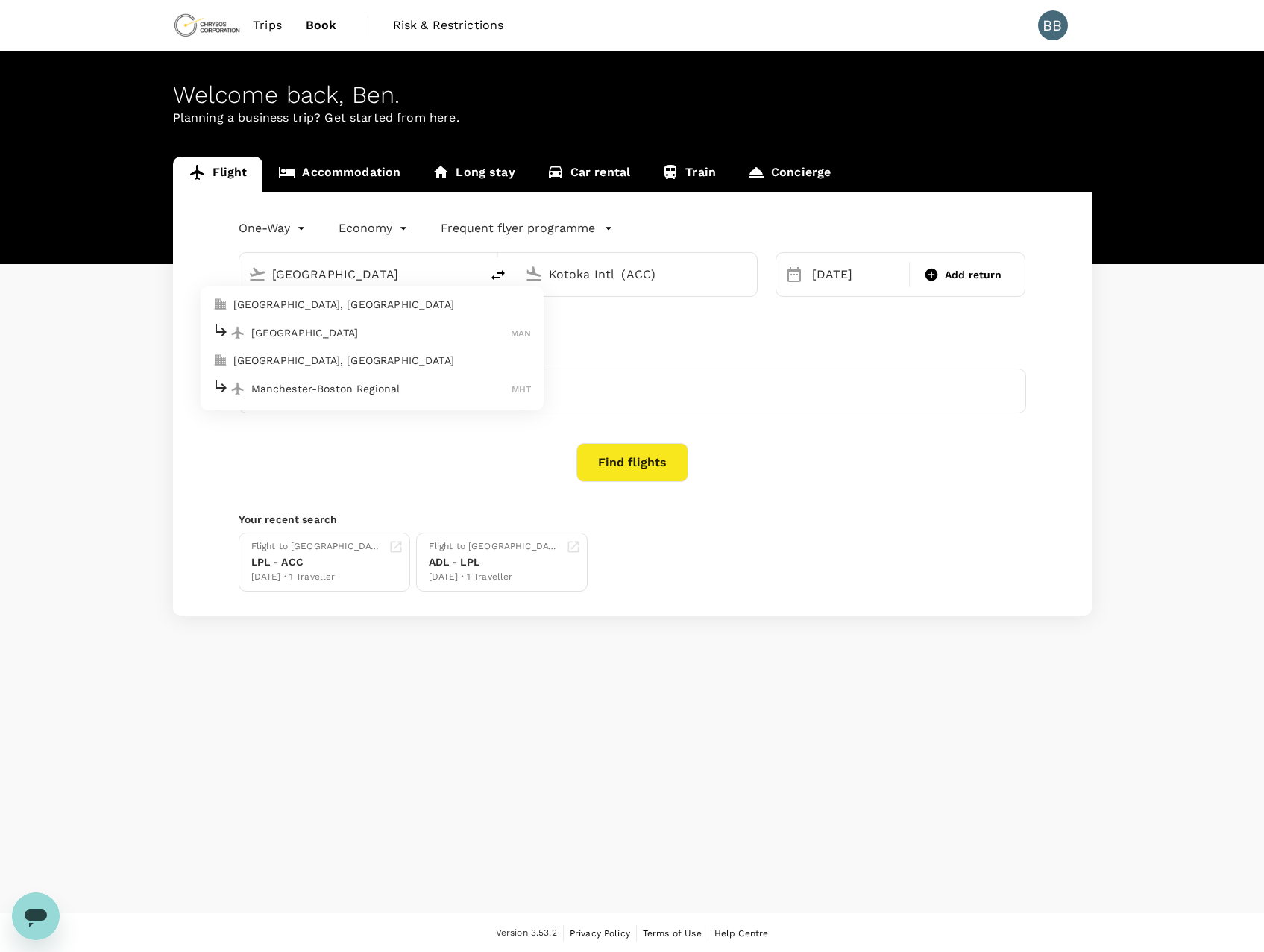
click at [409, 325] on p "Manchester" at bounding box center [381, 332] width 260 height 15
type input "Manchester (MAN)"
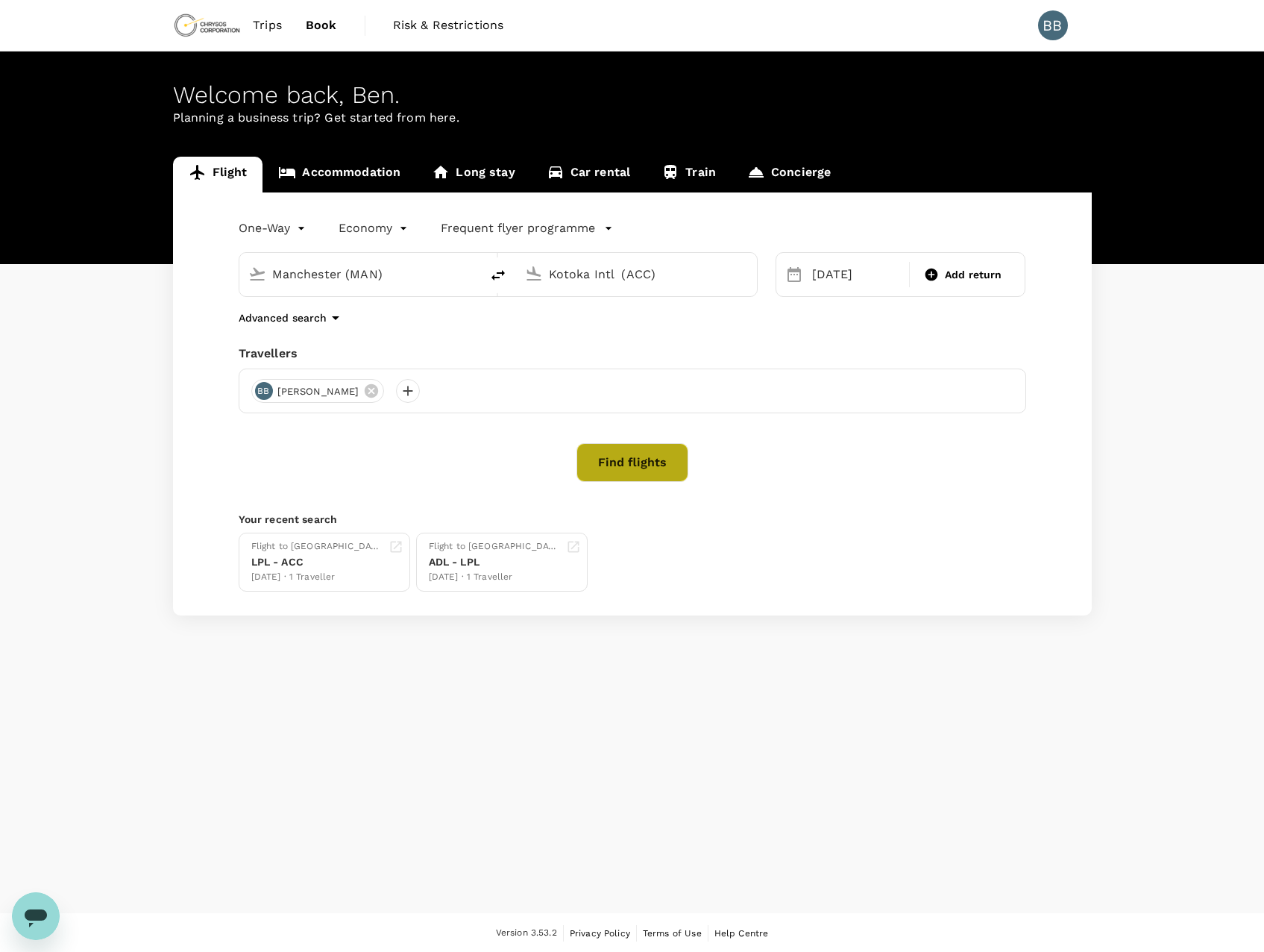
click at [641, 459] on button "Find flights" at bounding box center [632, 462] width 112 height 38
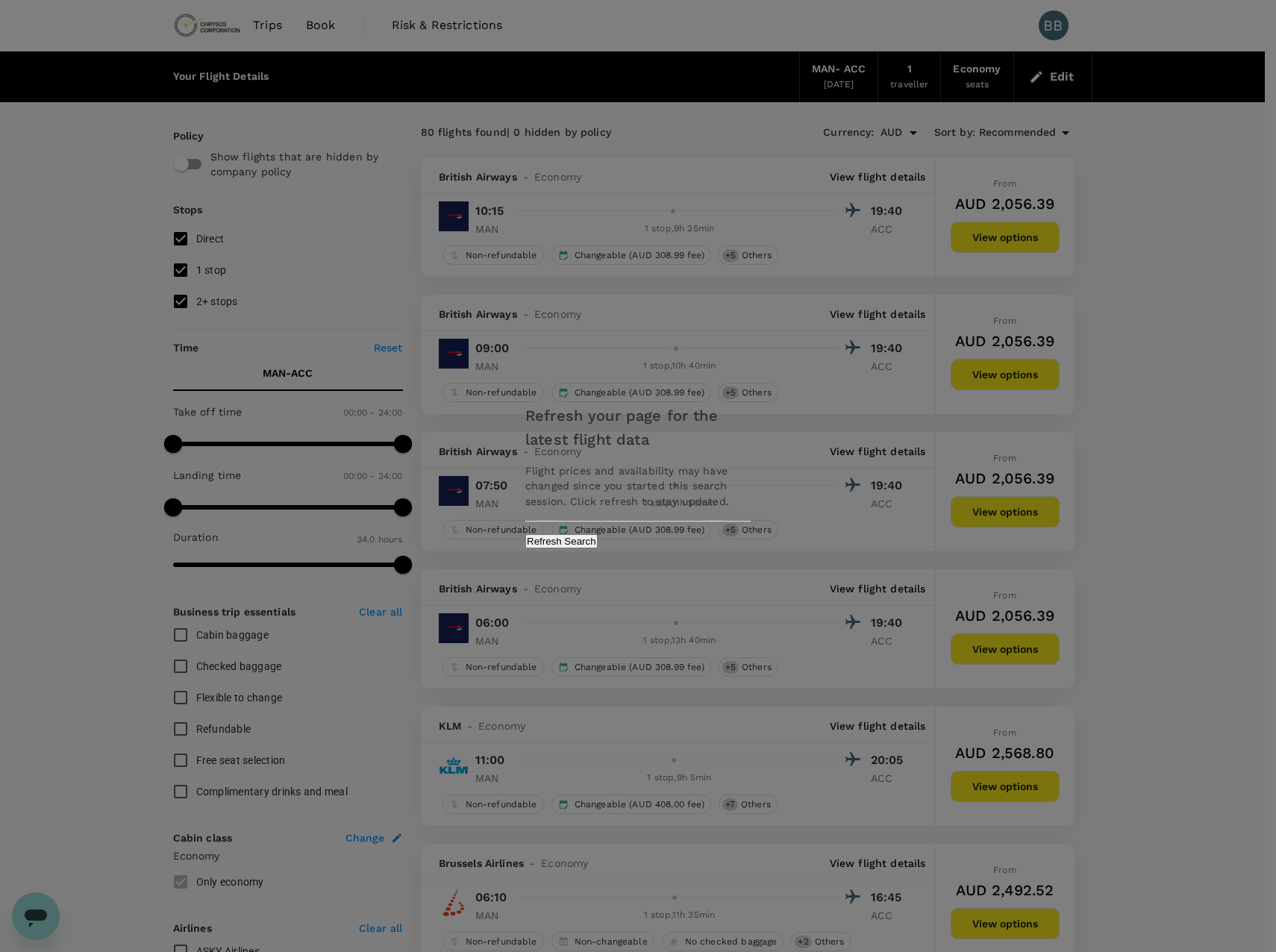
click at [598, 545] on button "Refresh Search" at bounding box center [561, 540] width 72 height 14
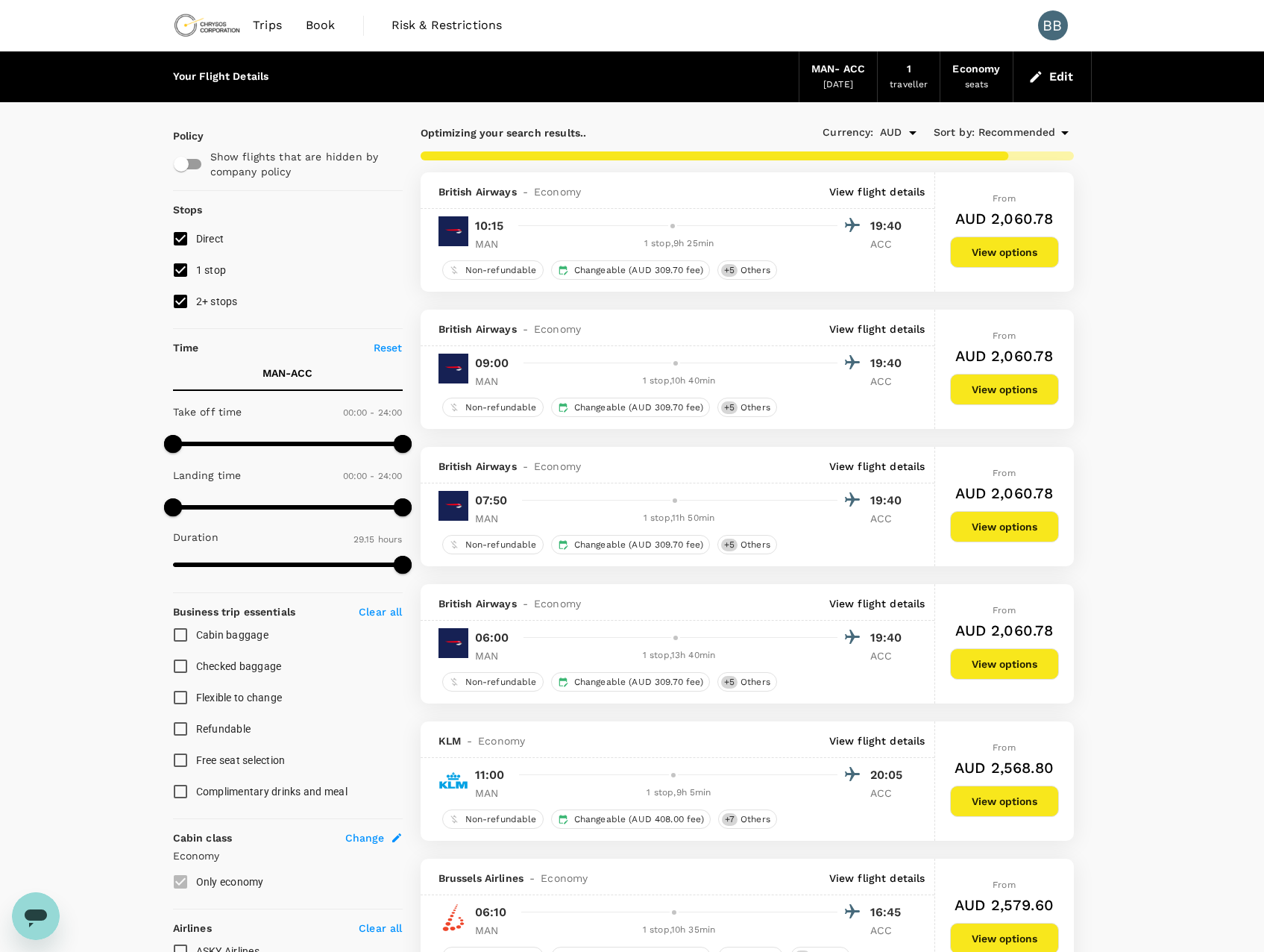
type input "2040"
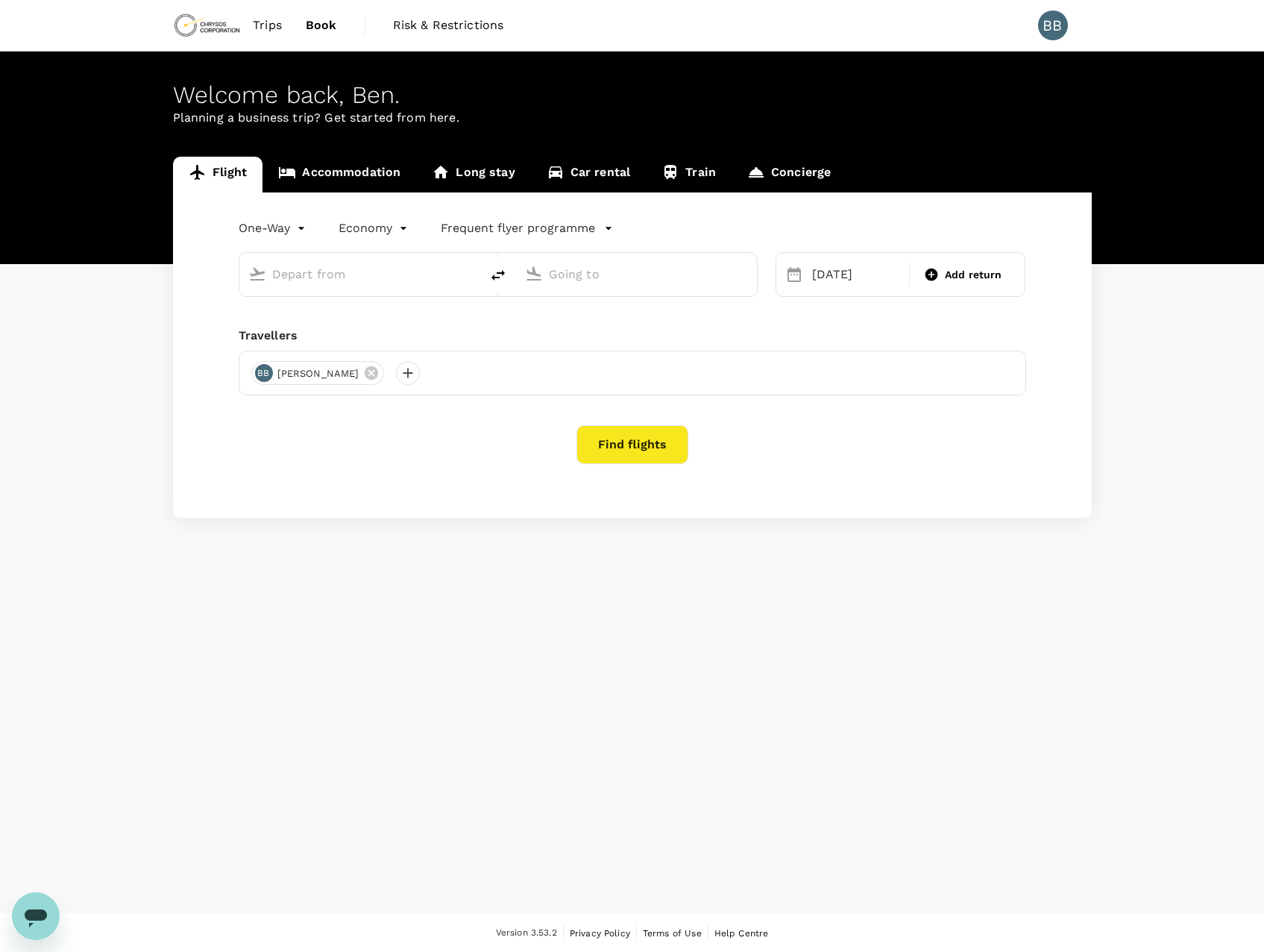
type input "Liverpool [PERSON_NAME] (LPL)"
type input "Kotoka Intl (ACC)"
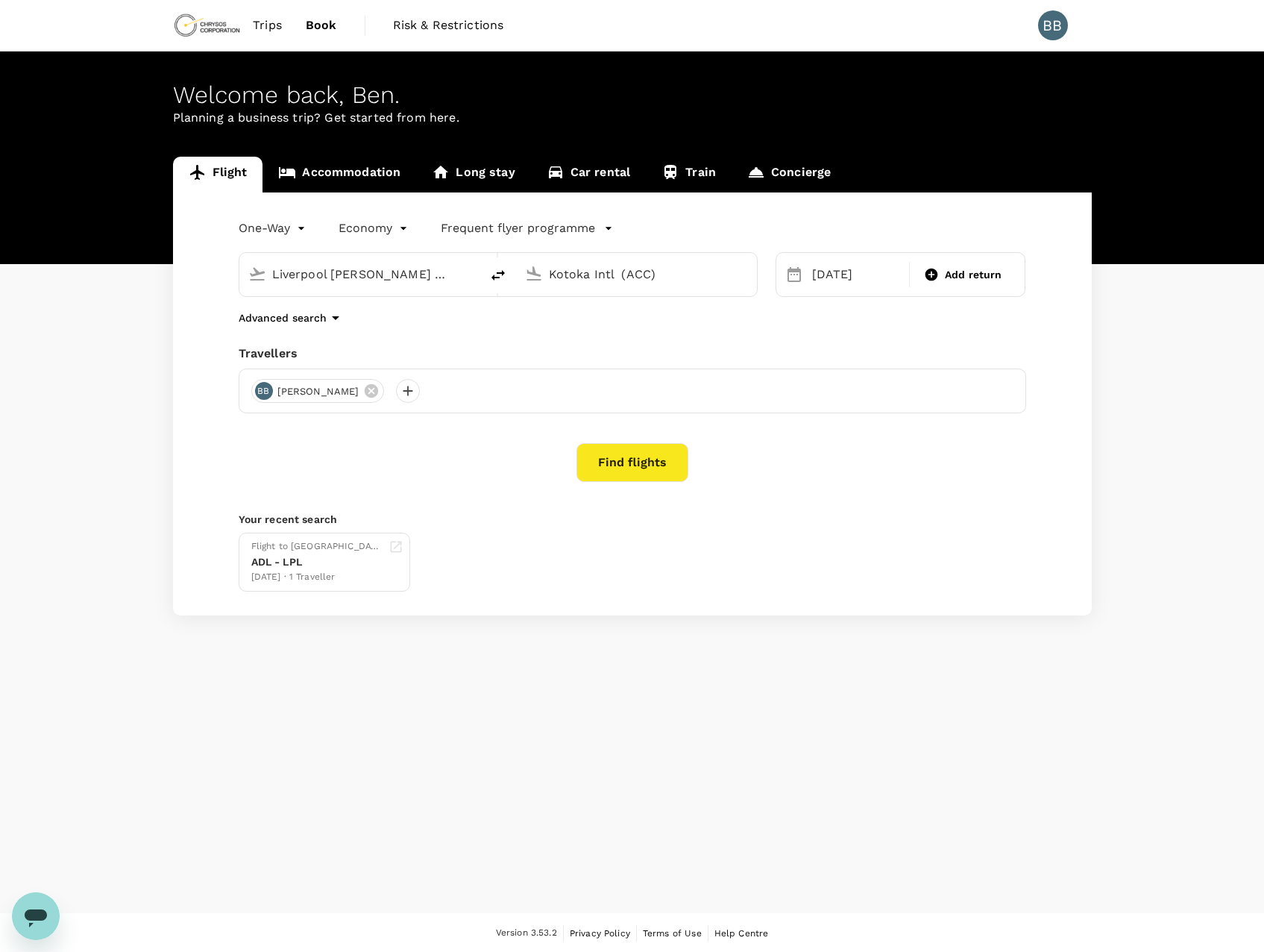
click at [494, 273] on icon "delete" at bounding box center [499, 275] width 18 height 18
type input "Kotoka Intl (ACC)"
click at [725, 273] on input "Liverpool [PERSON_NAME] (LPL)" at bounding box center [638, 274] width 177 height 23
click at [676, 328] on p "[GEOGRAPHIC_DATA]" at bounding box center [659, 332] width 263 height 15
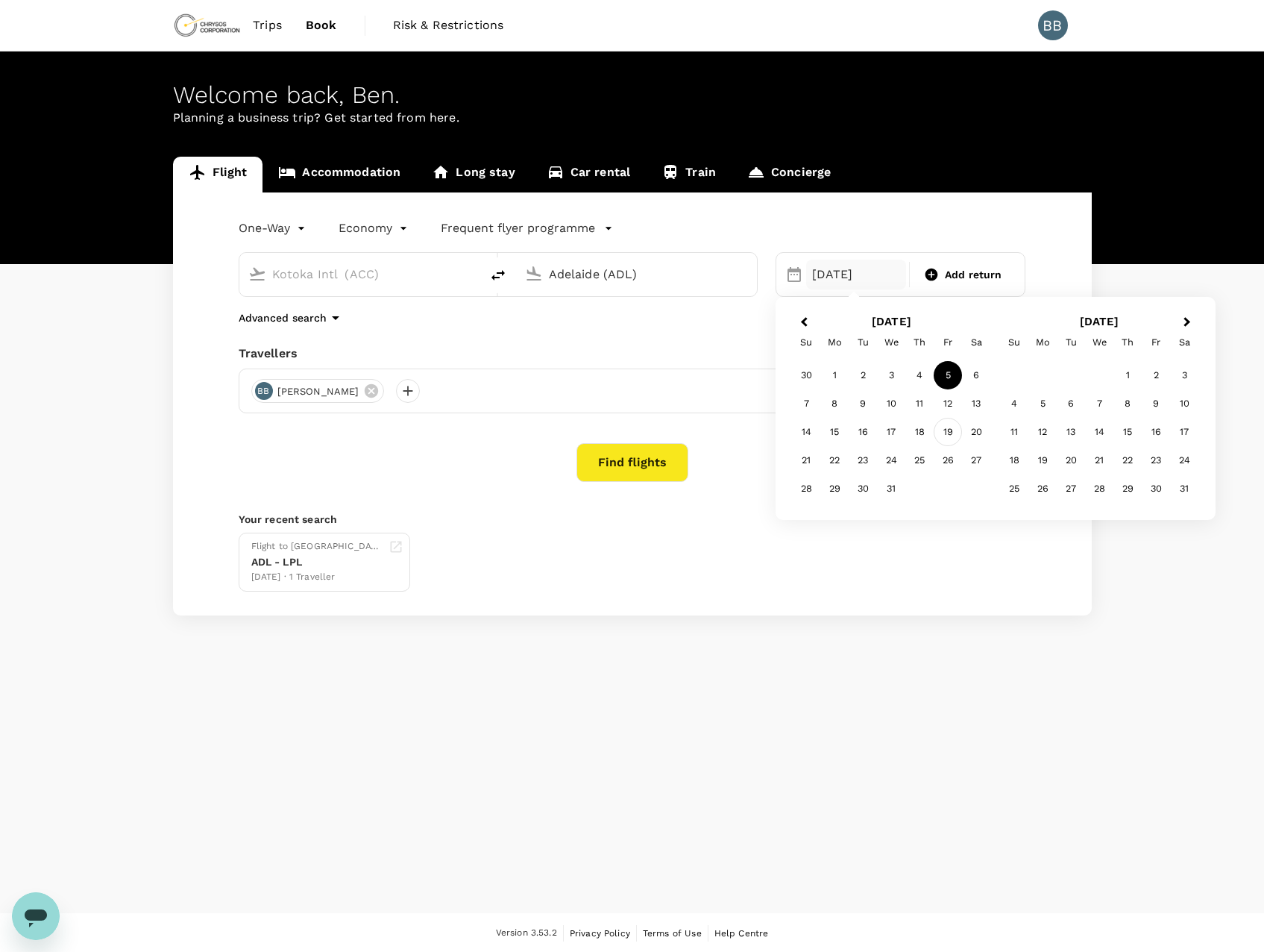
type input "Adelaide (ADL)"
click at [941, 430] on div "19" at bounding box center [948, 431] width 29 height 29
click at [626, 463] on button "Find flights" at bounding box center [632, 462] width 112 height 38
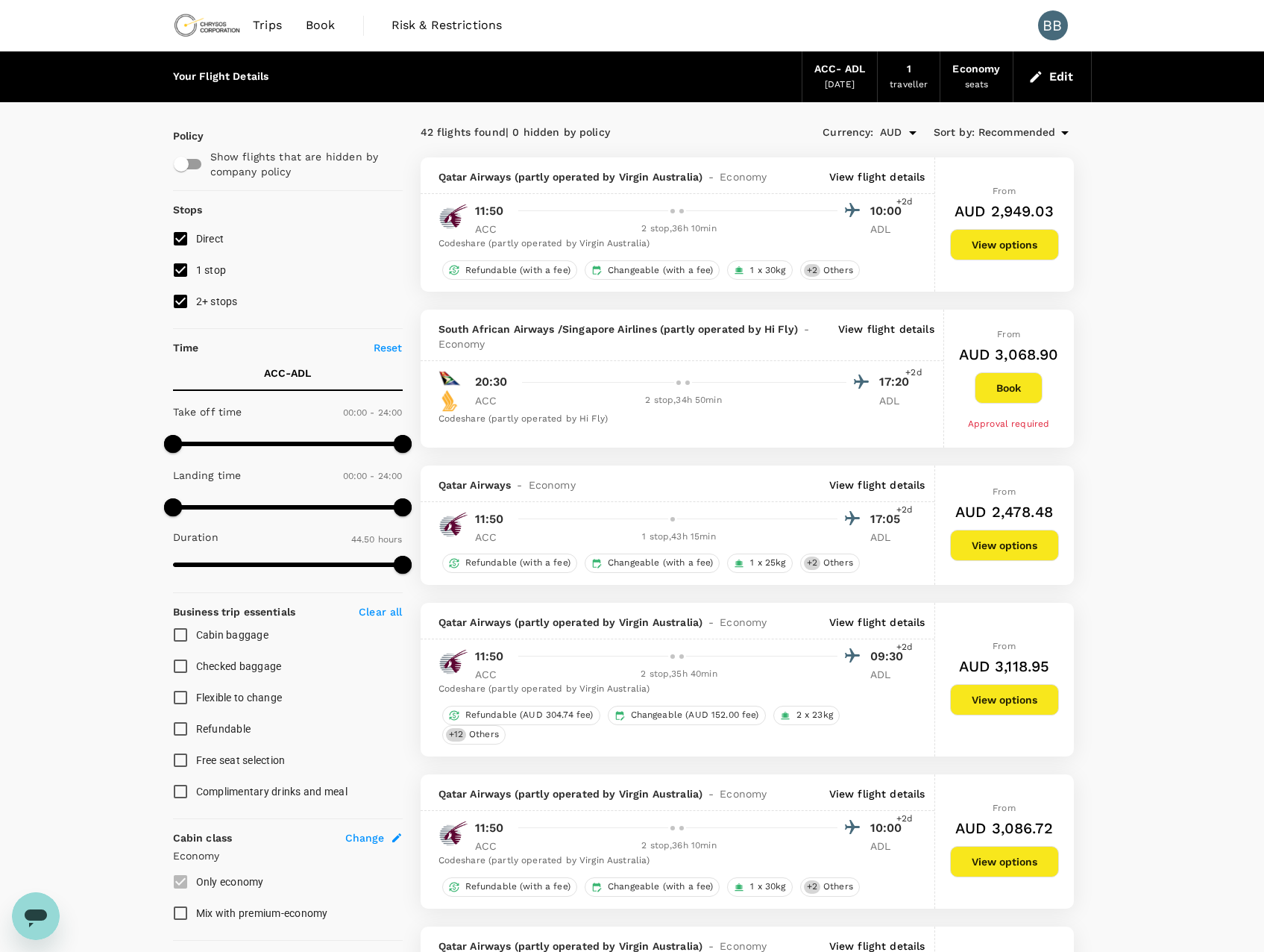
click at [874, 182] on p "View flight details" at bounding box center [878, 177] width 97 height 15
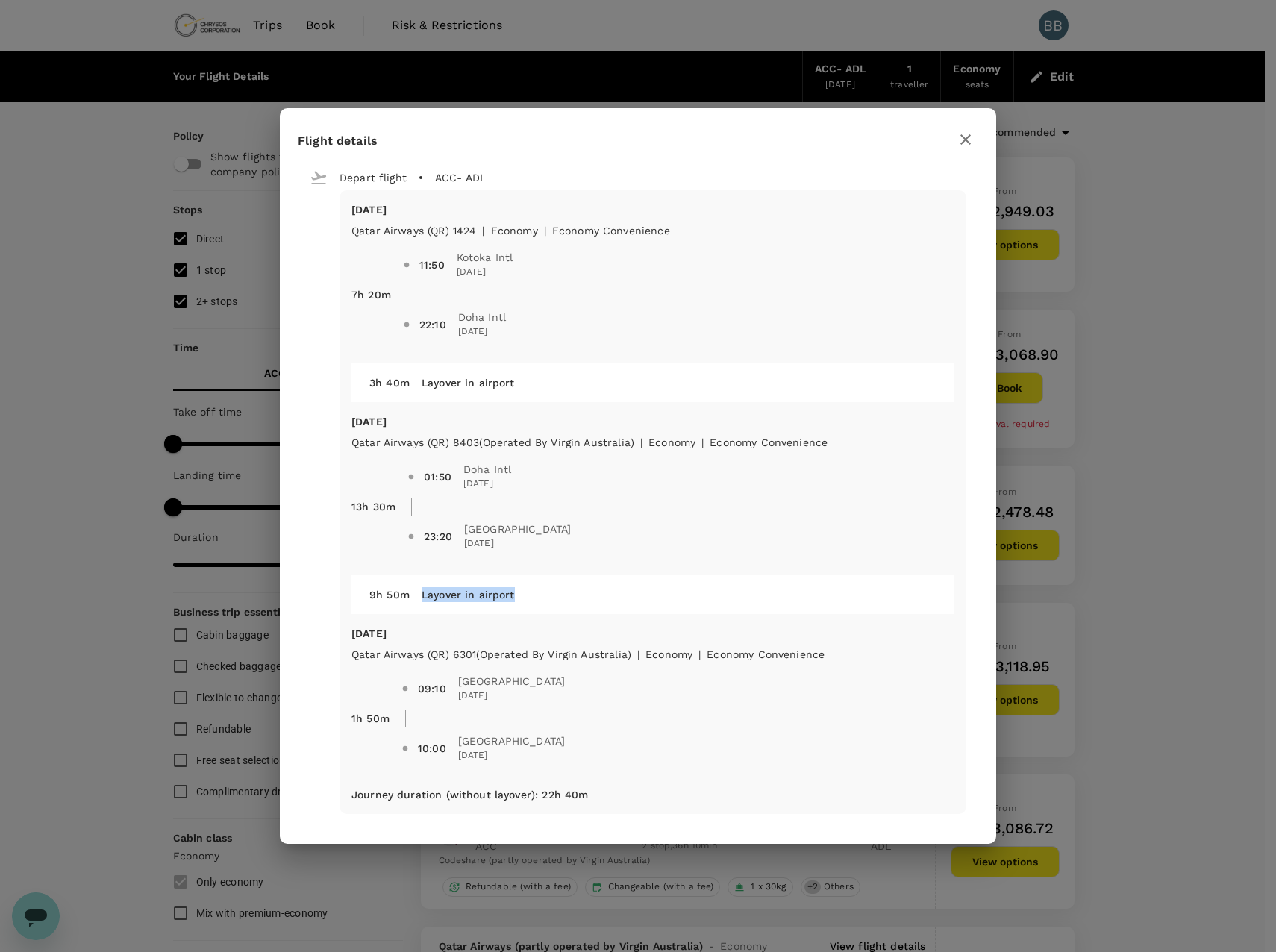
drag, startPoint x: 519, startPoint y: 594, endPoint x: 409, endPoint y: 584, distance: 110.5
click at [409, 584] on div "Layover in airport" at bounding box center [672, 589] width 527 height 27
drag, startPoint x: 409, startPoint y: 584, endPoint x: 540, endPoint y: 584, distance: 131.0
click at [540, 584] on div "Layover in airport" at bounding box center [672, 589] width 527 height 27
click at [967, 142] on icon "button" at bounding box center [966, 139] width 18 height 18
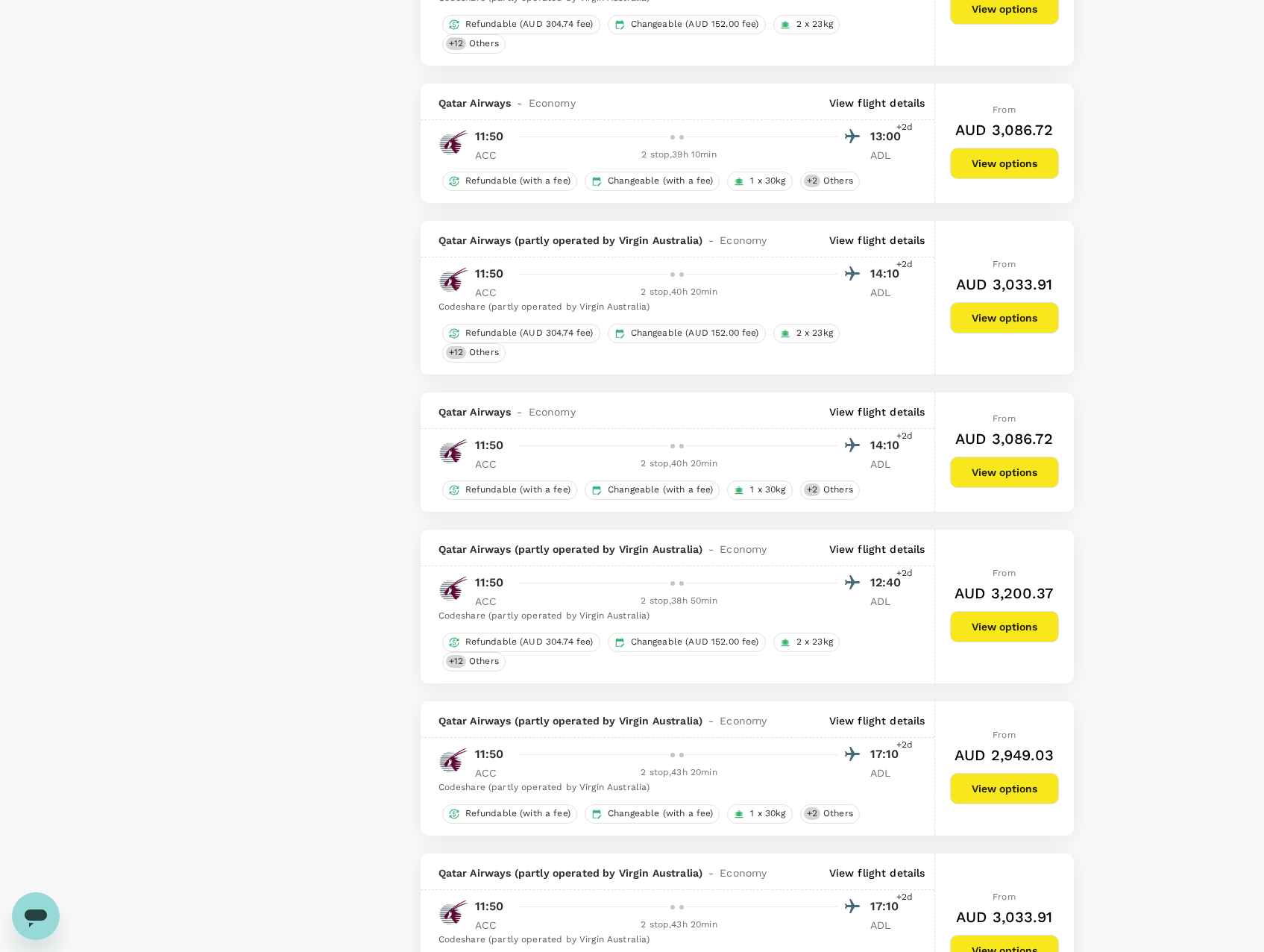
scroll to position [1716, 0]
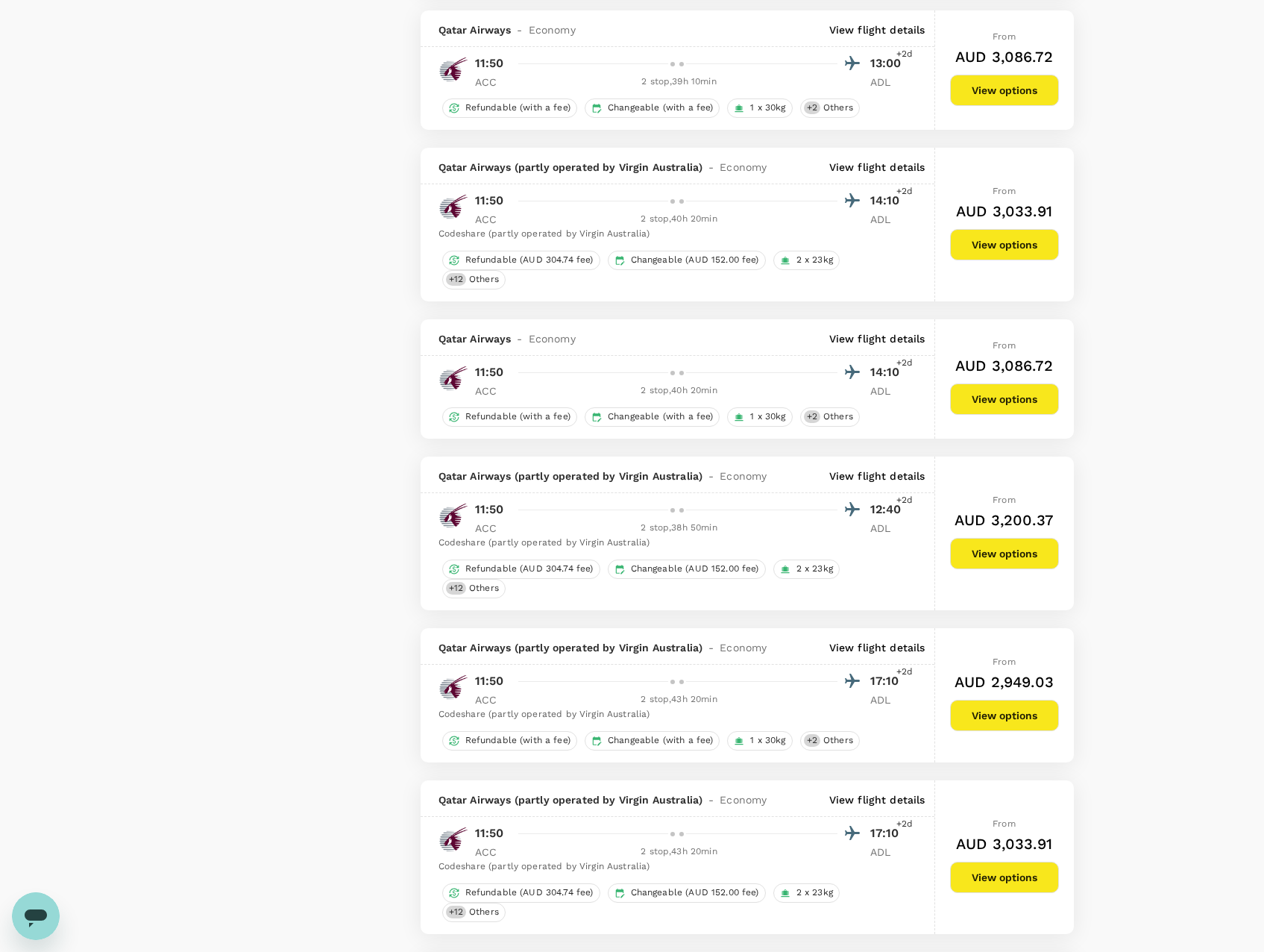
click at [864, 332] on p "View flight details" at bounding box center [878, 339] width 97 height 15
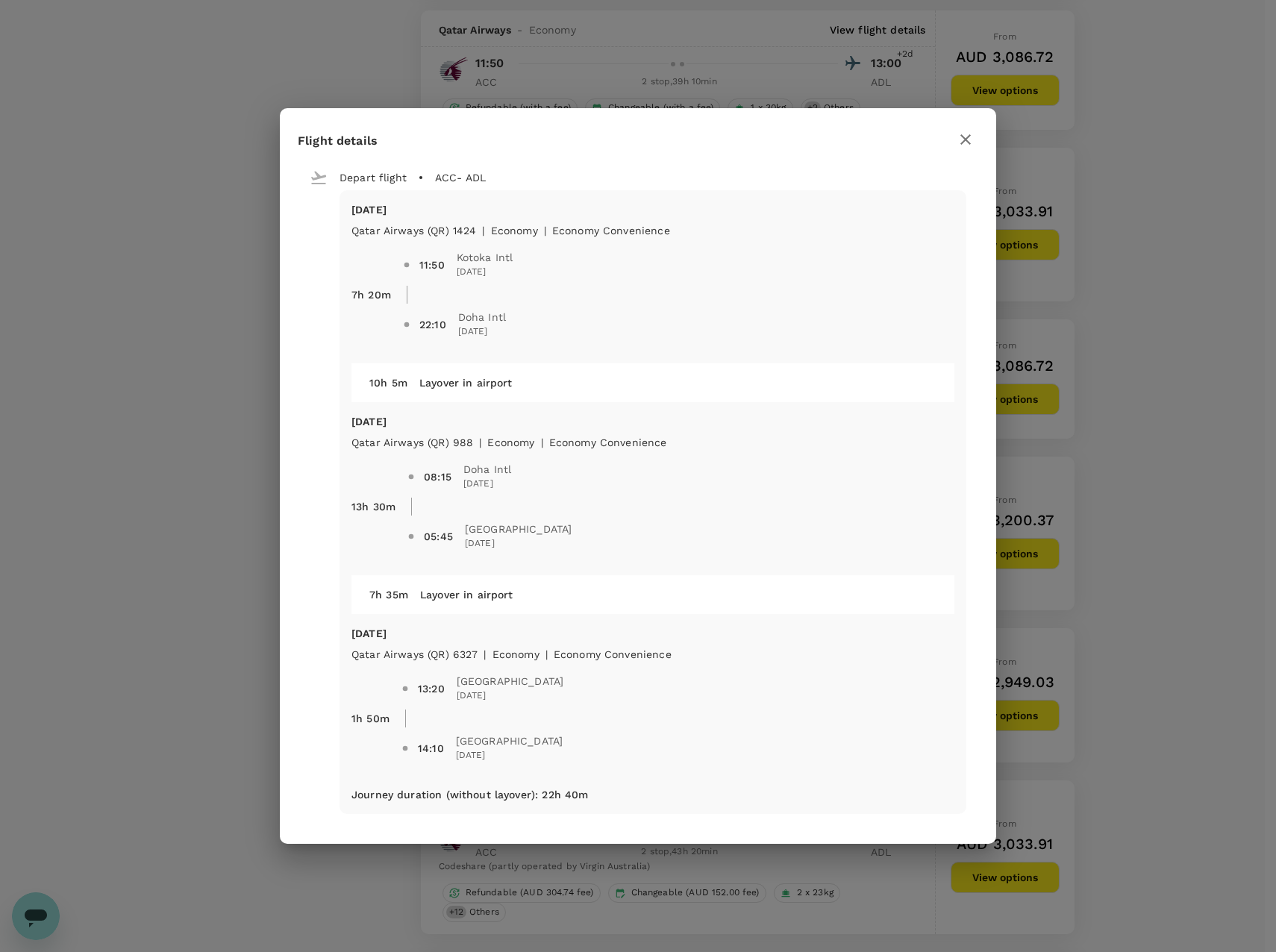
click at [966, 147] on icon "button" at bounding box center [966, 139] width 18 height 18
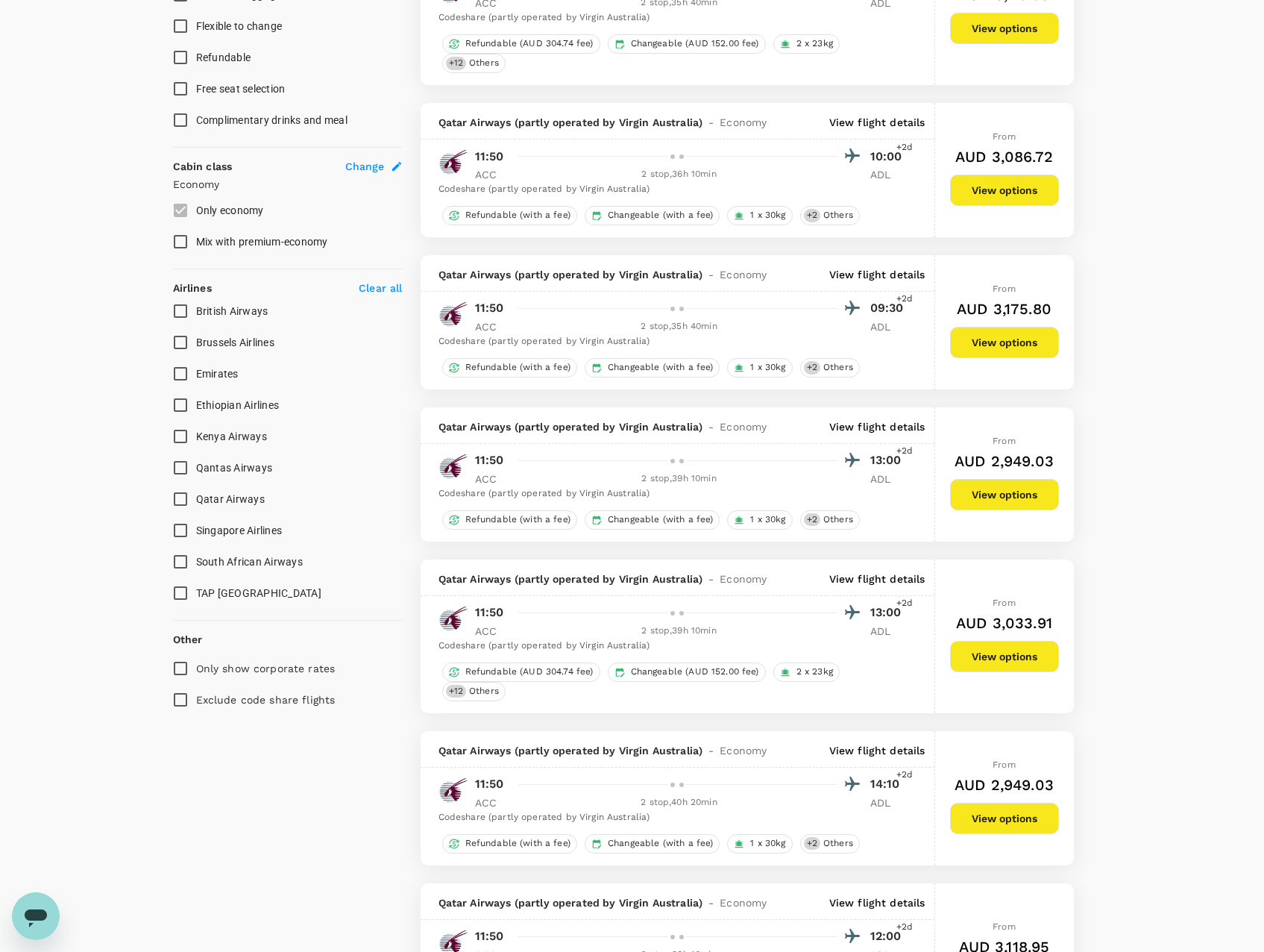
scroll to position [0, 0]
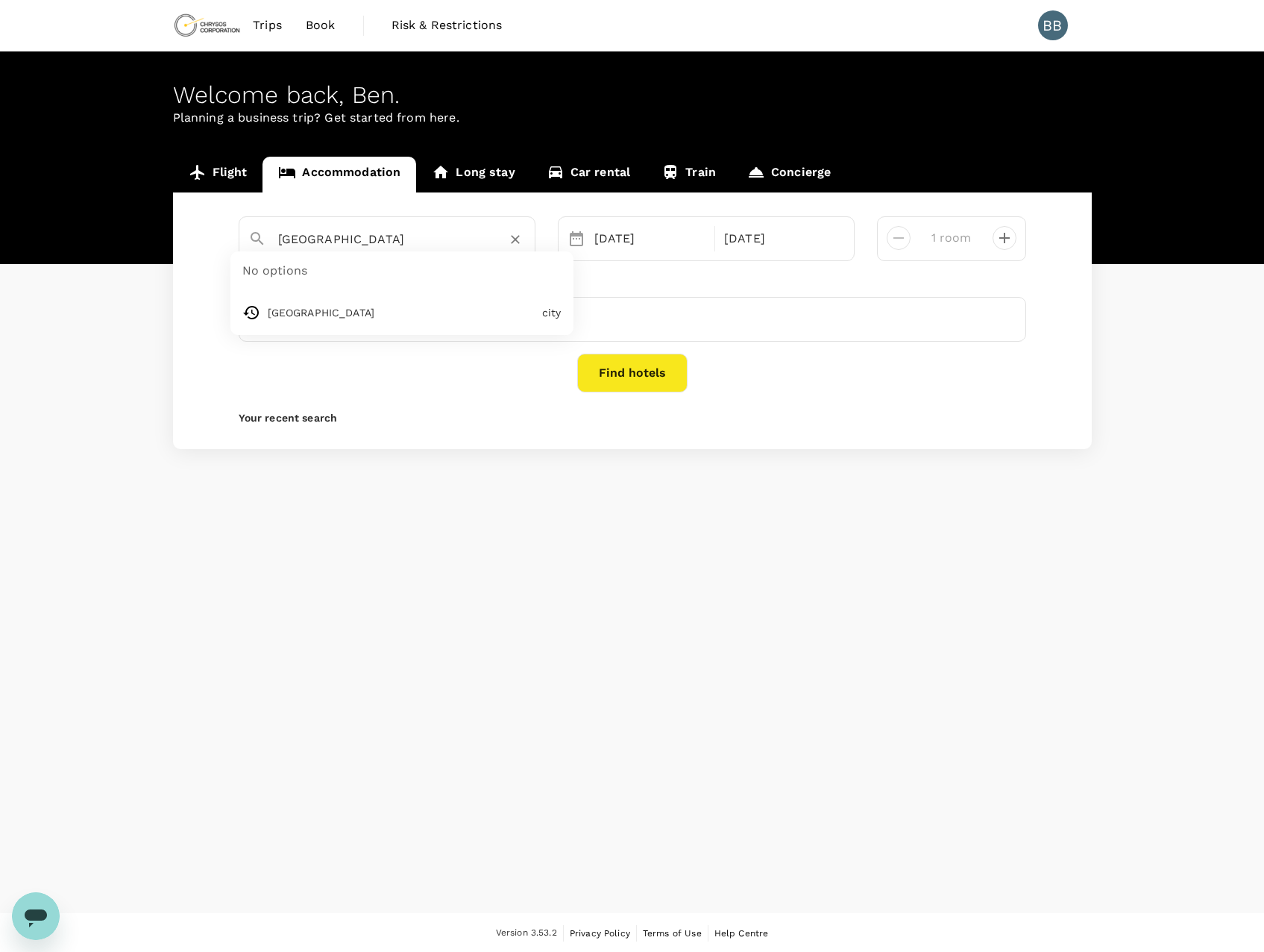
drag, startPoint x: 361, startPoint y: 240, endPoint x: 156, endPoint y: 214, distance: 206.6
click at [156, 214] on div "Flight Accommodation Long stay Car rental Train Concierge [GEOGRAPHIC_DATA] No …" at bounding box center [633, 302] width 955 height 292
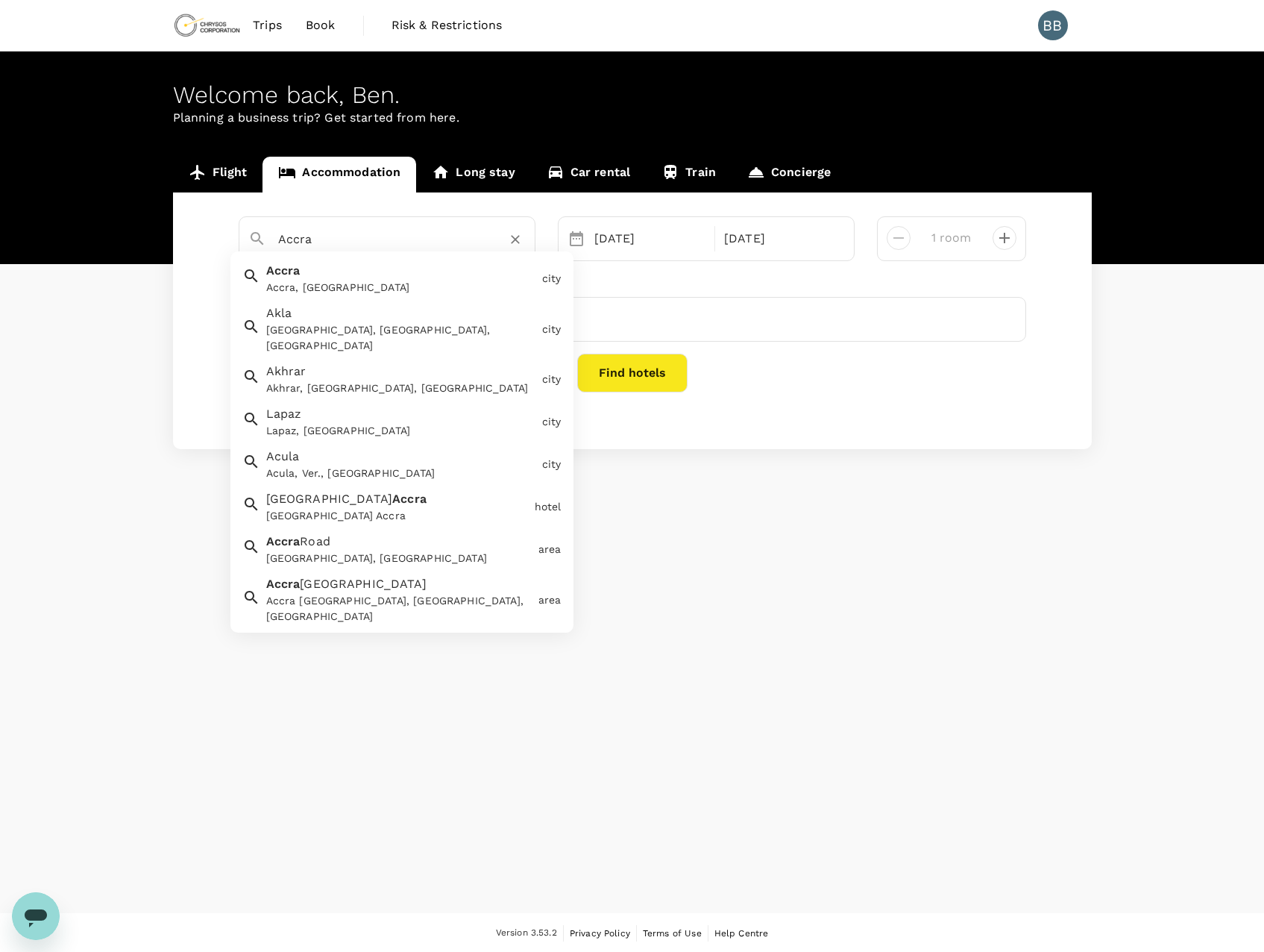
click at [300, 275] on div "Accra Accra, [GEOGRAPHIC_DATA]" at bounding box center [398, 276] width 276 height 39
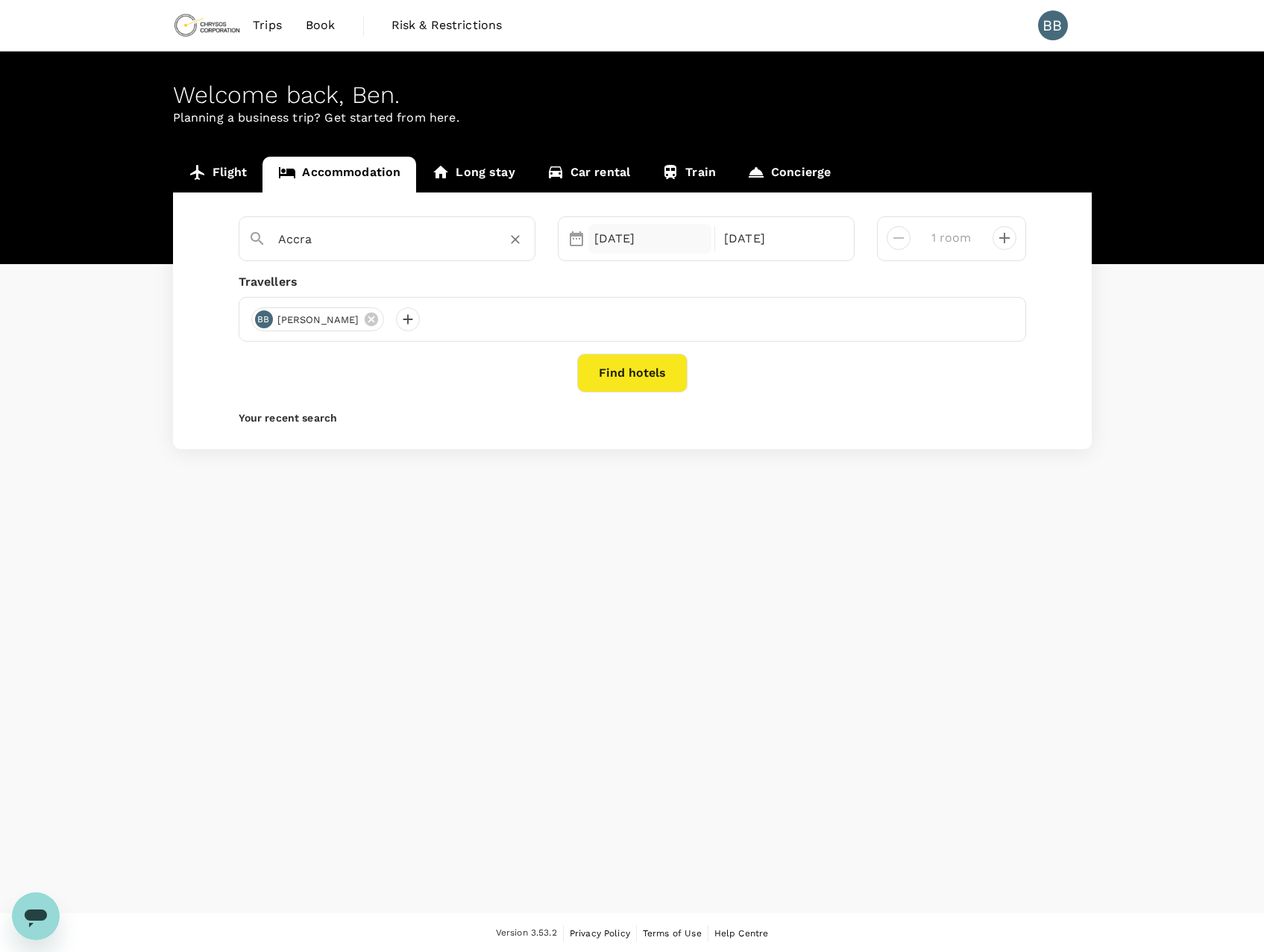
type input "Accra"
click at [670, 238] on div "[DATE]" at bounding box center [650, 238] width 124 height 29
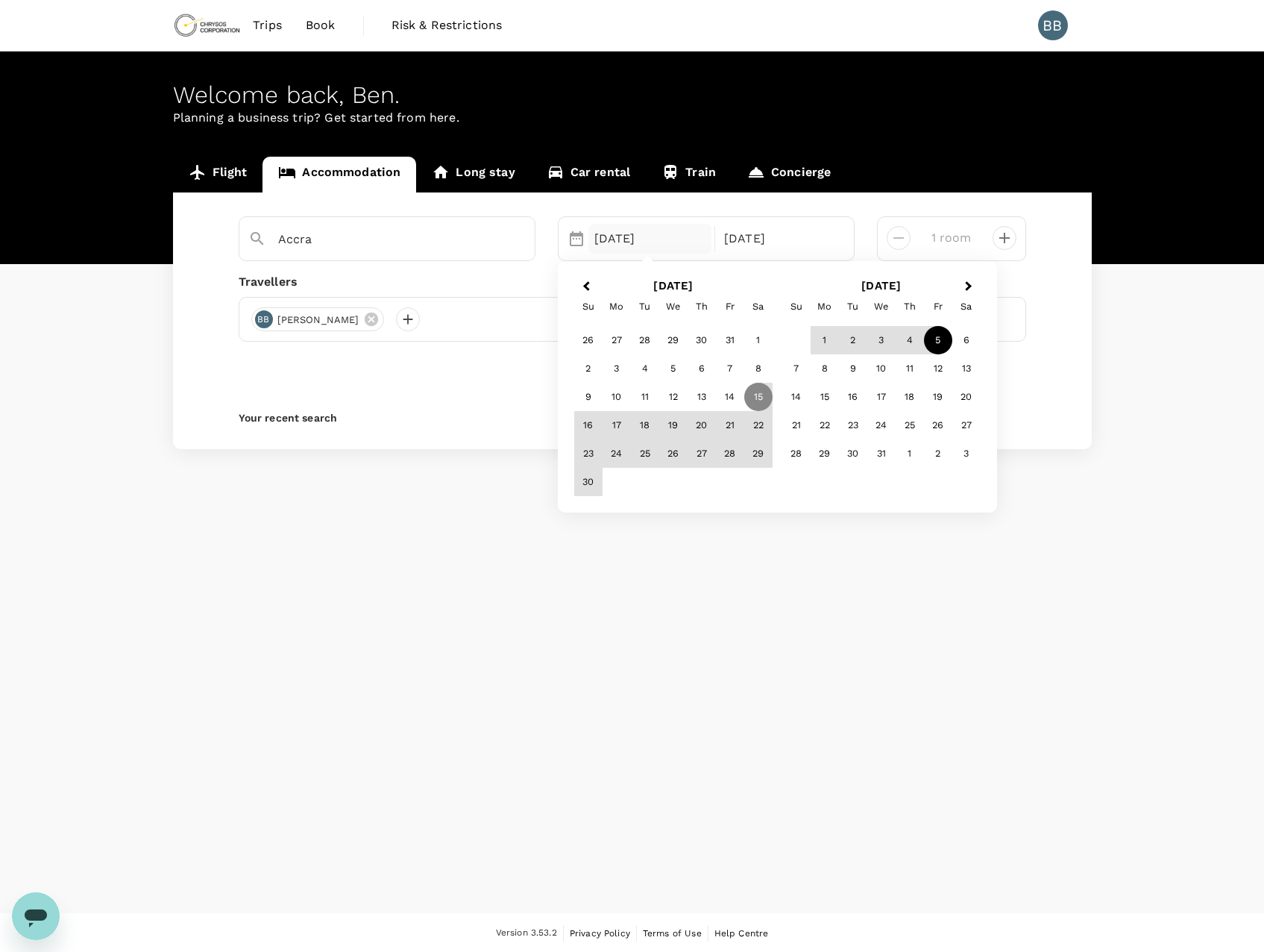
click at [940, 341] on div "5" at bounding box center [938, 340] width 29 height 29
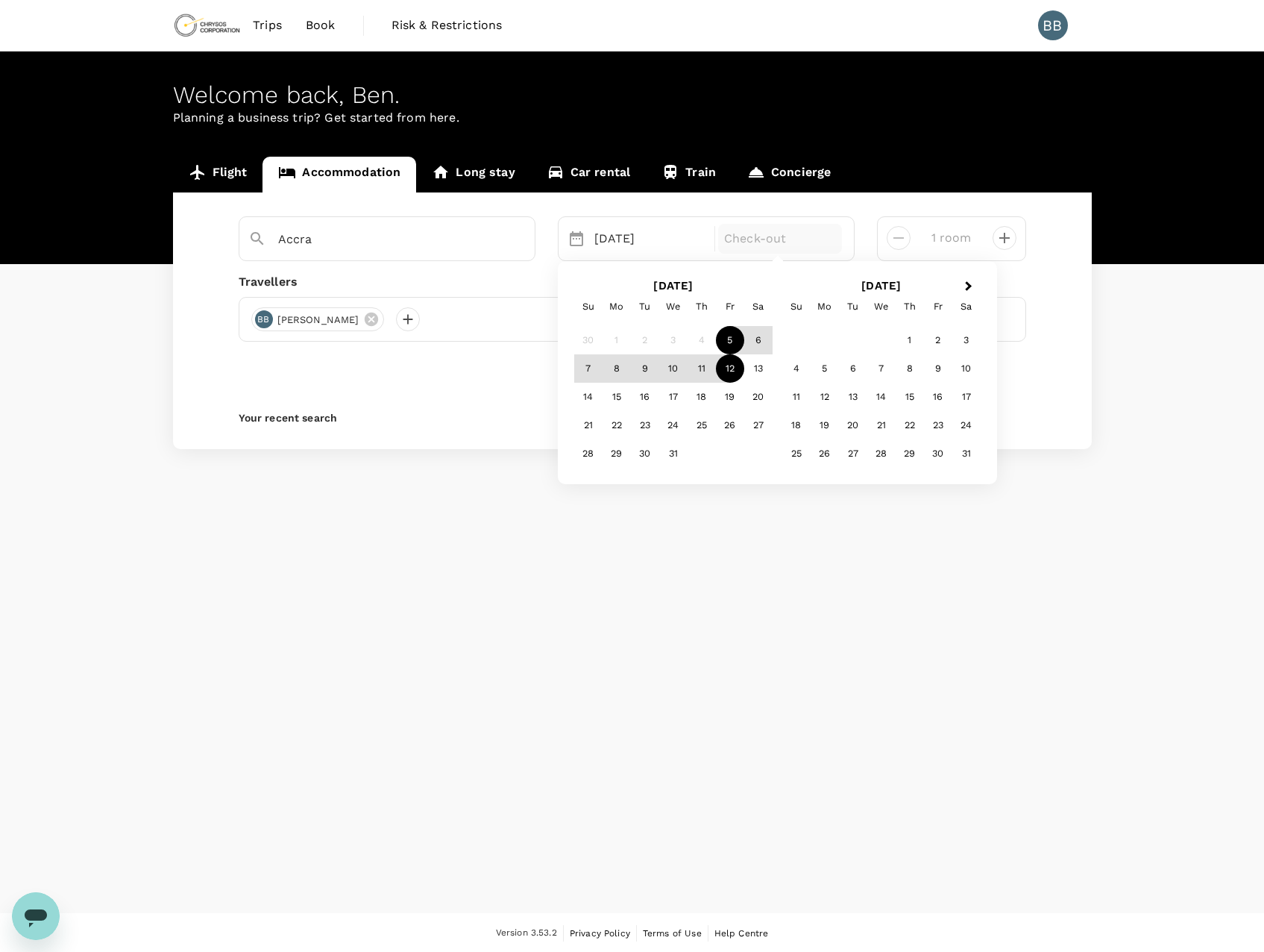
click at [732, 367] on div "12" at bounding box center [730, 368] width 29 height 29
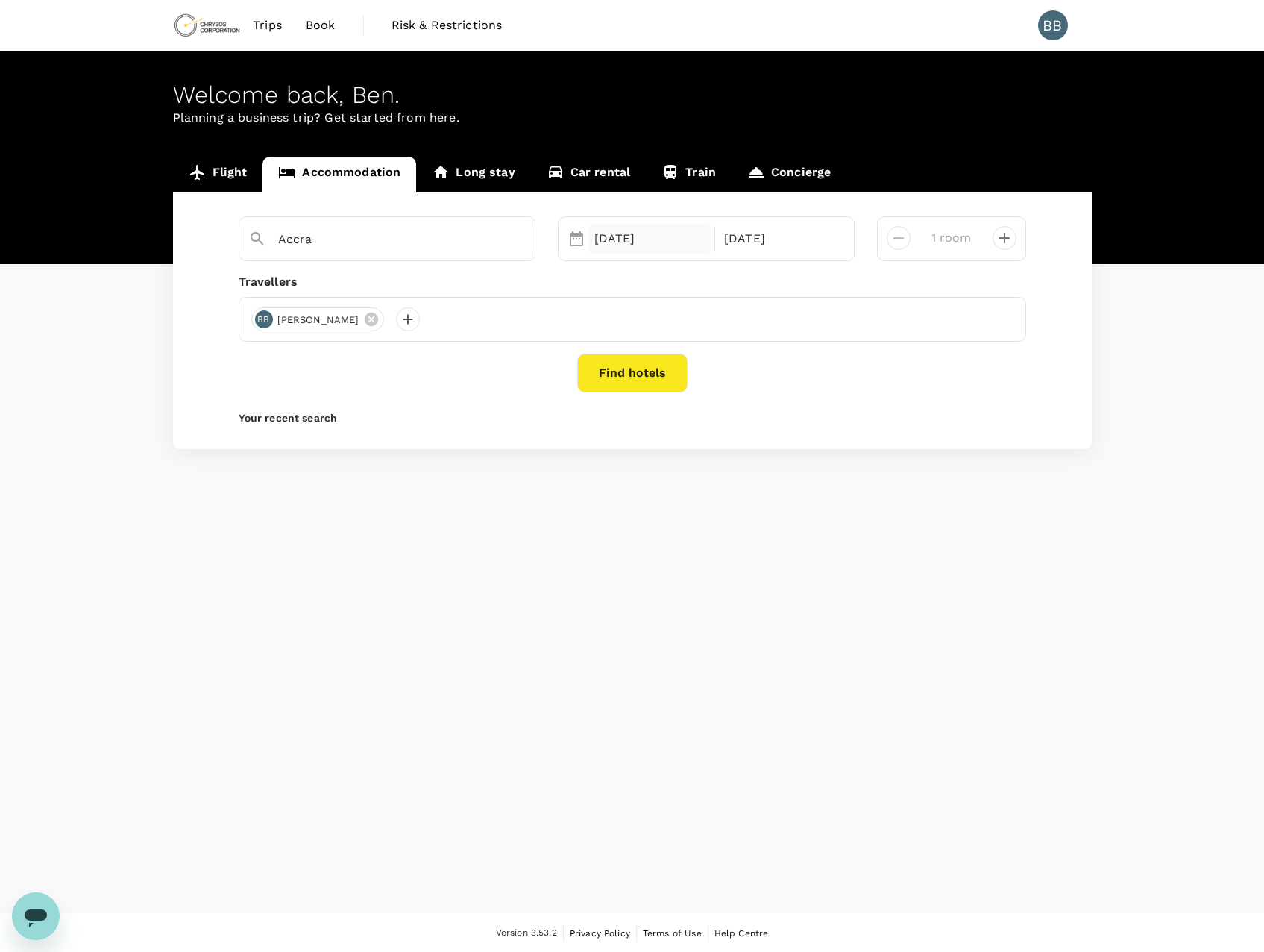
click at [660, 245] on div "[DATE]" at bounding box center [650, 238] width 124 height 29
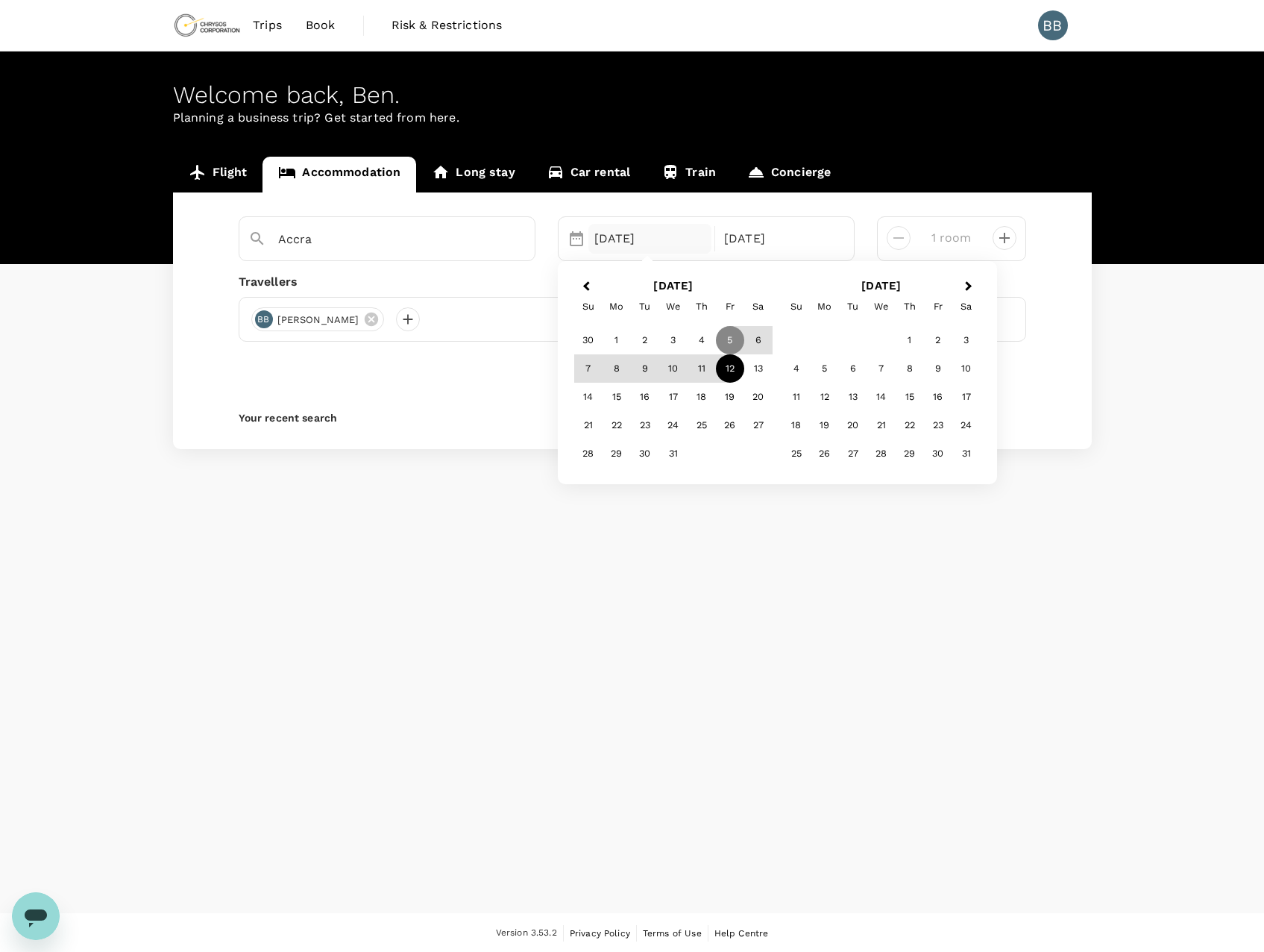
click at [729, 368] on div "12" at bounding box center [730, 368] width 29 height 29
click at [811, 241] on p "Check-out" at bounding box center [780, 239] width 112 height 18
click at [732, 398] on div "19" at bounding box center [730, 396] width 29 height 29
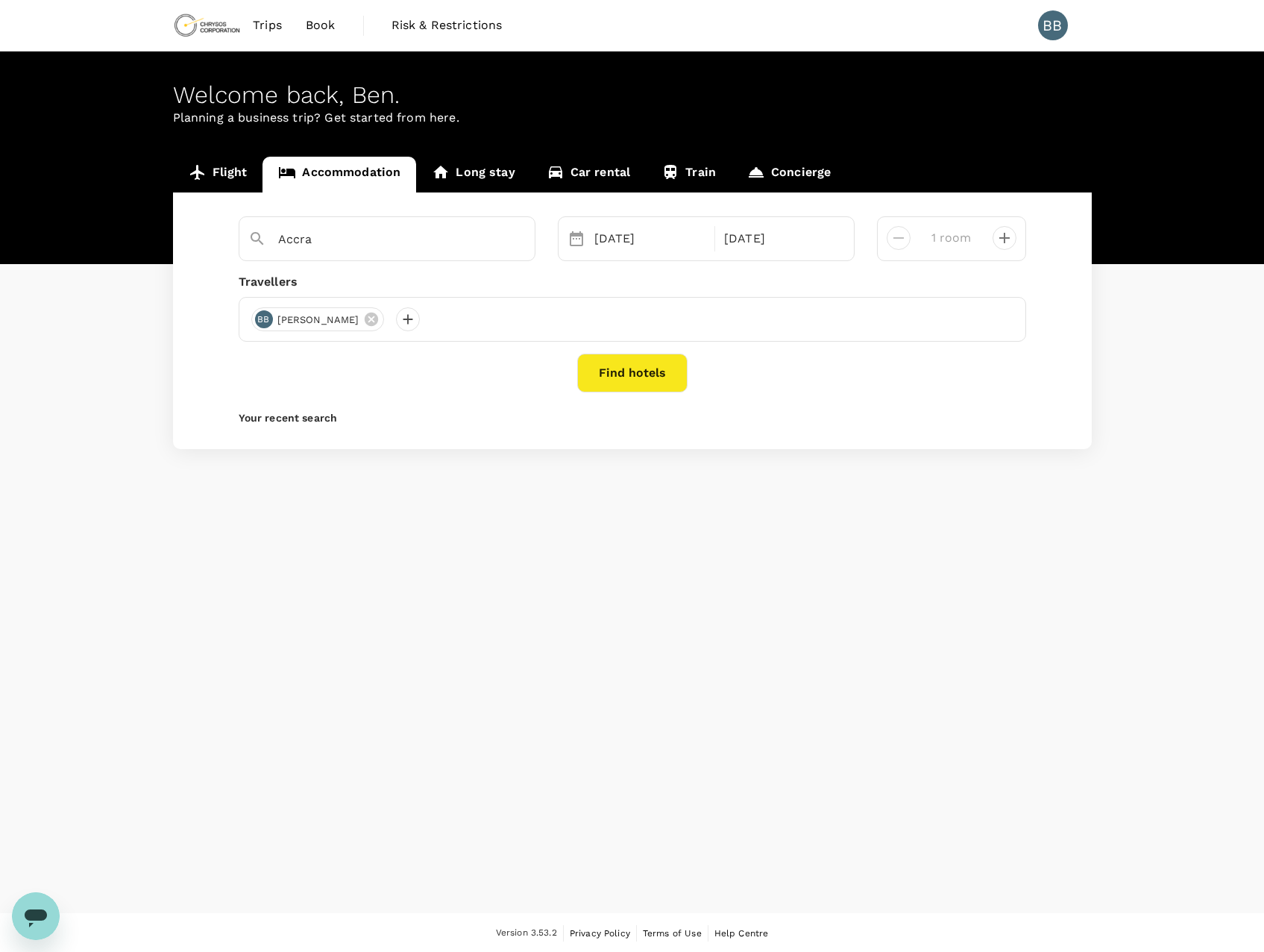
click at [1000, 237] on icon "decrease" at bounding box center [1004, 238] width 18 height 18
click at [903, 241] on icon "decrease" at bounding box center [899, 238] width 18 height 18
type input "1 room"
click at [648, 365] on button "Find hotels" at bounding box center [632, 372] width 111 height 38
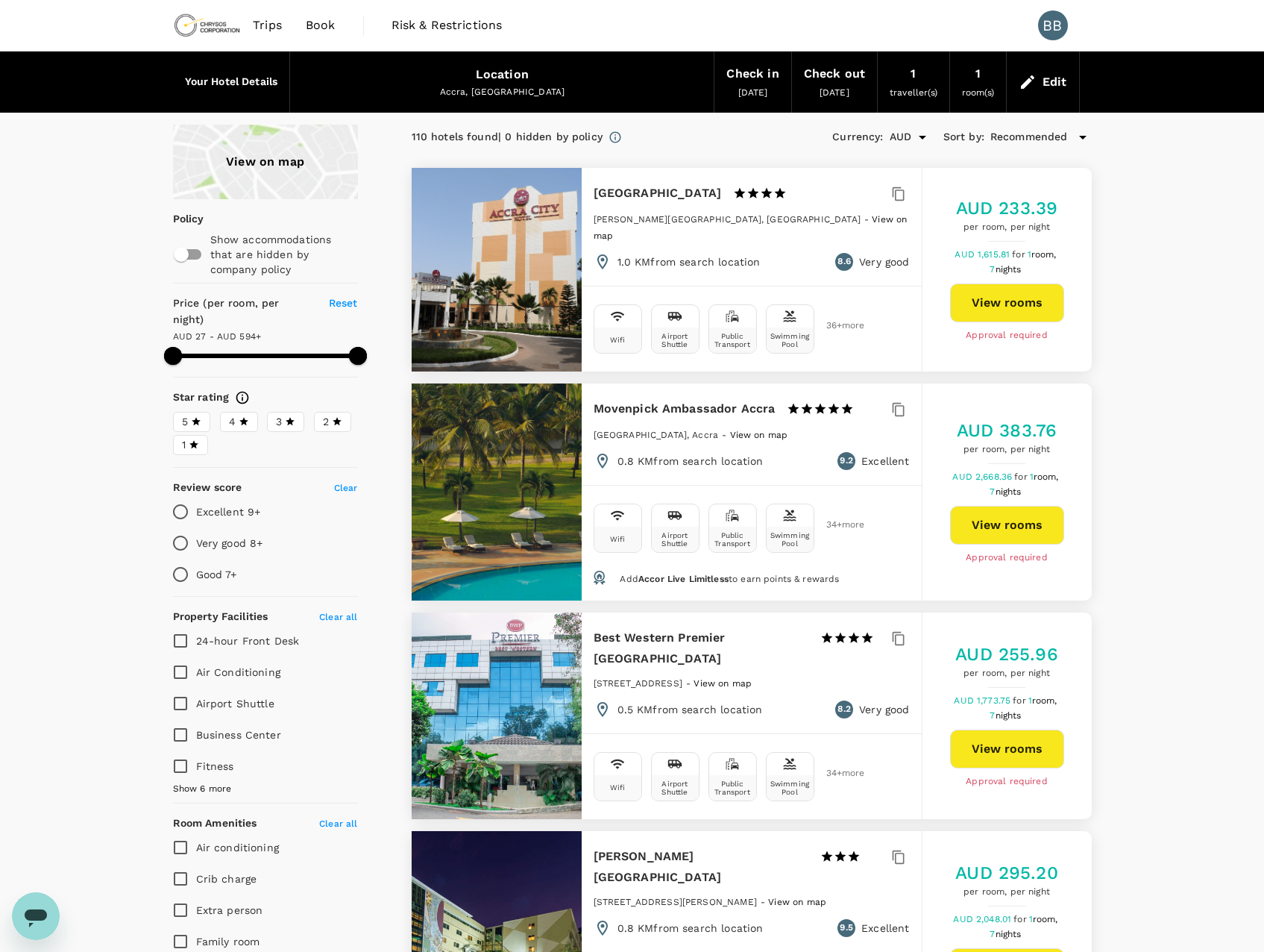
type input "593.3"
click at [197, 250] on input "checkbox" at bounding box center [181, 254] width 85 height 29
checkbox input "true"
click at [273, 174] on div "View on map" at bounding box center [265, 161] width 185 height 74
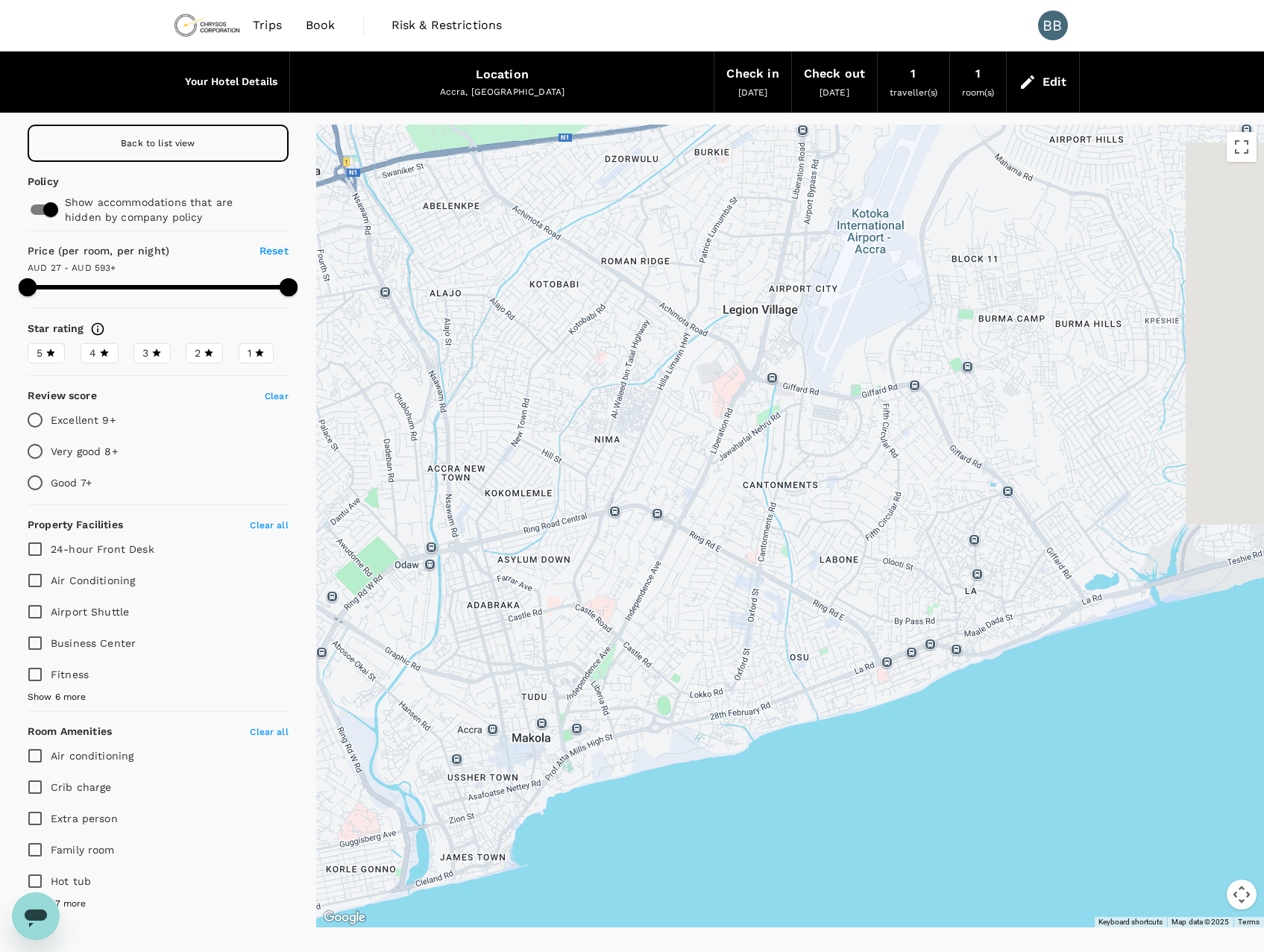
drag, startPoint x: 923, startPoint y: 312, endPoint x: 692, endPoint y: 458, distance: 273.3
click at [691, 476] on div at bounding box center [790, 526] width 948 height 802
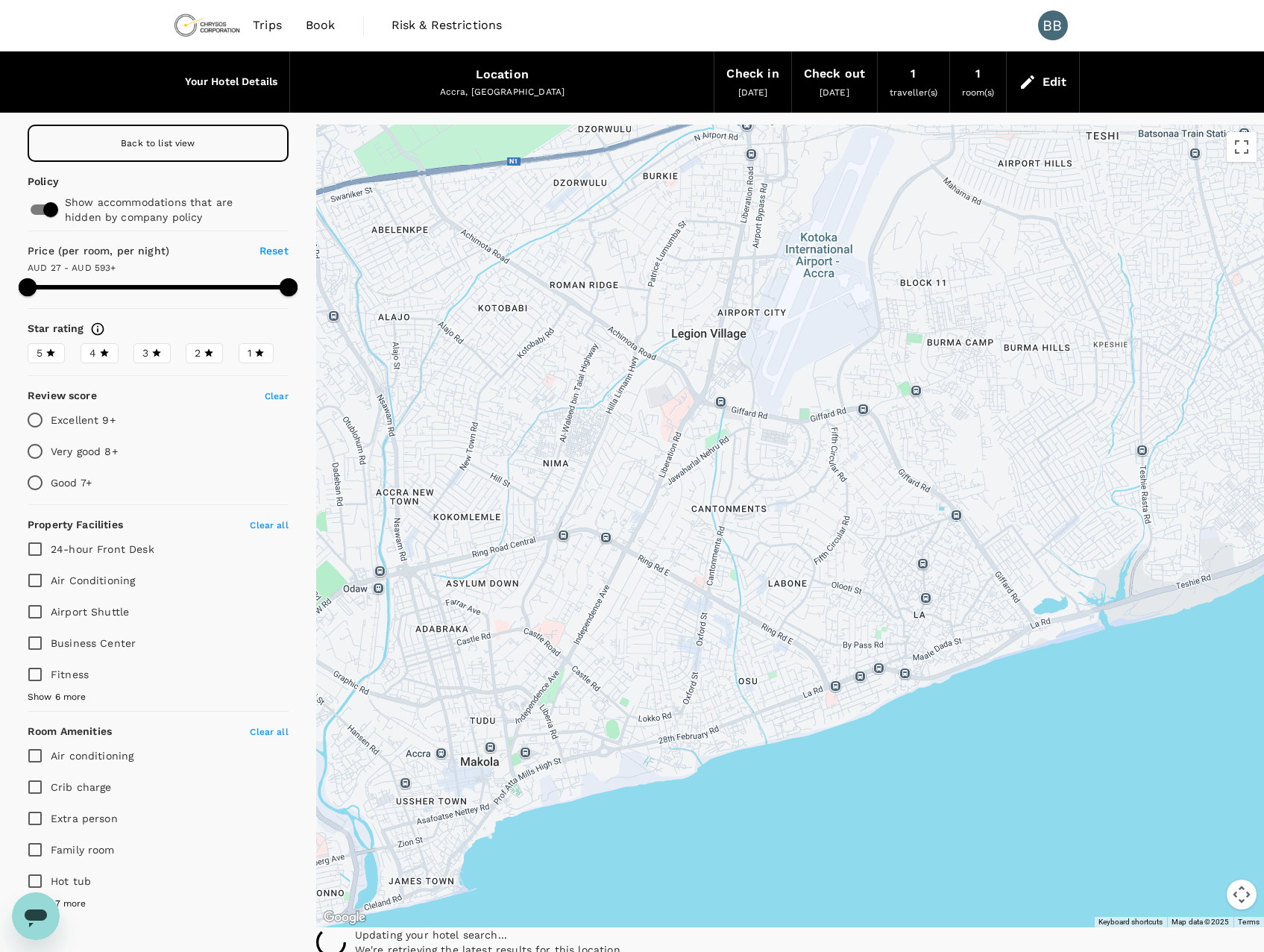
drag, startPoint x: 719, startPoint y: 246, endPoint x: 719, endPoint y: 335, distance: 89.0
click at [719, 335] on div at bounding box center [790, 526] width 948 height 802
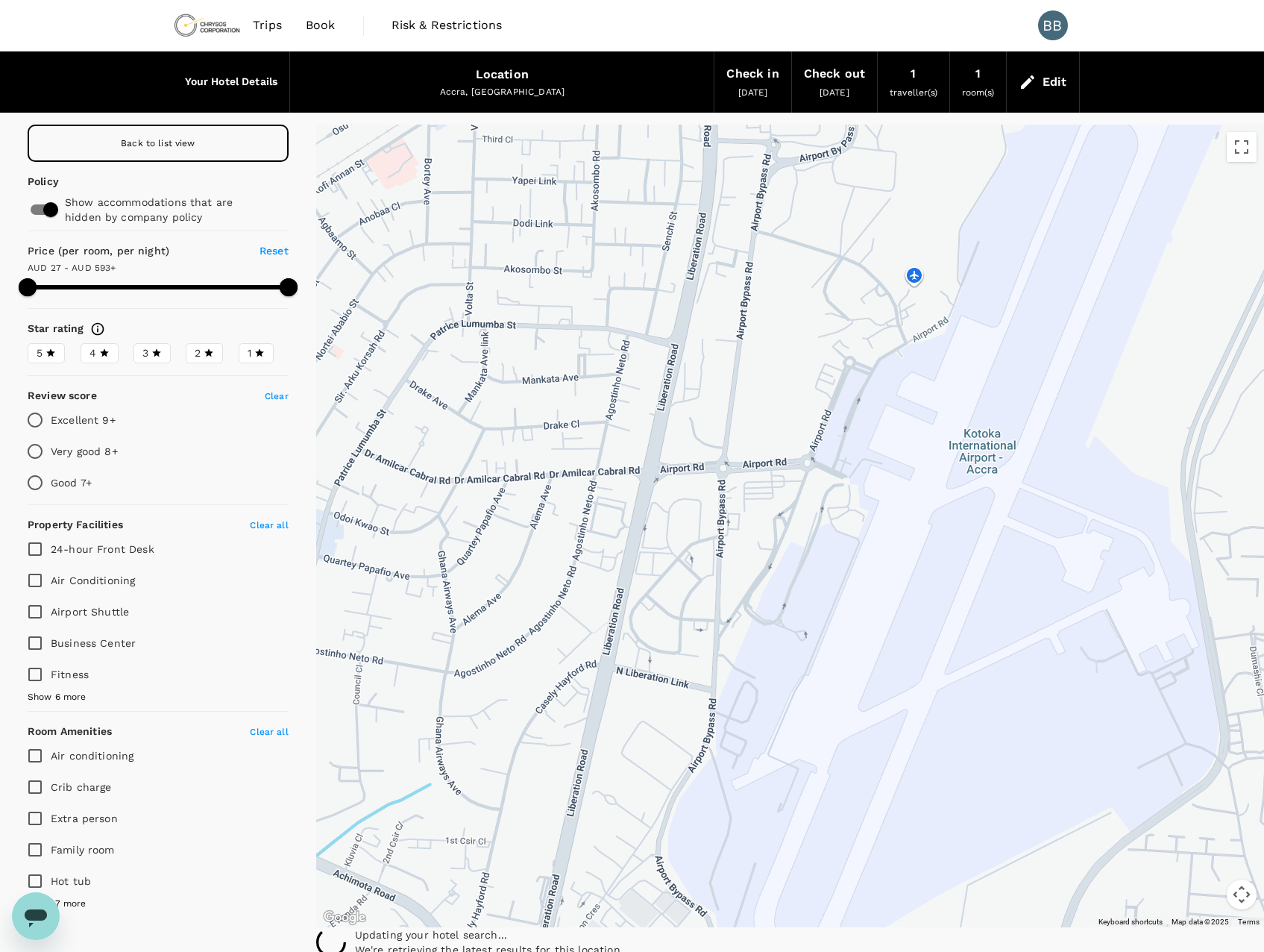
drag, startPoint x: 805, startPoint y: 282, endPoint x: 643, endPoint y: 532, distance: 297.9
click at [643, 532] on div at bounding box center [790, 526] width 948 height 802
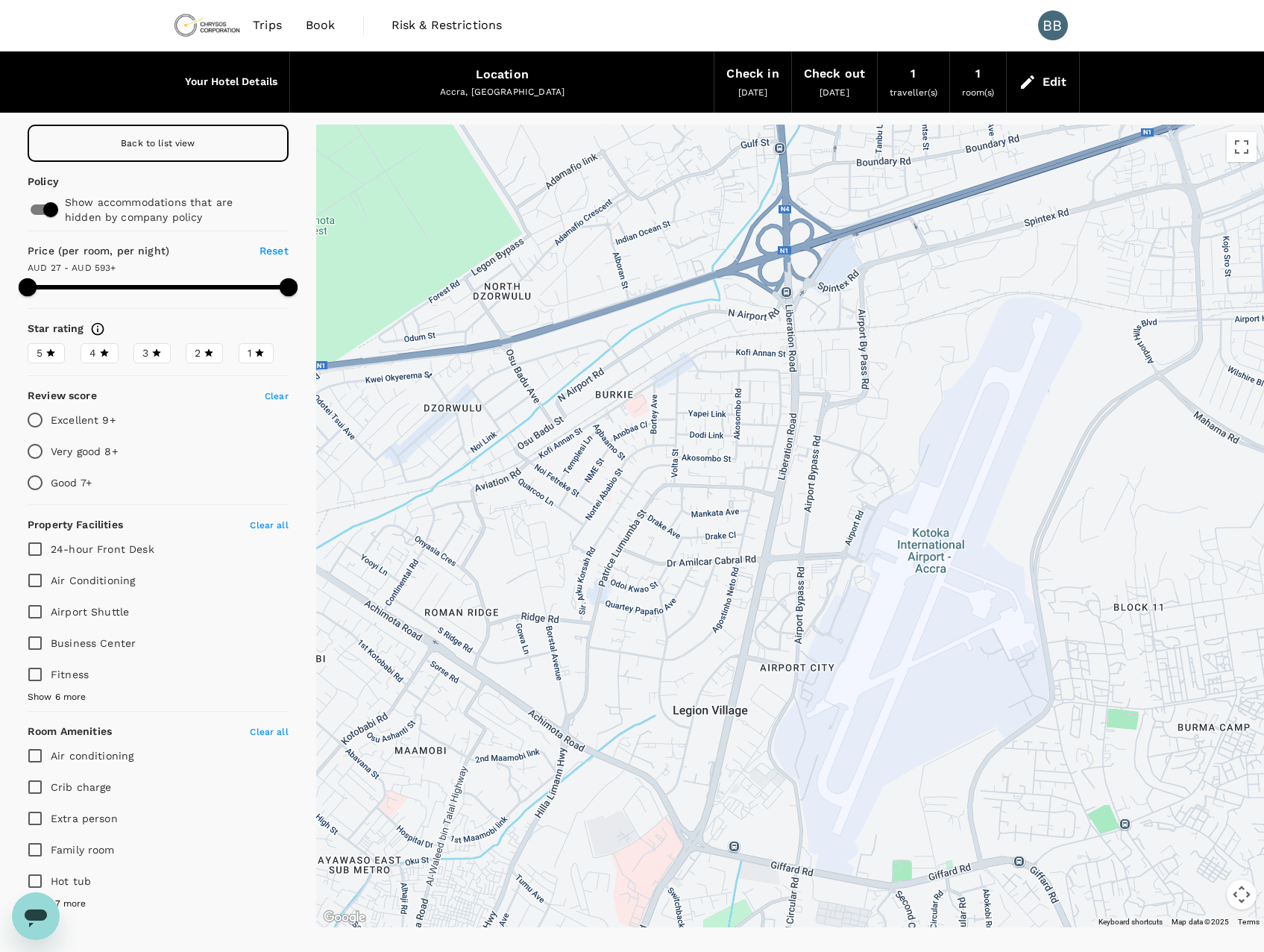
drag, startPoint x: 567, startPoint y: 479, endPoint x: 693, endPoint y: 616, distance: 186.1
click at [693, 616] on div at bounding box center [790, 526] width 948 height 802
type input "593.3"
click at [41, 209] on input "checkbox" at bounding box center [51, 210] width 85 height 29
checkbox input "false"
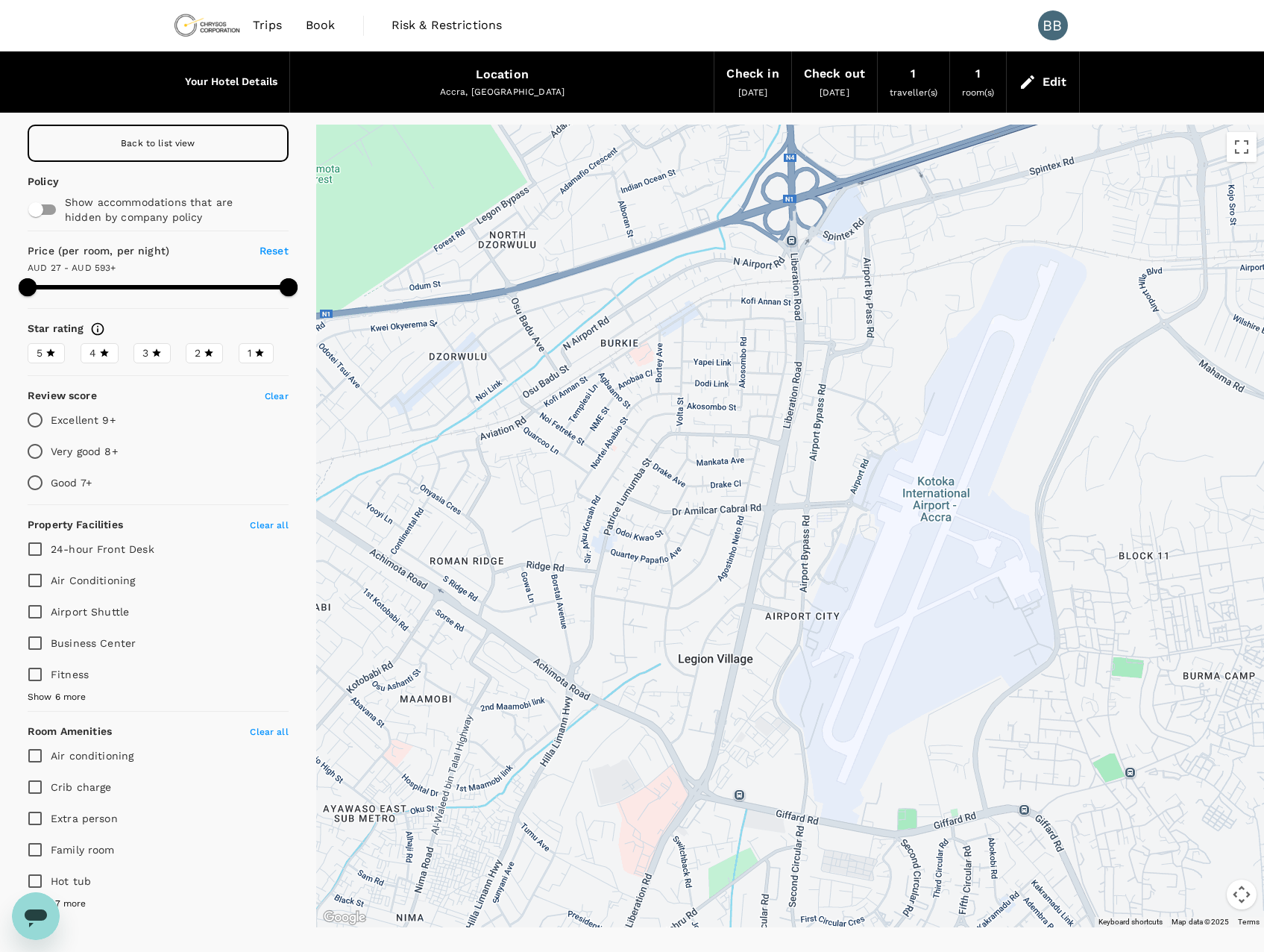
drag, startPoint x: 737, startPoint y: 605, endPoint x: 743, endPoint y: 544, distance: 61.3
click at [743, 544] on div at bounding box center [790, 526] width 948 height 802
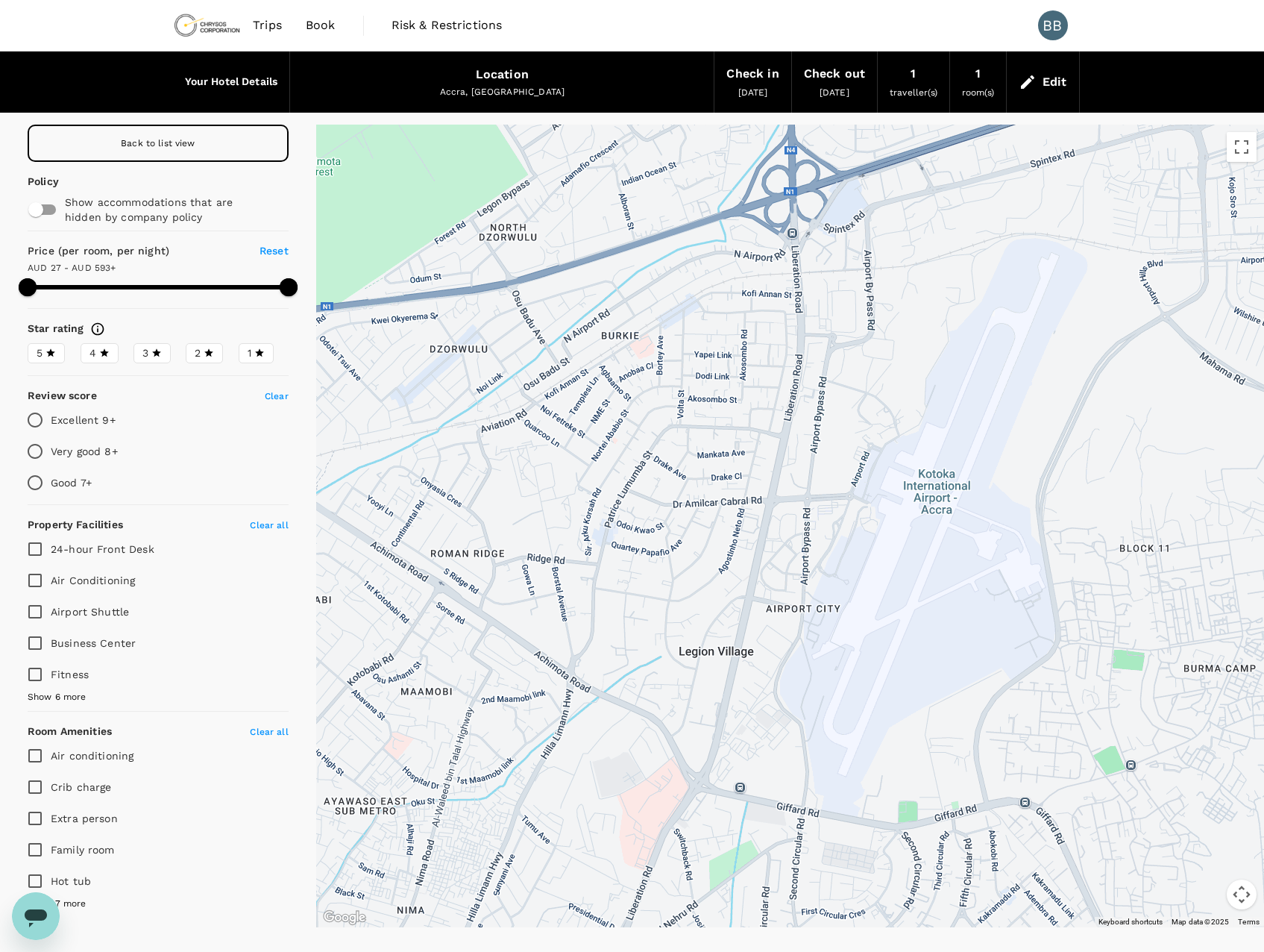
type input "593.3"
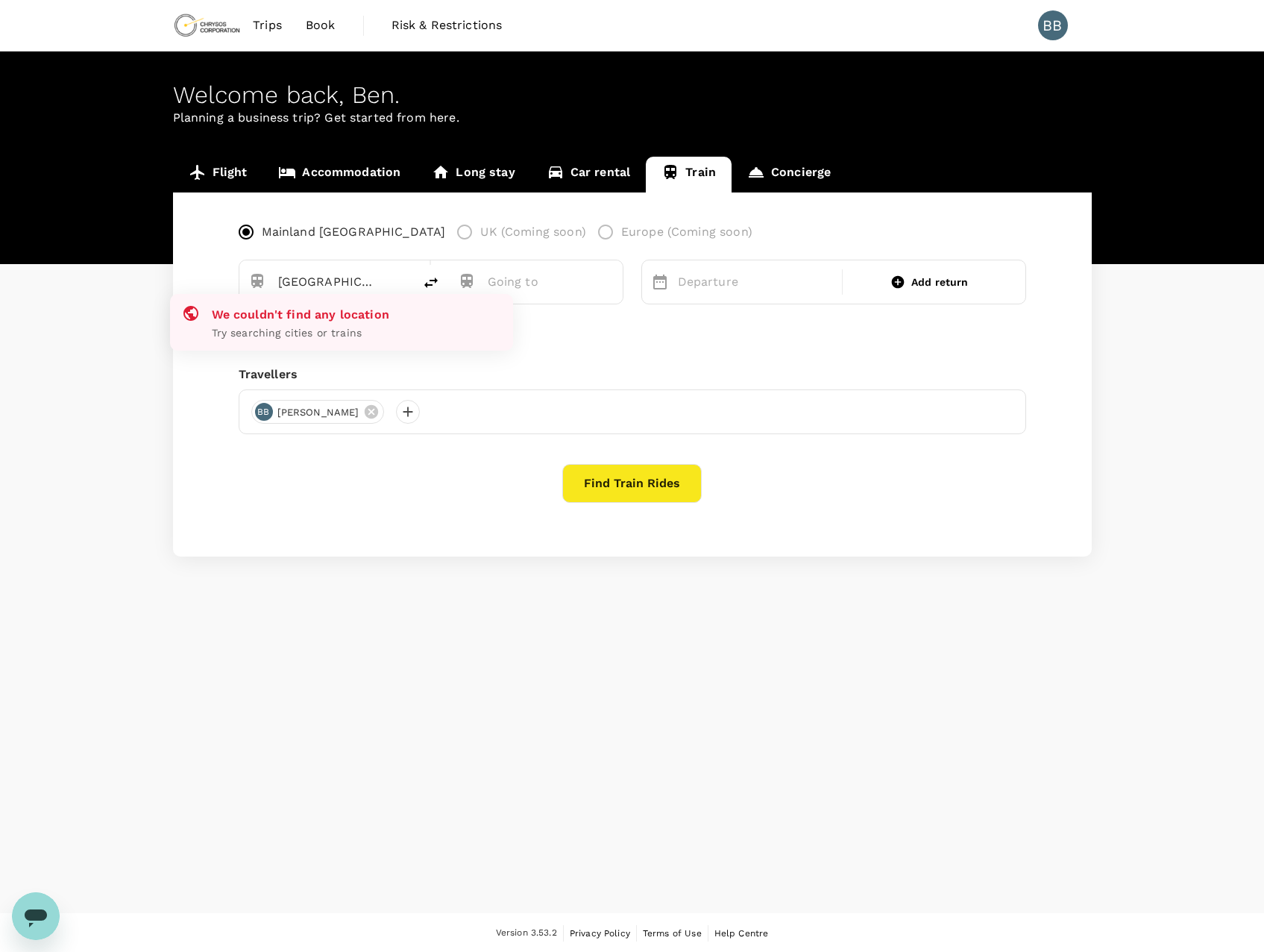
type input "[GEOGRAPHIC_DATA]"
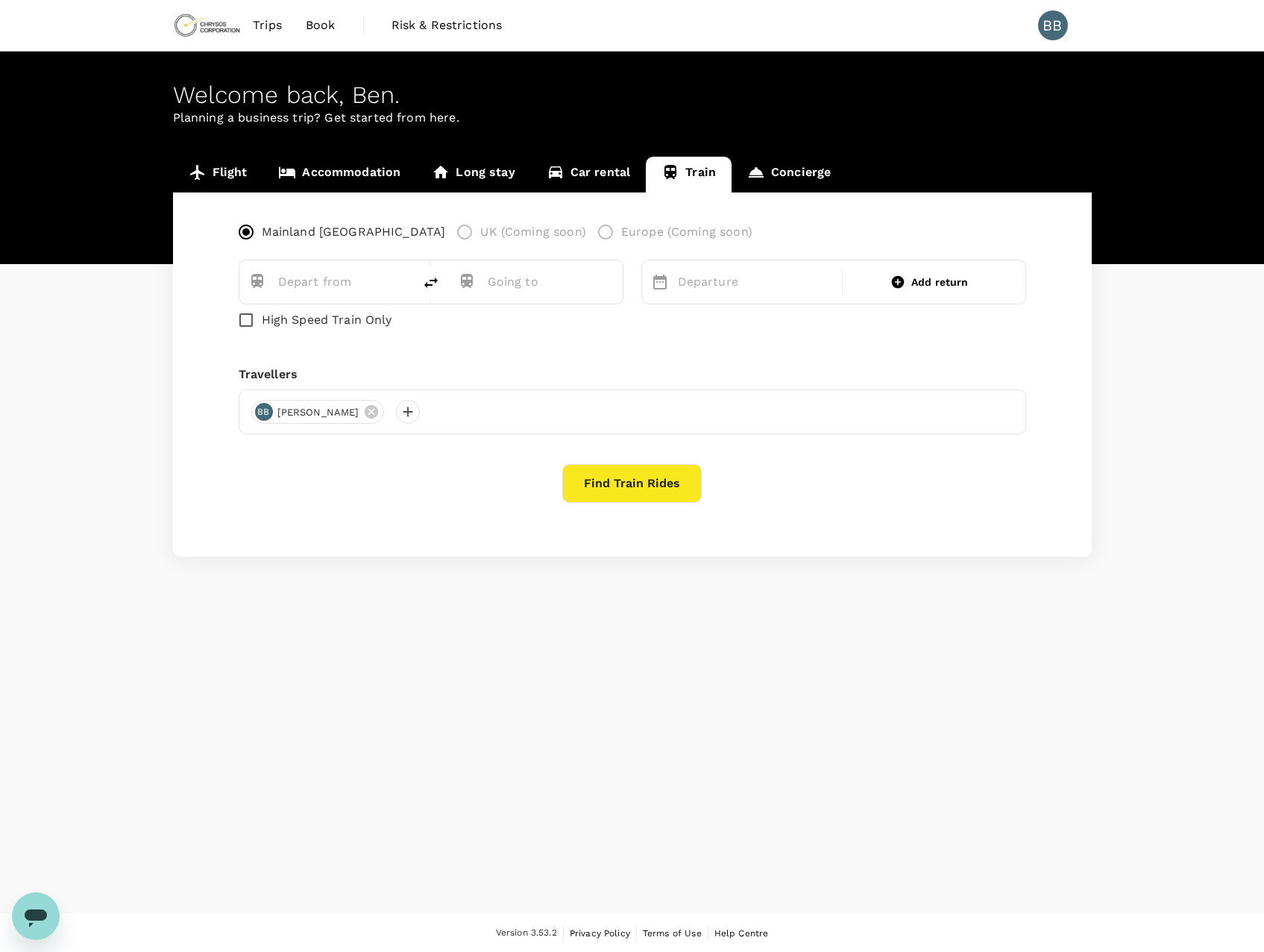
click at [209, 271] on div "Mainland [GEOGRAPHIC_DATA] [GEOGRAPHIC_DATA] (Coming soon) [GEOGRAPHIC_DATA] (C…" at bounding box center [632, 374] width 919 height 364
click at [449, 230] on label "UK (Coming soon)" at bounding box center [517, 232] width 137 height 31
click at [494, 230] on div "Mainland [GEOGRAPHIC_DATA] [GEOGRAPHIC_DATA] (Coming soon) [GEOGRAPHIC_DATA] (C…" at bounding box center [502, 232] width 526 height 31
click at [590, 228] on label "Europe (Coming soon)" at bounding box center [671, 232] width 163 height 31
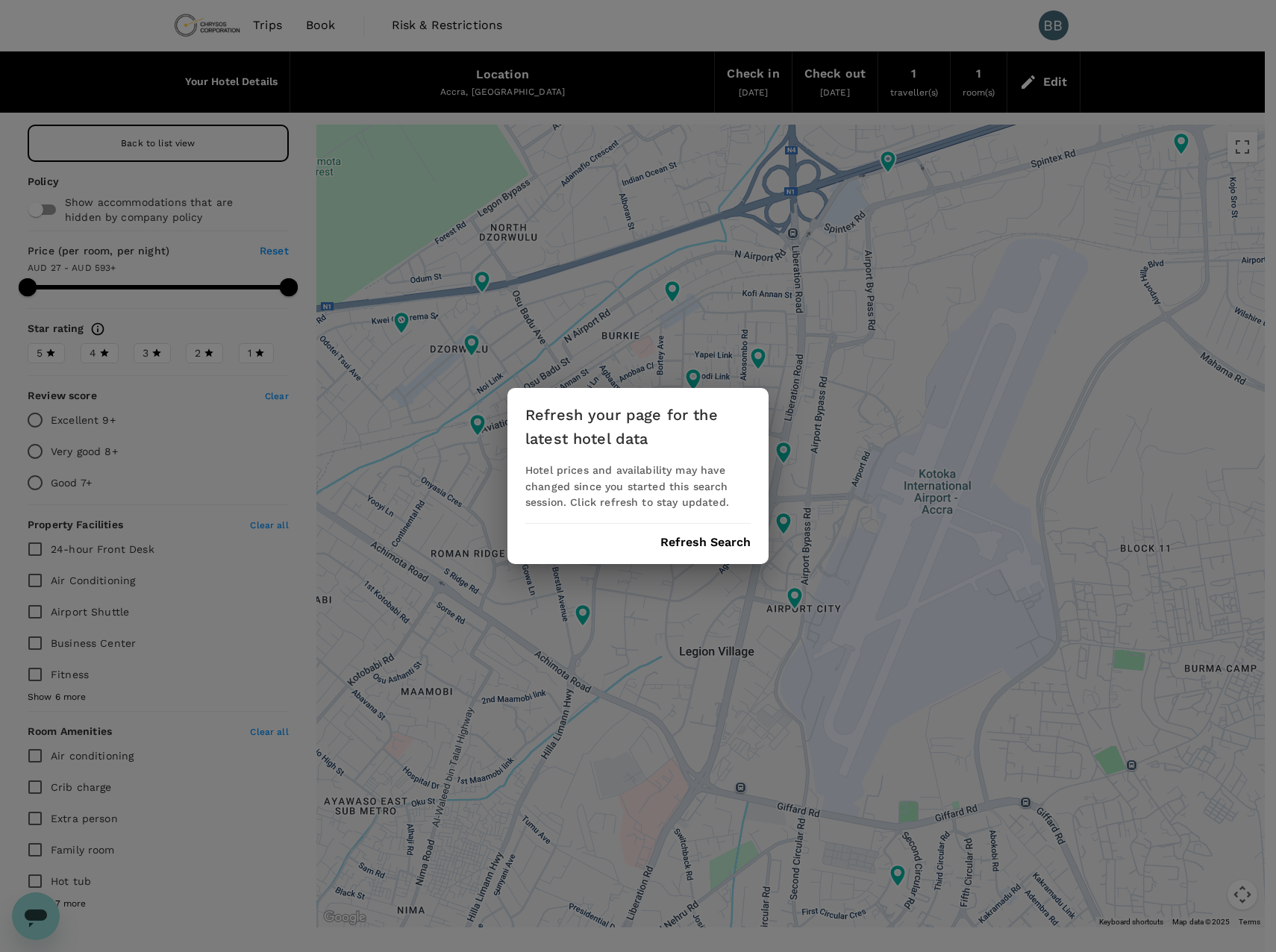
click at [665, 546] on button "Refresh Search" at bounding box center [705, 542] width 90 height 13
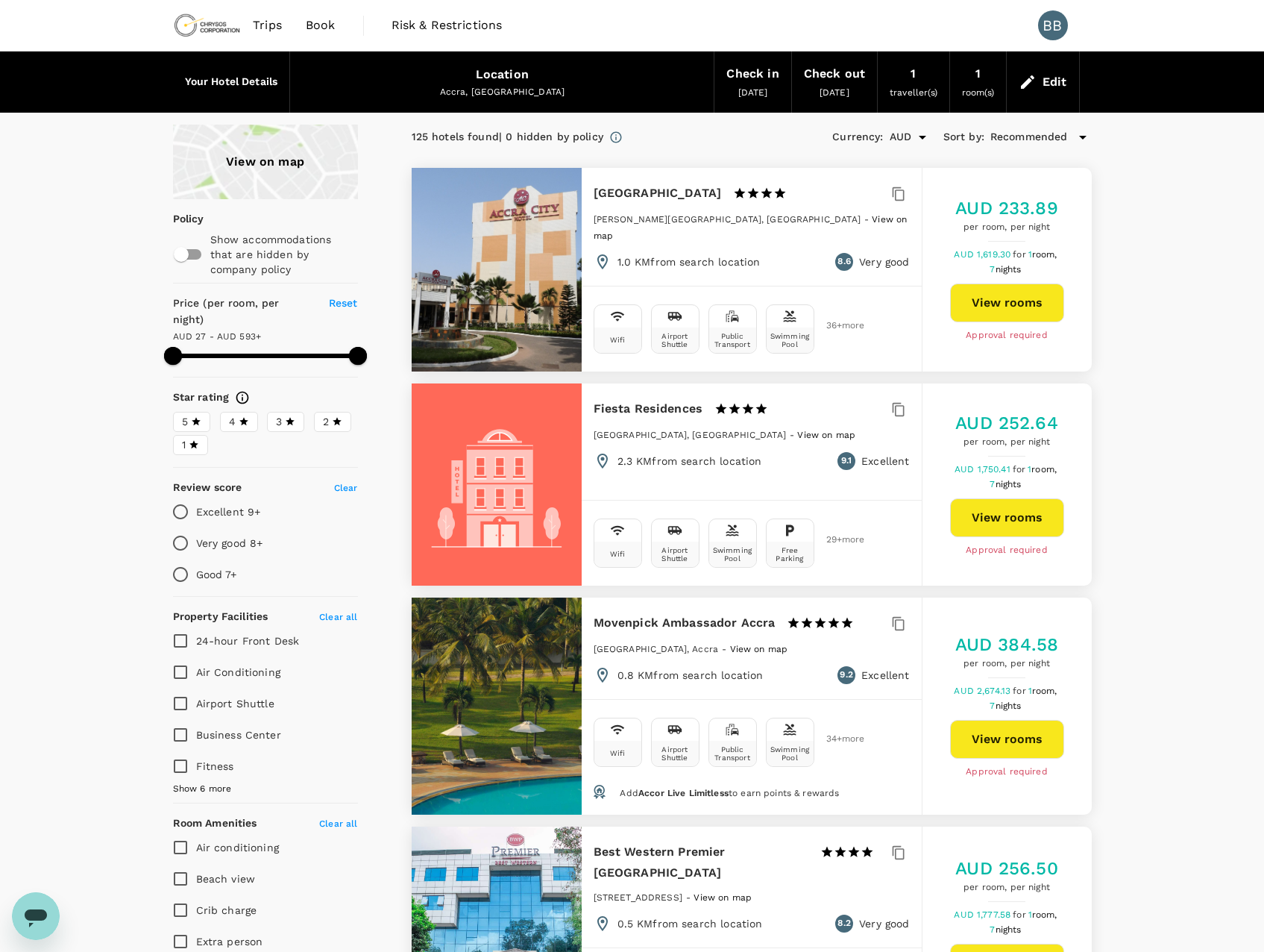
type input "593.36"
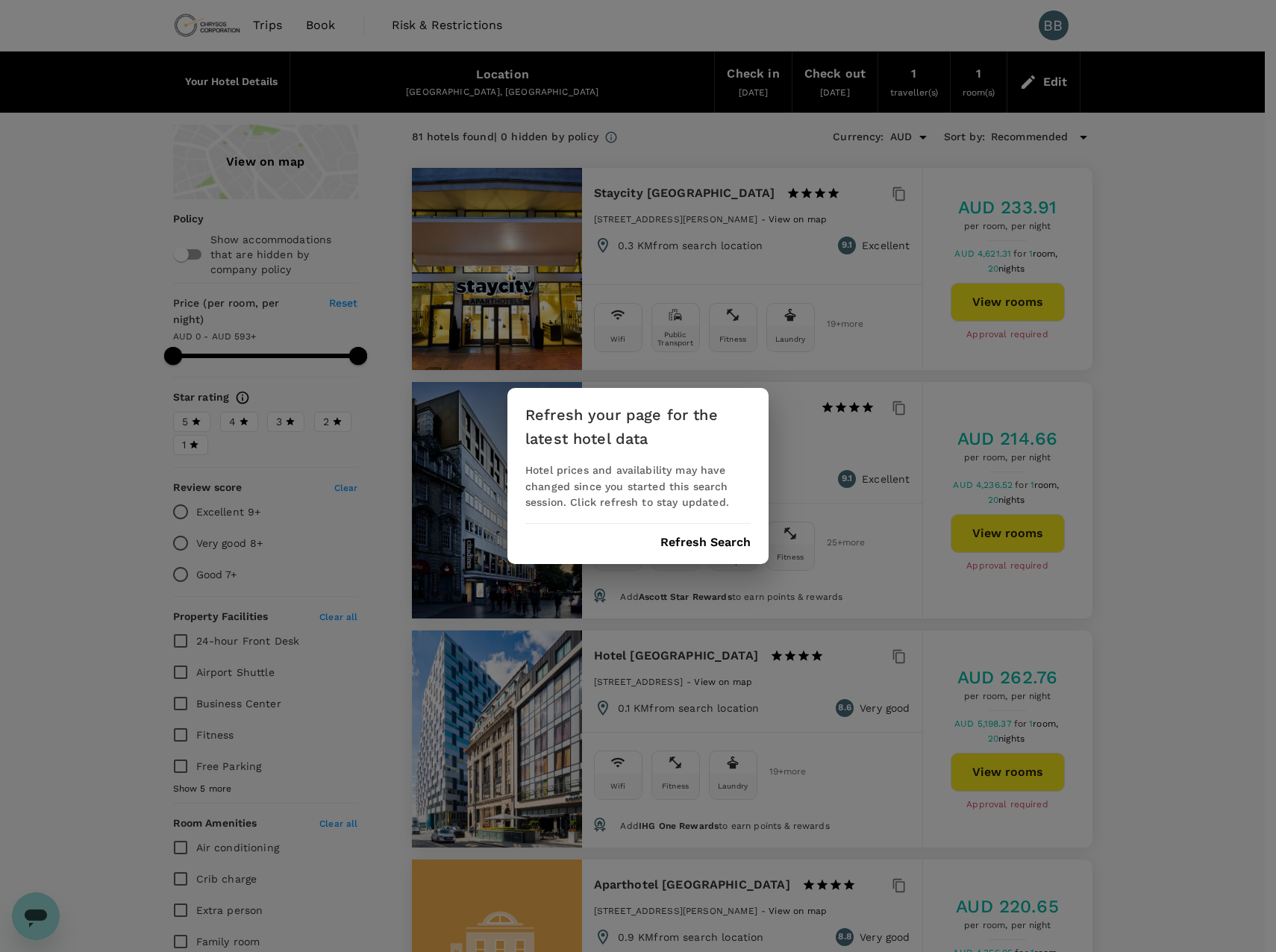
click at [734, 540] on button "Refresh Search" at bounding box center [705, 542] width 90 height 13
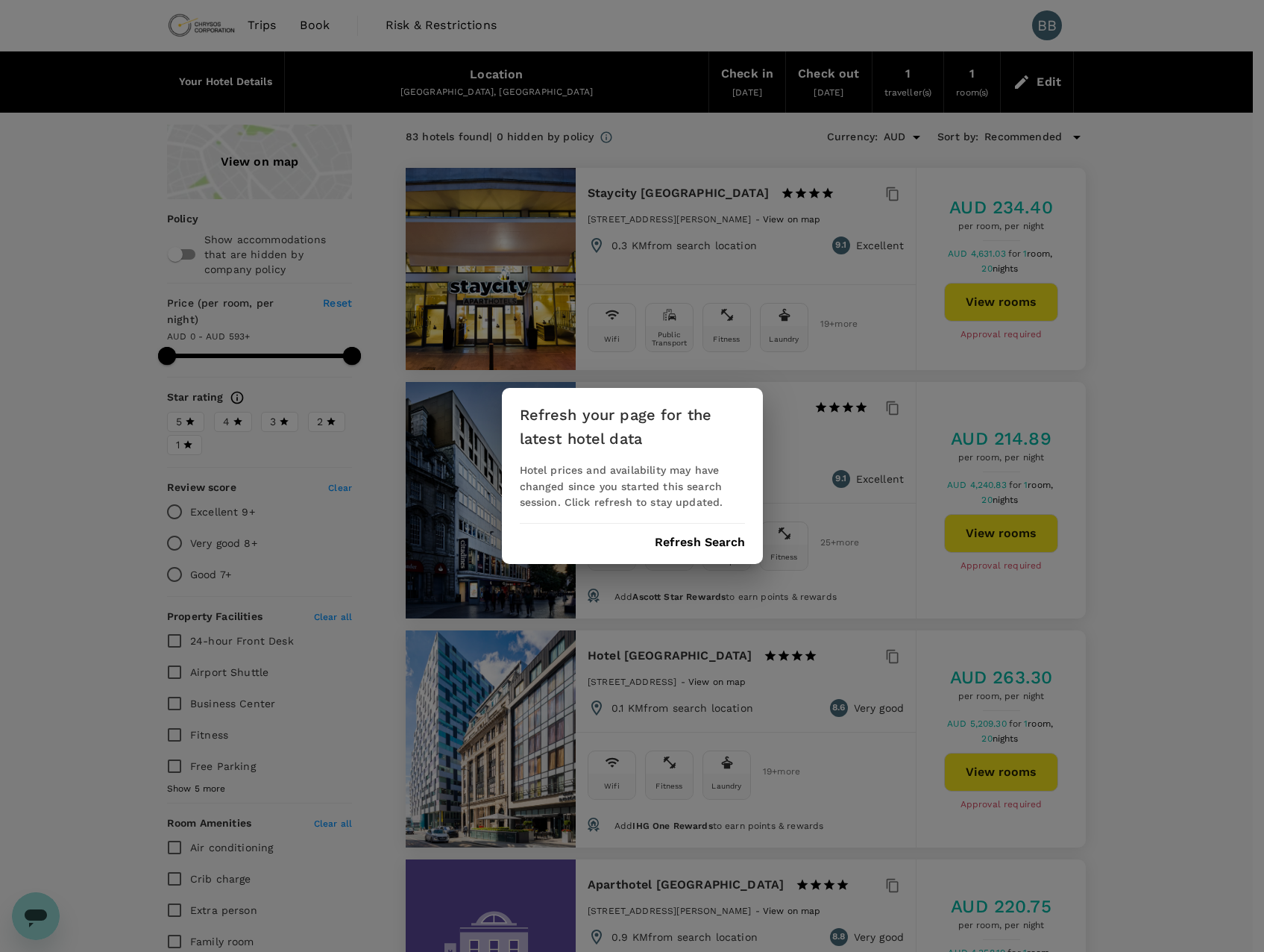
type input "593"
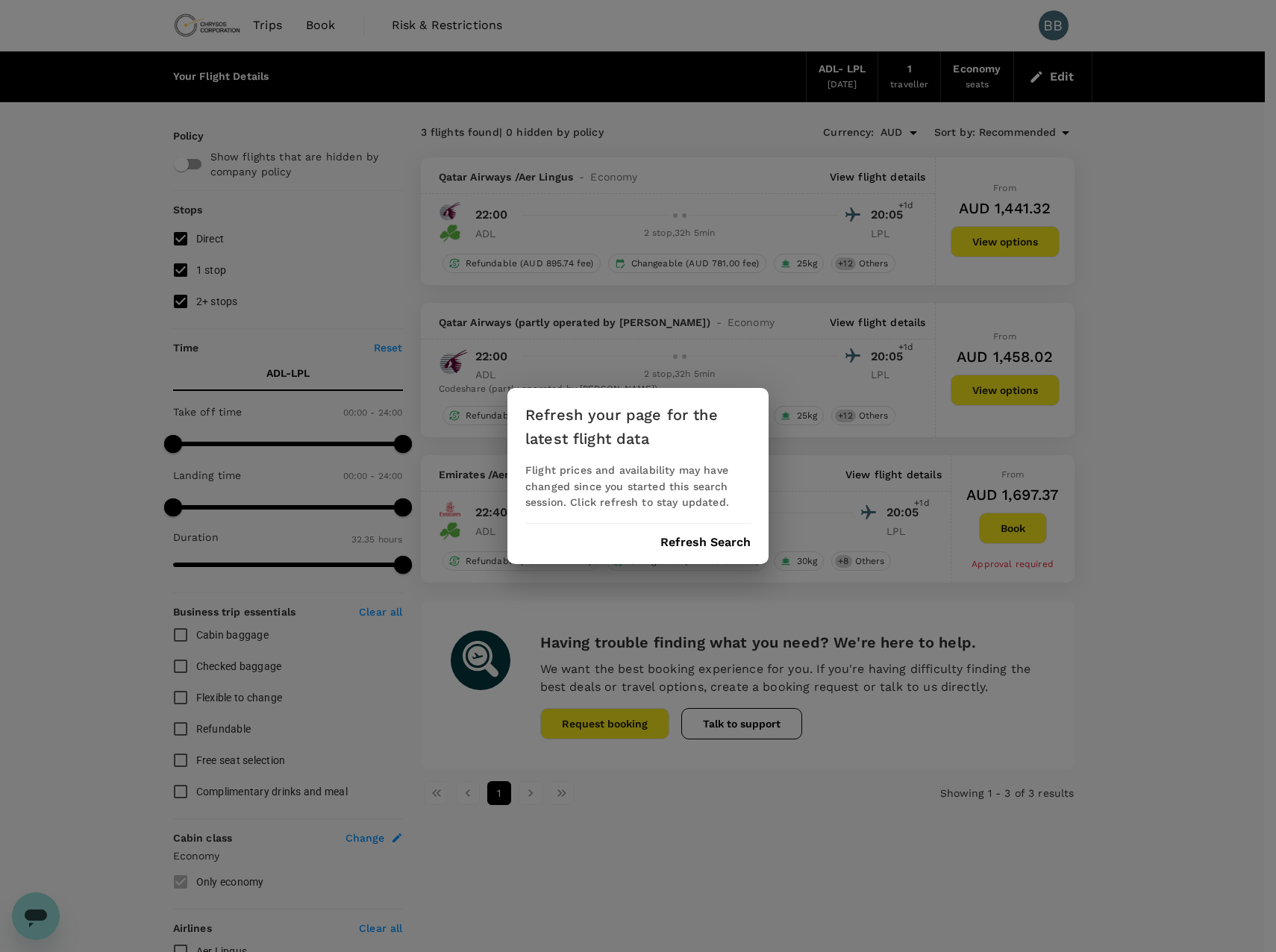
click at [720, 542] on button "Refresh Search" at bounding box center [705, 542] width 90 height 13
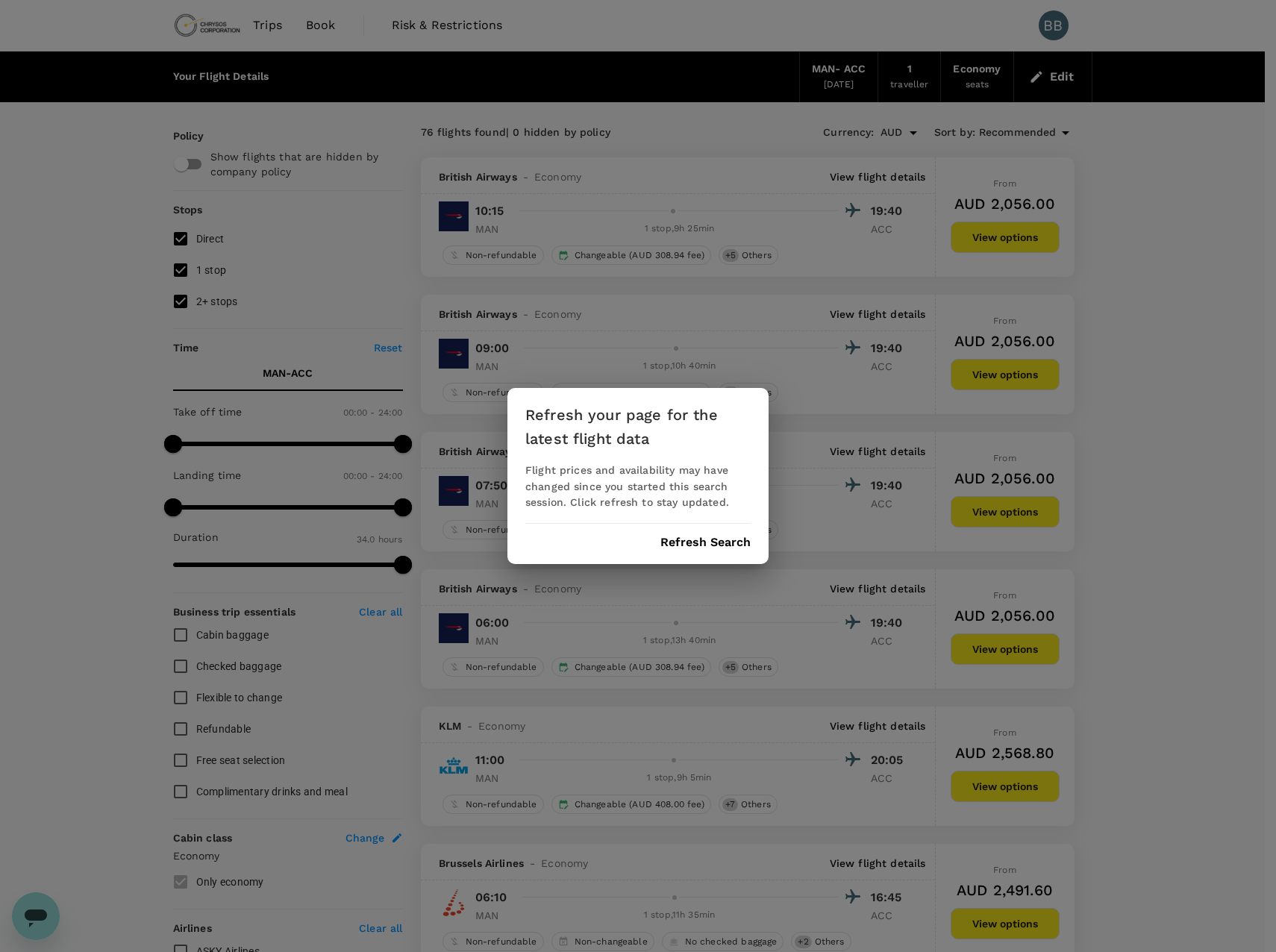
click at [674, 545] on button "Refresh Search" at bounding box center [705, 542] width 90 height 13
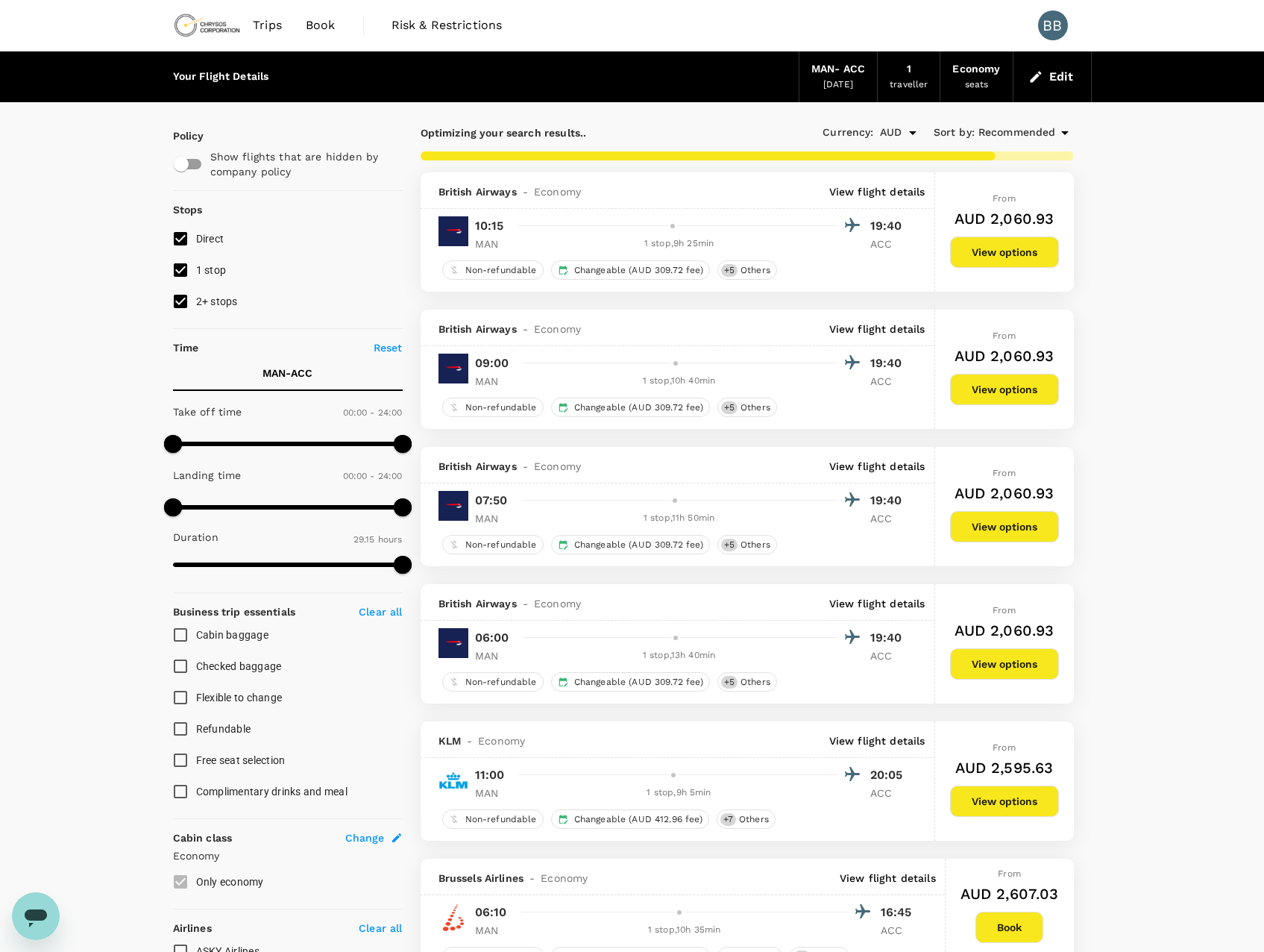
type input "2040"
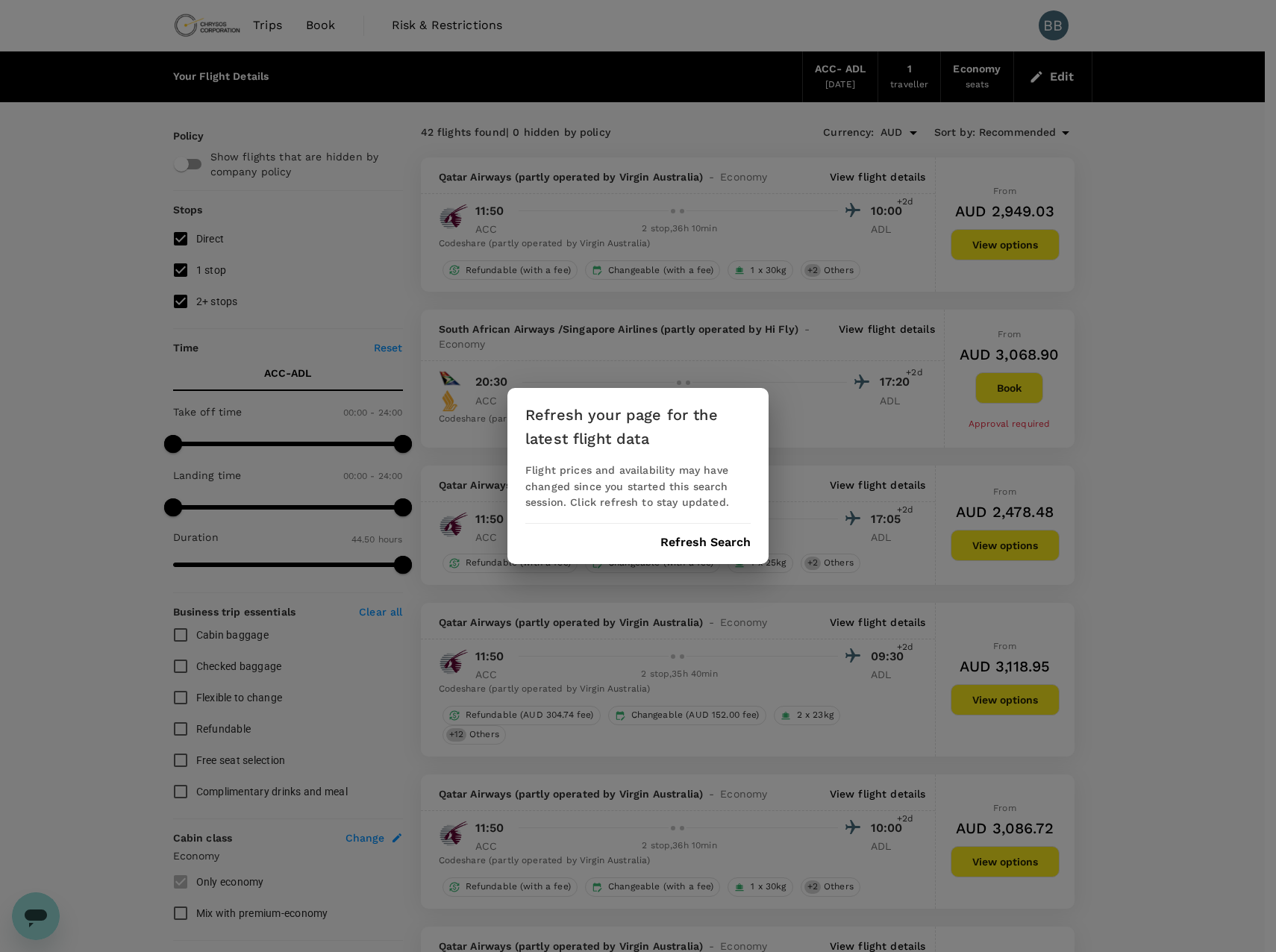
drag, startPoint x: 0, startPoint y: 0, endPoint x: 717, endPoint y: 547, distance: 901.8
click at [717, 547] on button "Refresh Search" at bounding box center [705, 542] width 90 height 13
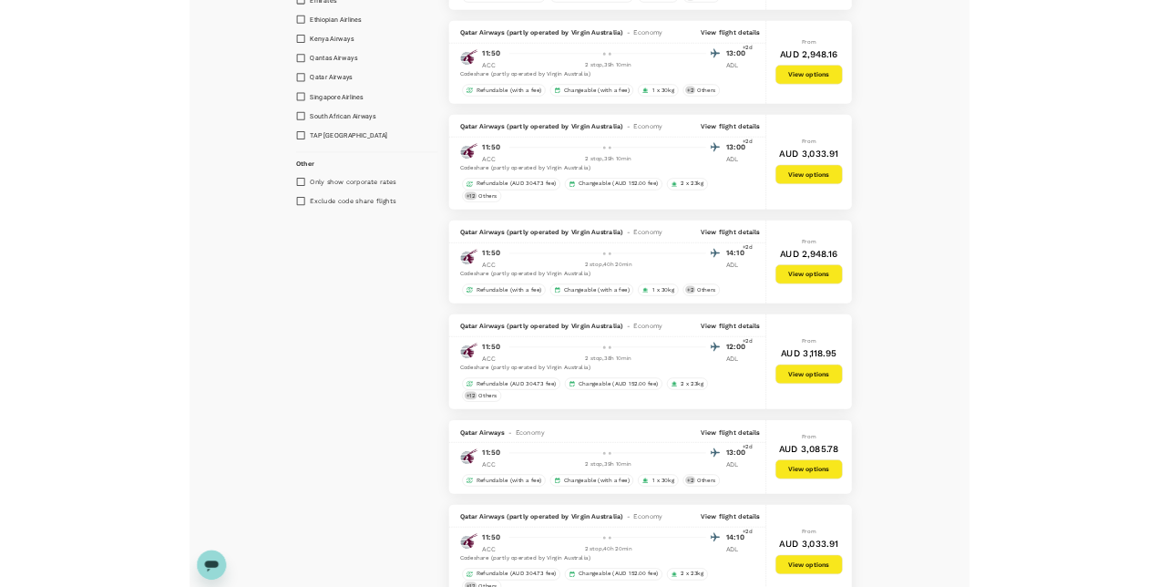
scroll to position [1314, 0]
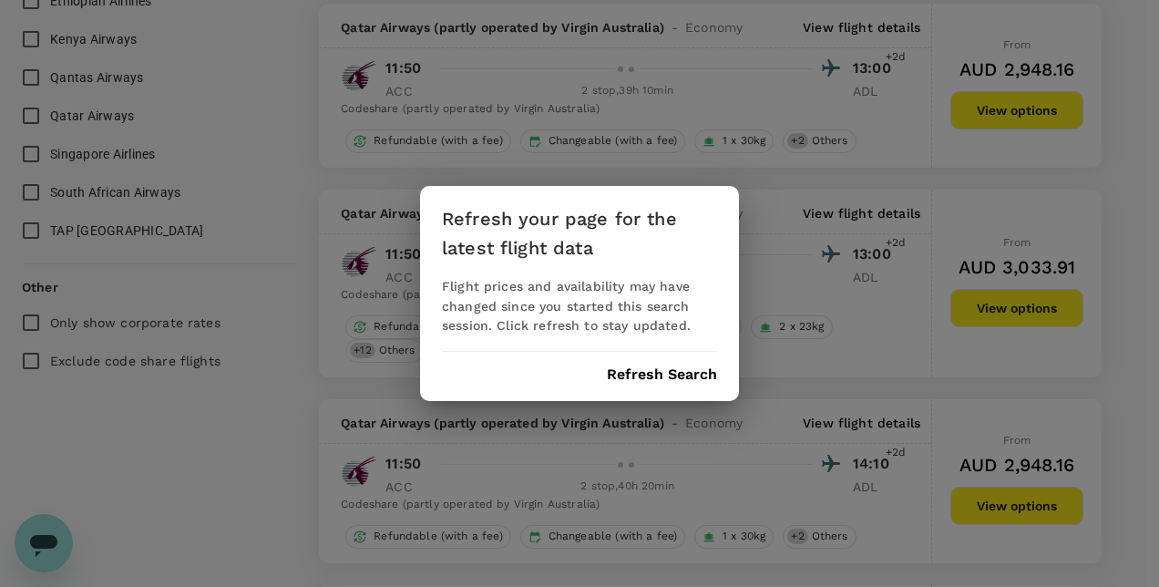
click at [630, 385] on div "Refresh your page for the latest flight data Flight prices and availability may…" at bounding box center [579, 294] width 319 height 216
click at [636, 380] on button "Refresh Search" at bounding box center [662, 374] width 110 height 16
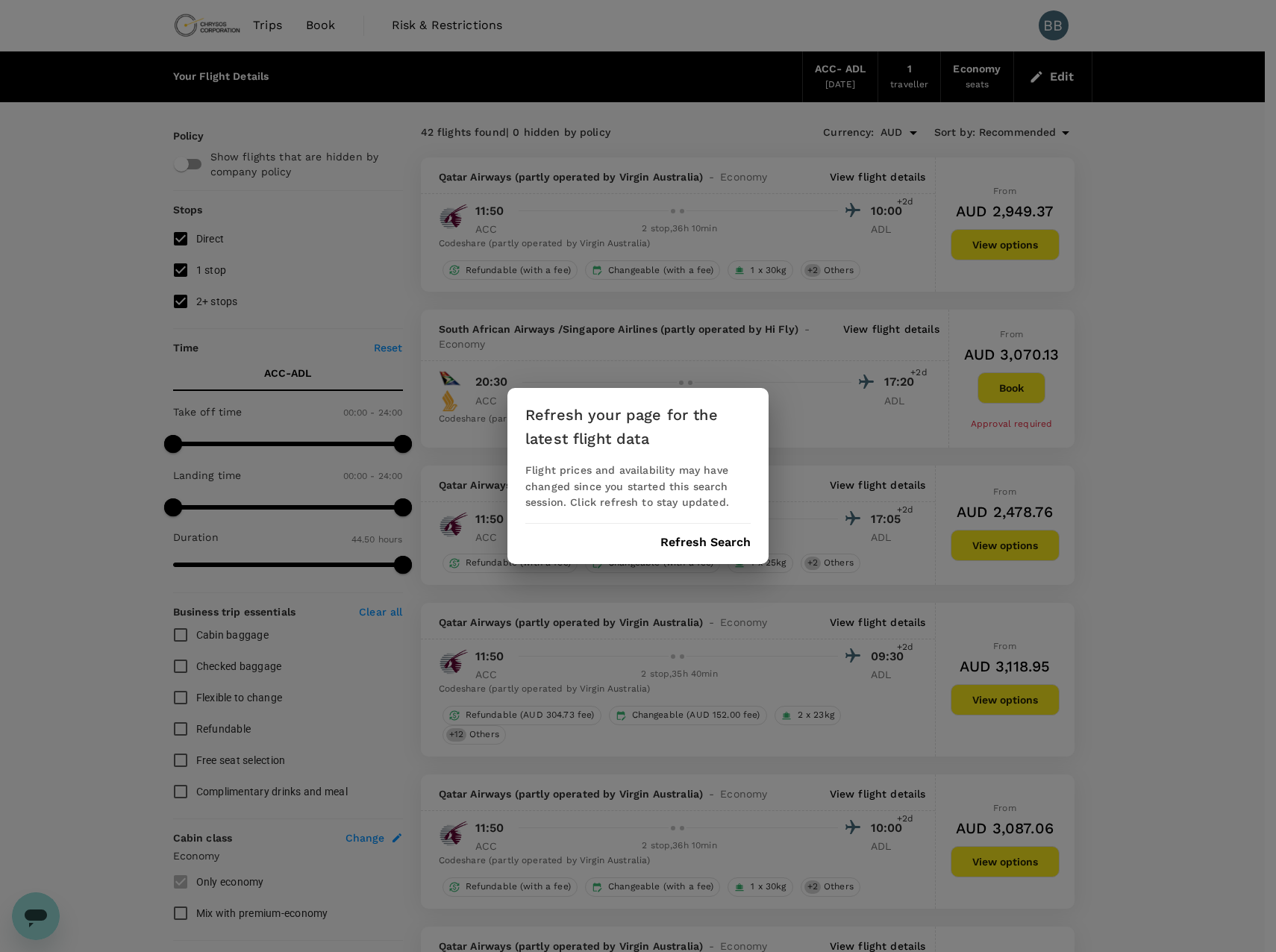
click at [719, 546] on button "Refresh Search" at bounding box center [705, 542] width 90 height 13
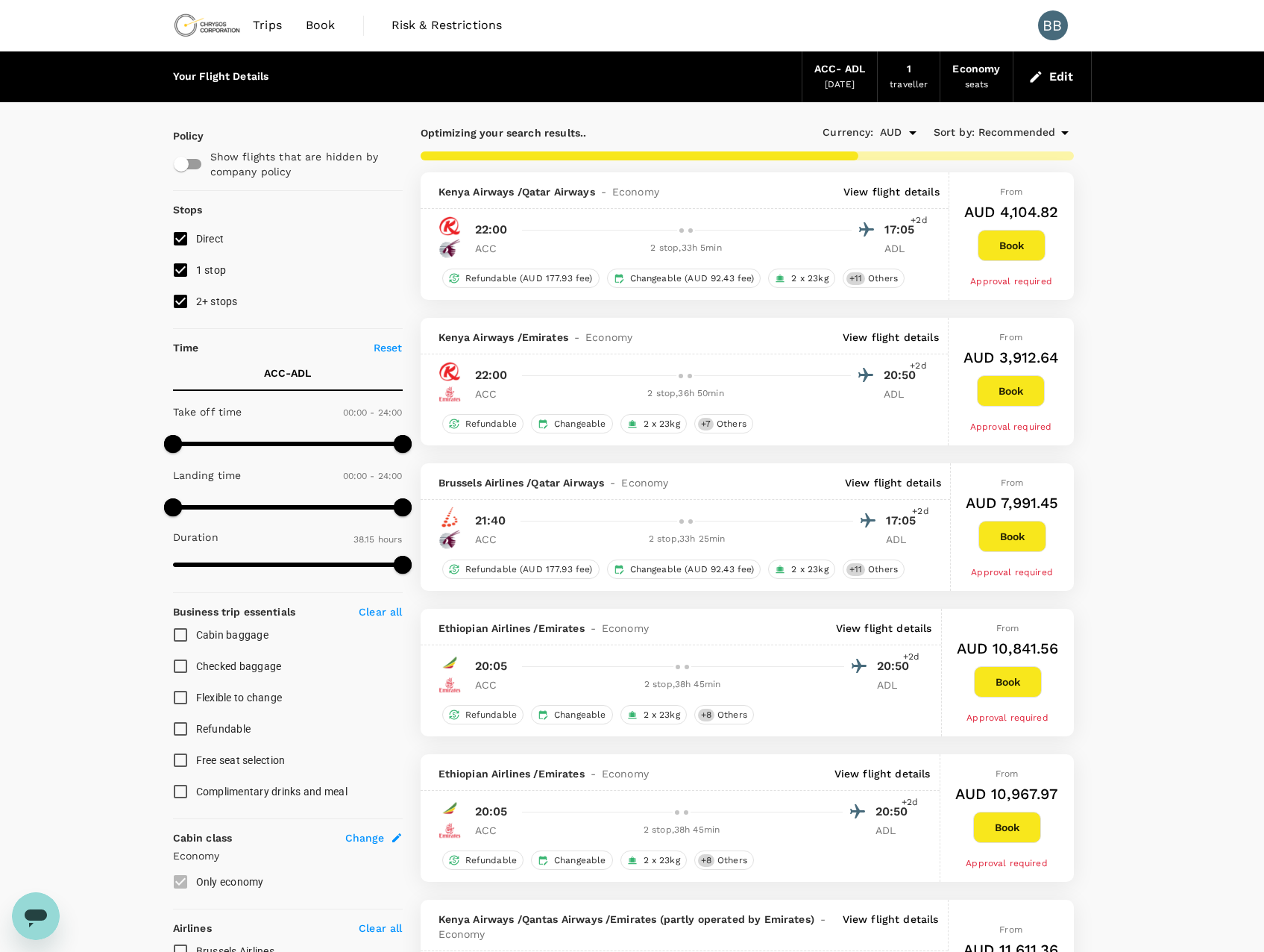
type input "2690"
